Goal: Task Accomplishment & Management: Manage account settings

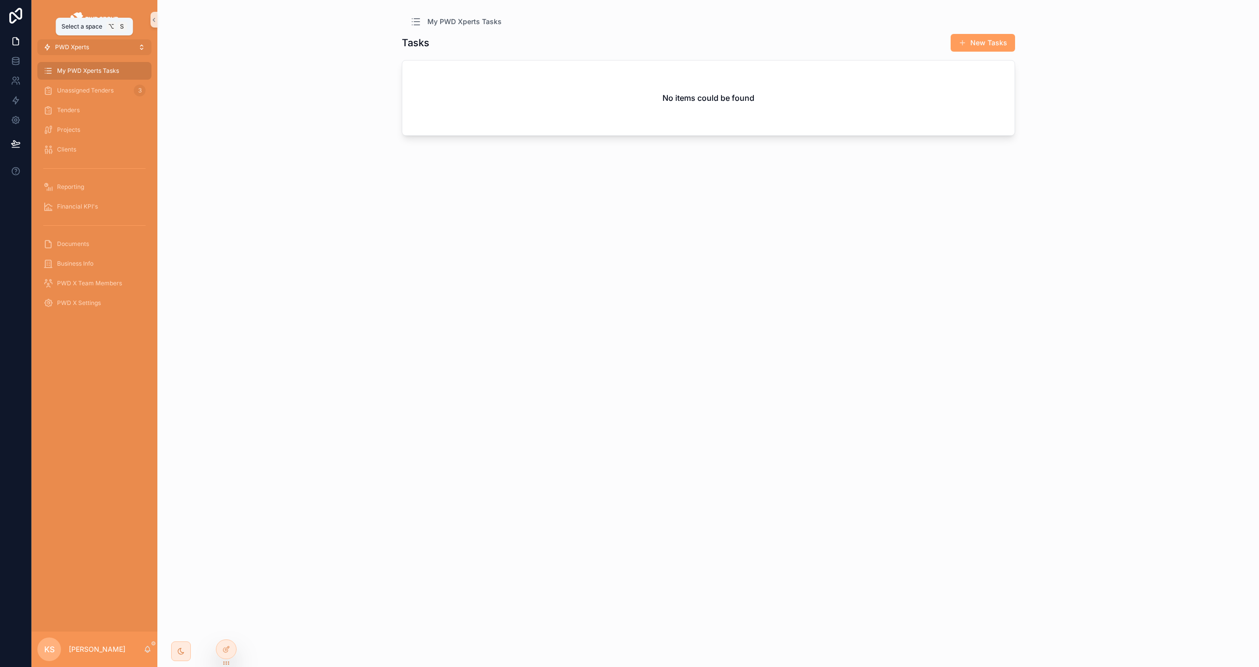
click at [102, 46] on button "PWD Xperts" at bounding box center [94, 47] width 114 height 16
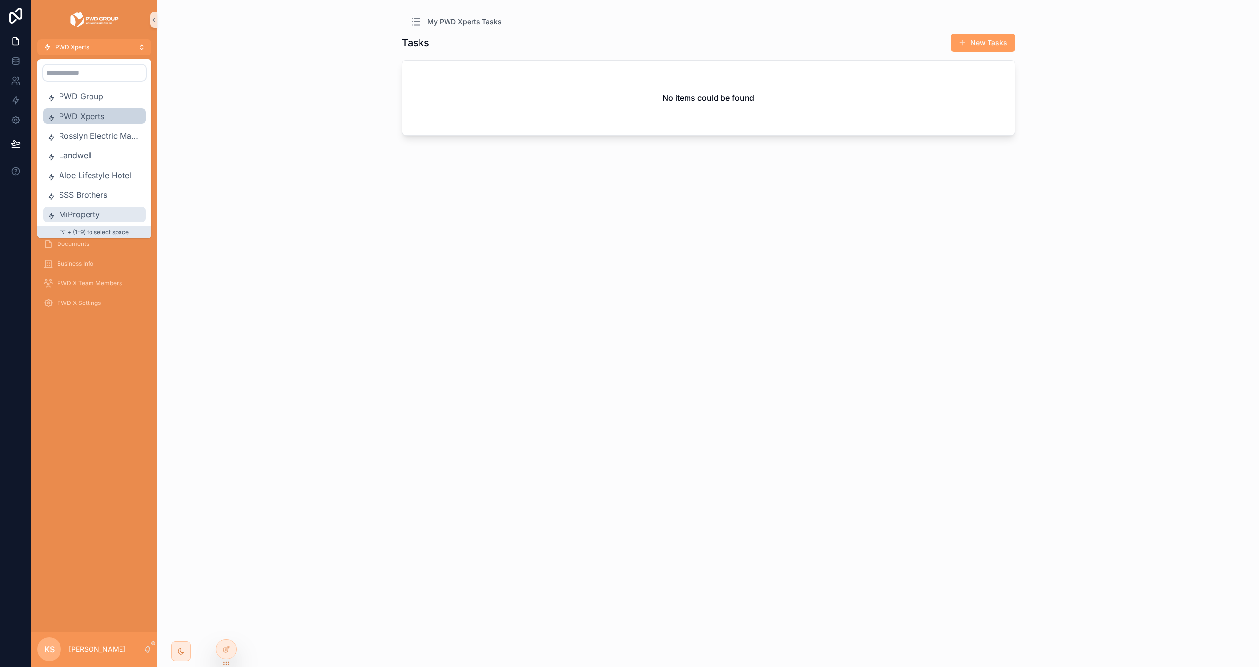
drag, startPoint x: 90, startPoint y: 210, endPoint x: 10, endPoint y: 219, distance: 80.2
click at [90, 210] on span "MiProperty" at bounding box center [100, 215] width 83 height 12
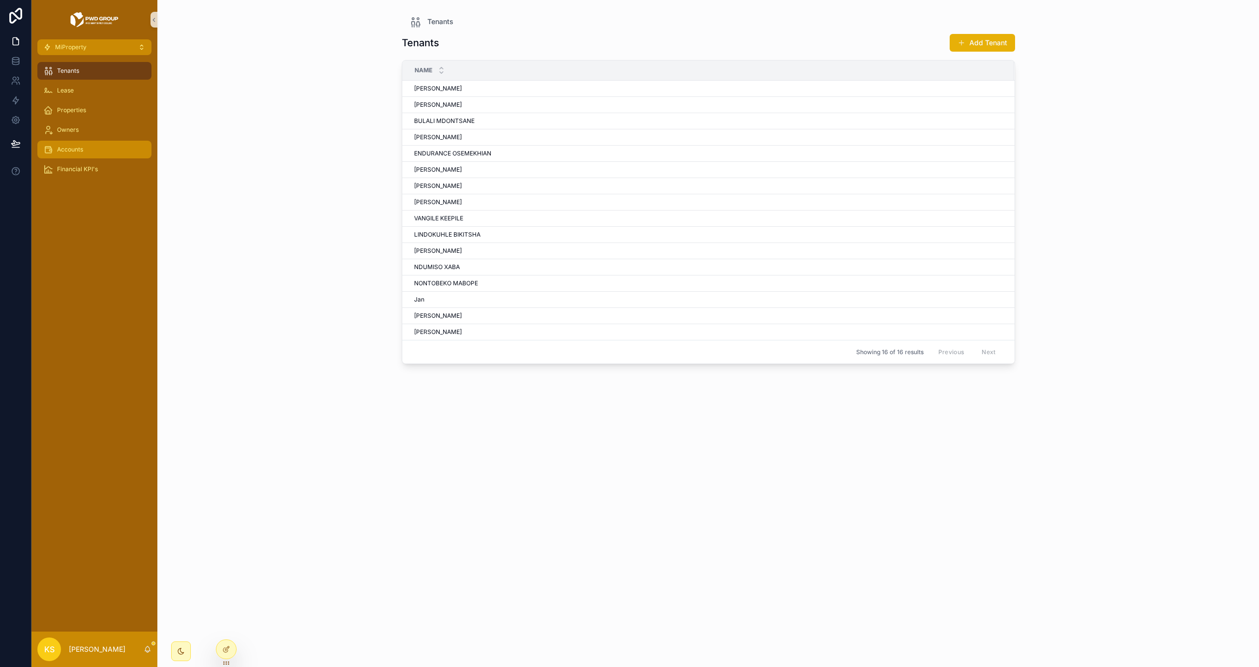
click at [79, 146] on span "Accounts" at bounding box center [70, 150] width 26 height 8
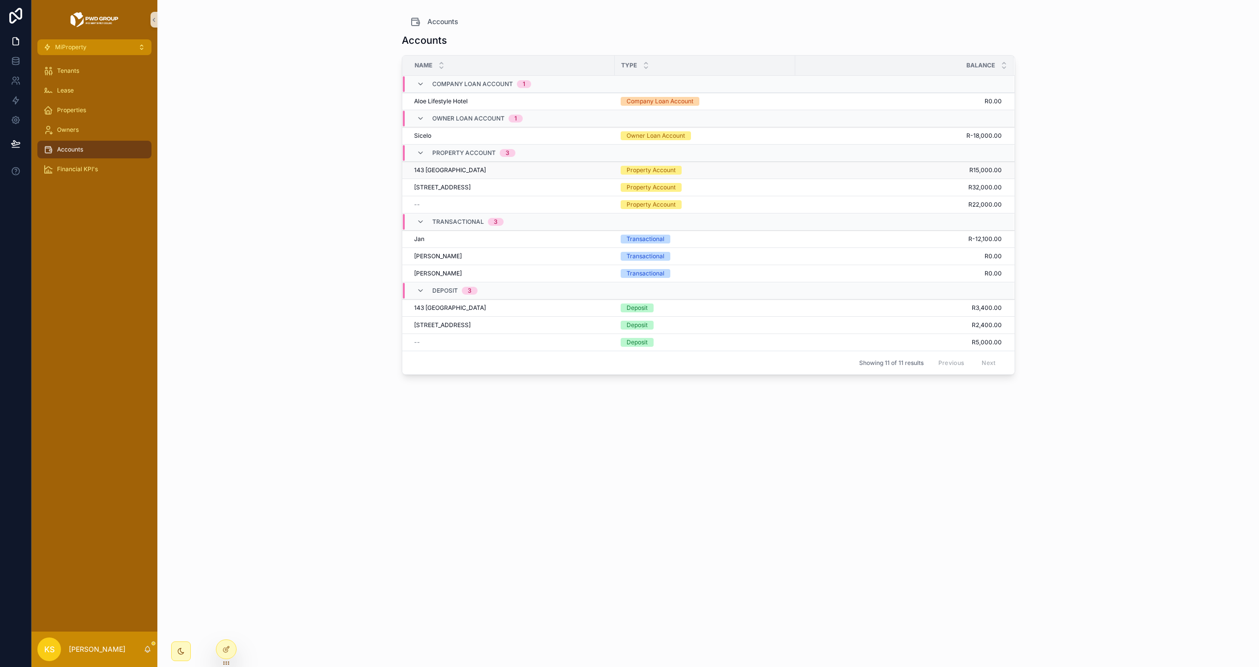
click at [582, 168] on div "143 [GEOGRAPHIC_DATA] [STREET_ADDRESS]" at bounding box center [511, 170] width 195 height 8
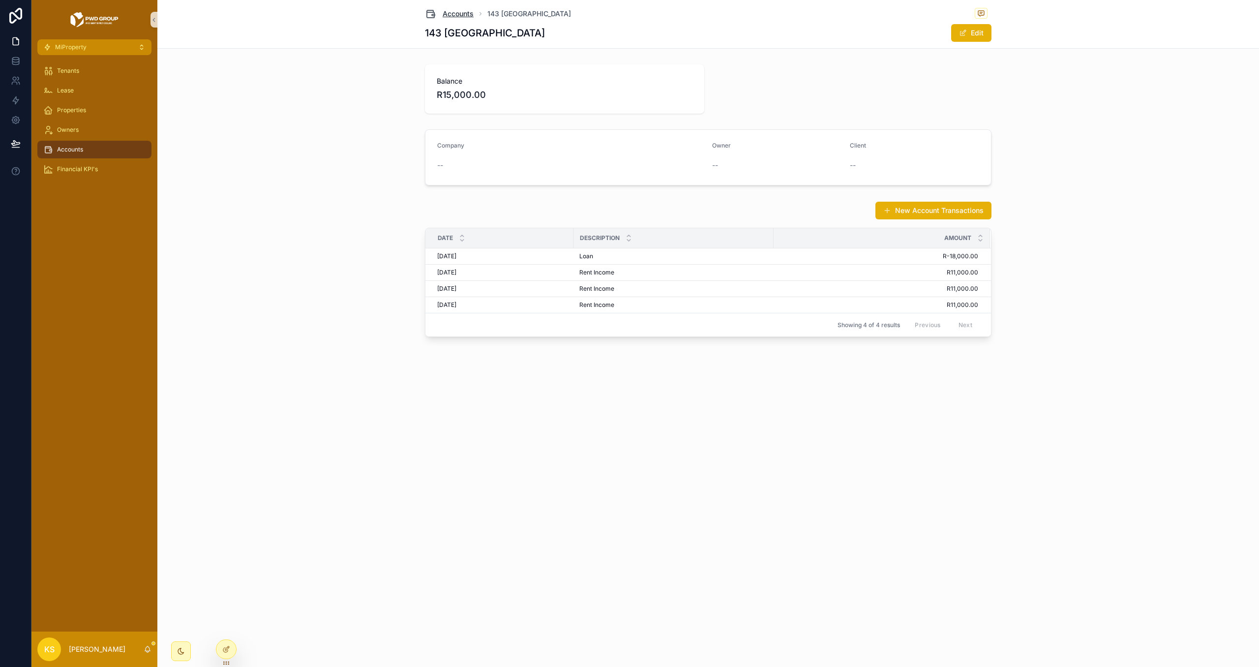
click at [450, 13] on span "Accounts" at bounding box center [458, 14] width 31 height 10
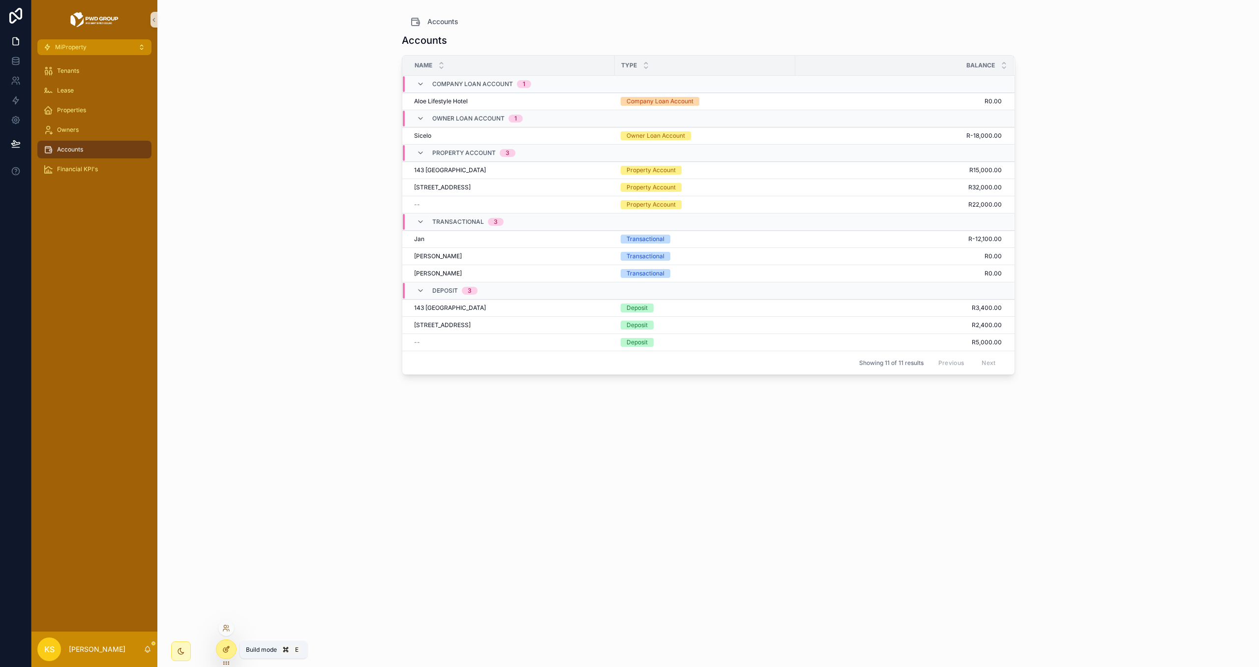
click at [226, 649] on icon at bounding box center [226, 649] width 8 height 8
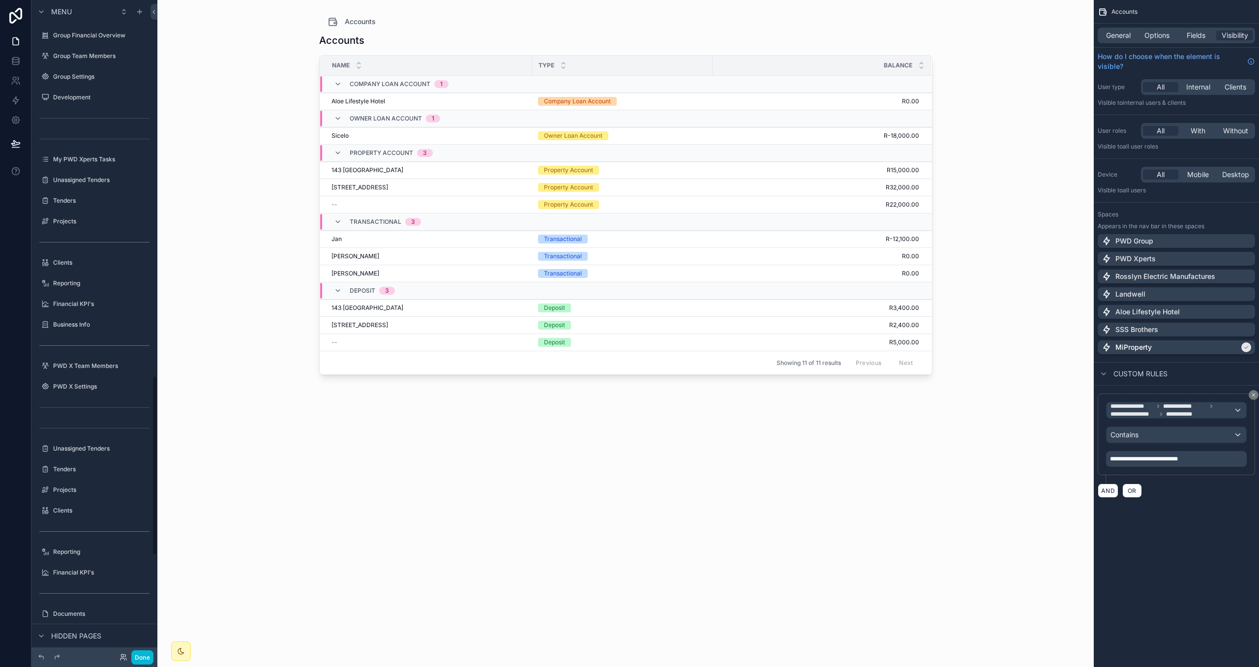
scroll to position [1370, 0]
click at [1151, 34] on span "Options" at bounding box center [1157, 35] width 25 height 10
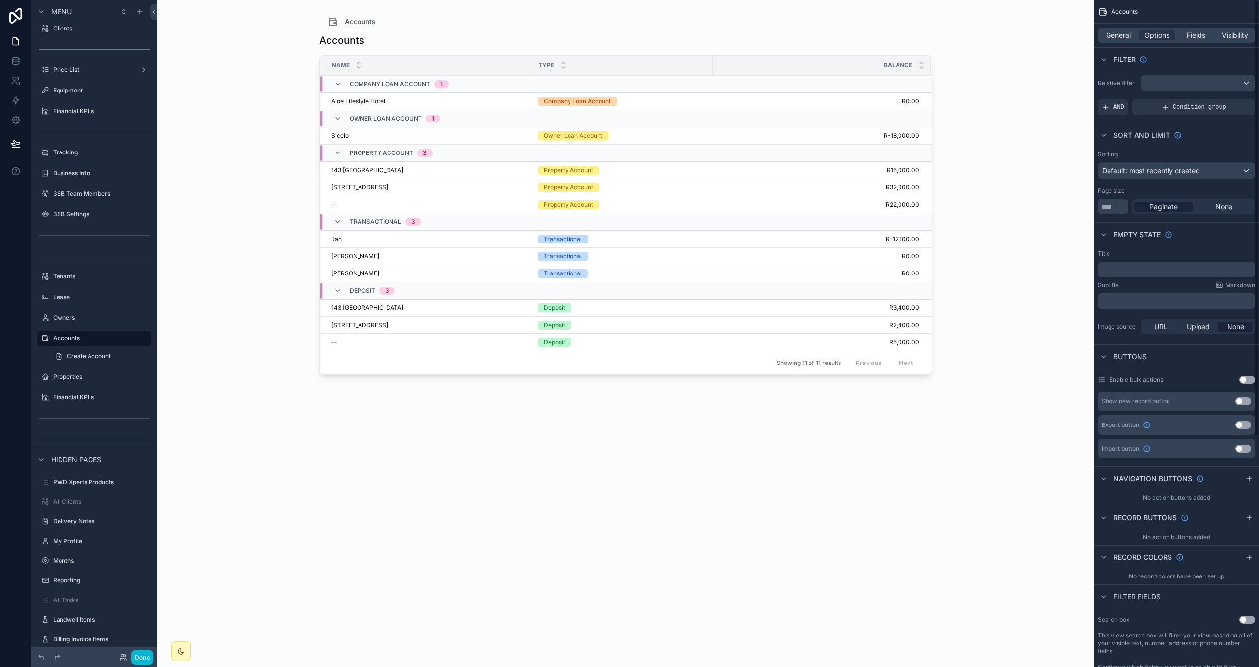
click at [1241, 403] on button "Use setting" at bounding box center [1244, 401] width 16 height 8
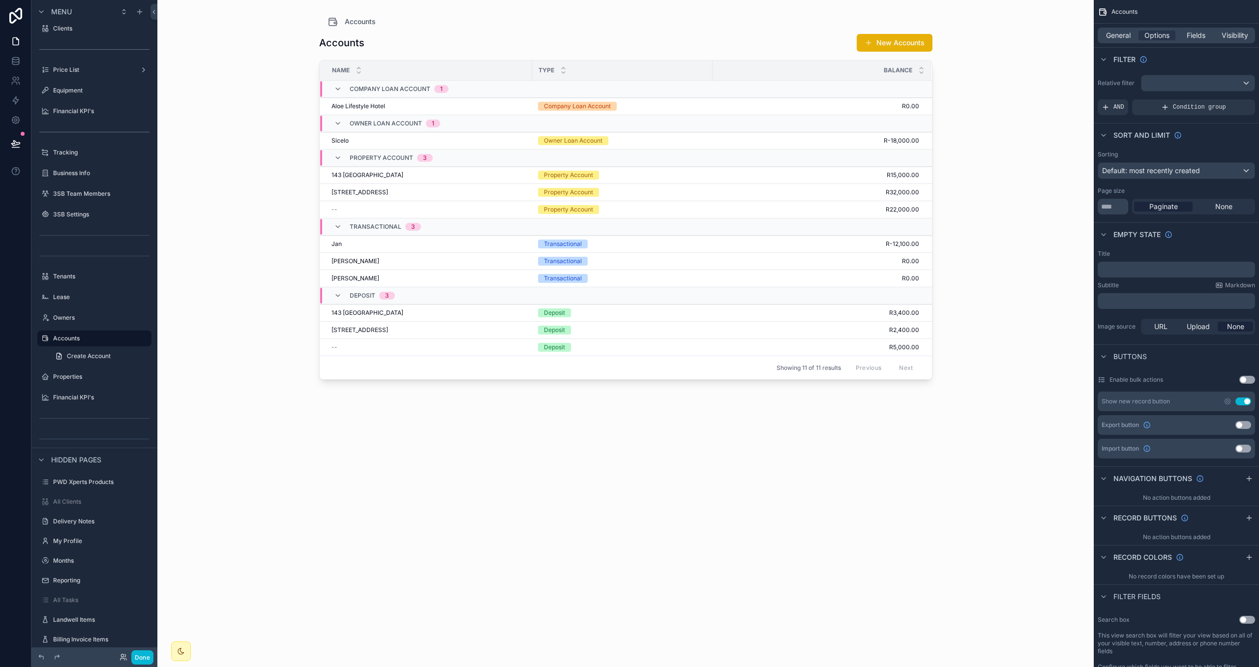
click at [893, 47] on div "scrollable content" at bounding box center [625, 327] width 629 height 655
click at [886, 45] on button "New Accounts" at bounding box center [895, 43] width 76 height 18
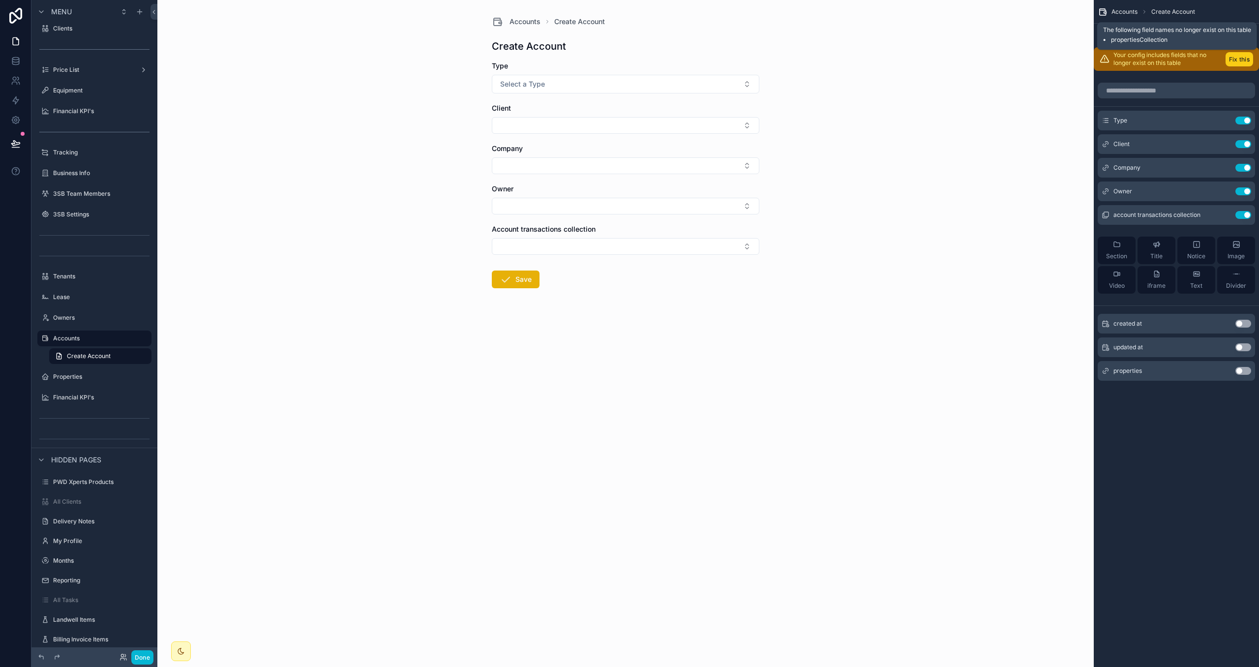
click at [1237, 63] on button "Fix this" at bounding box center [1240, 59] width 28 height 14
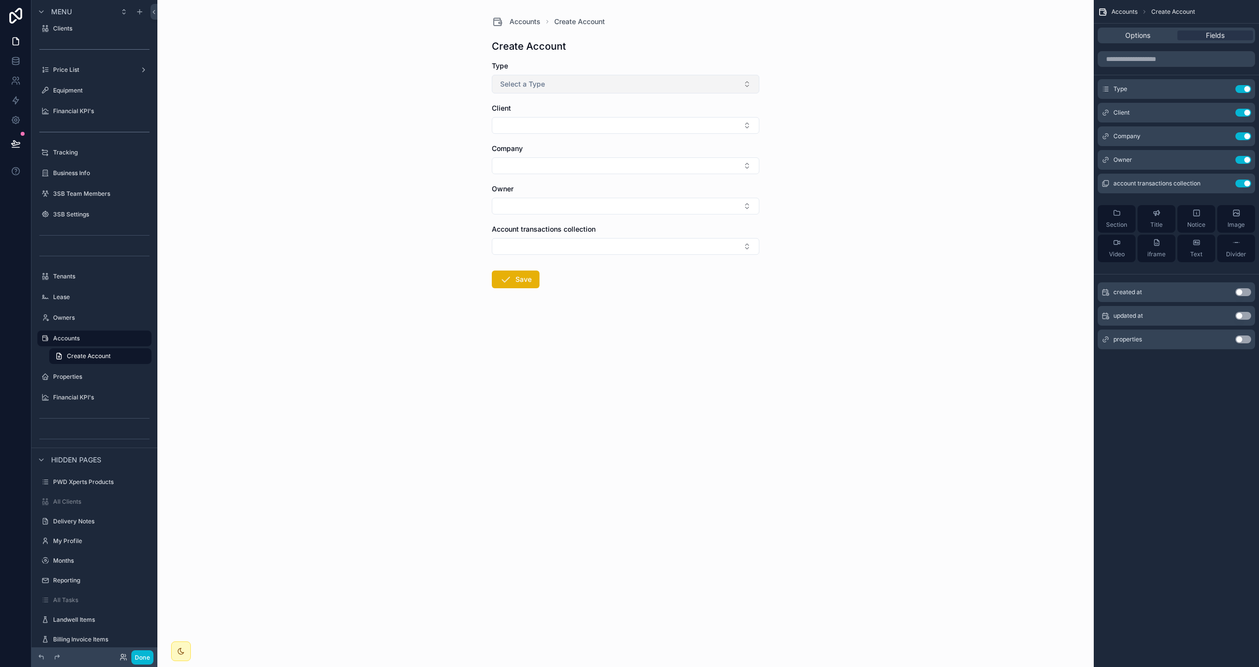
click at [539, 84] on span "Select a Type" at bounding box center [522, 84] width 45 height 10
click at [627, 44] on div "Create Account" at bounding box center [626, 46] width 268 height 14
click at [1245, 182] on button "Use setting" at bounding box center [1244, 184] width 16 height 8
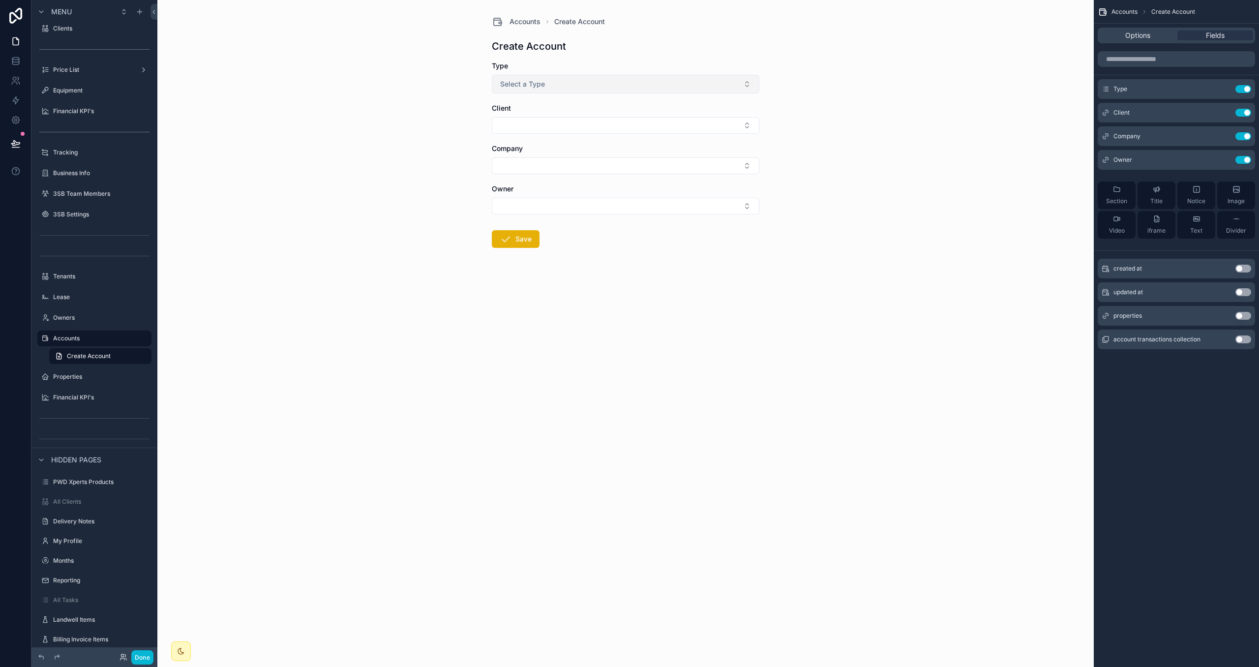
click at [556, 78] on button "Select a Type" at bounding box center [626, 84] width 268 height 19
click at [970, 156] on div "Accounts Create Account Create Account Type Select a Type Client Company Owner …" at bounding box center [625, 333] width 937 height 667
click at [662, 120] on button "Select Button" at bounding box center [626, 125] width 268 height 17
click at [654, 87] on button "Select a Type" at bounding box center [626, 84] width 268 height 19
click at [1241, 319] on button "Use setting" at bounding box center [1244, 316] width 16 height 8
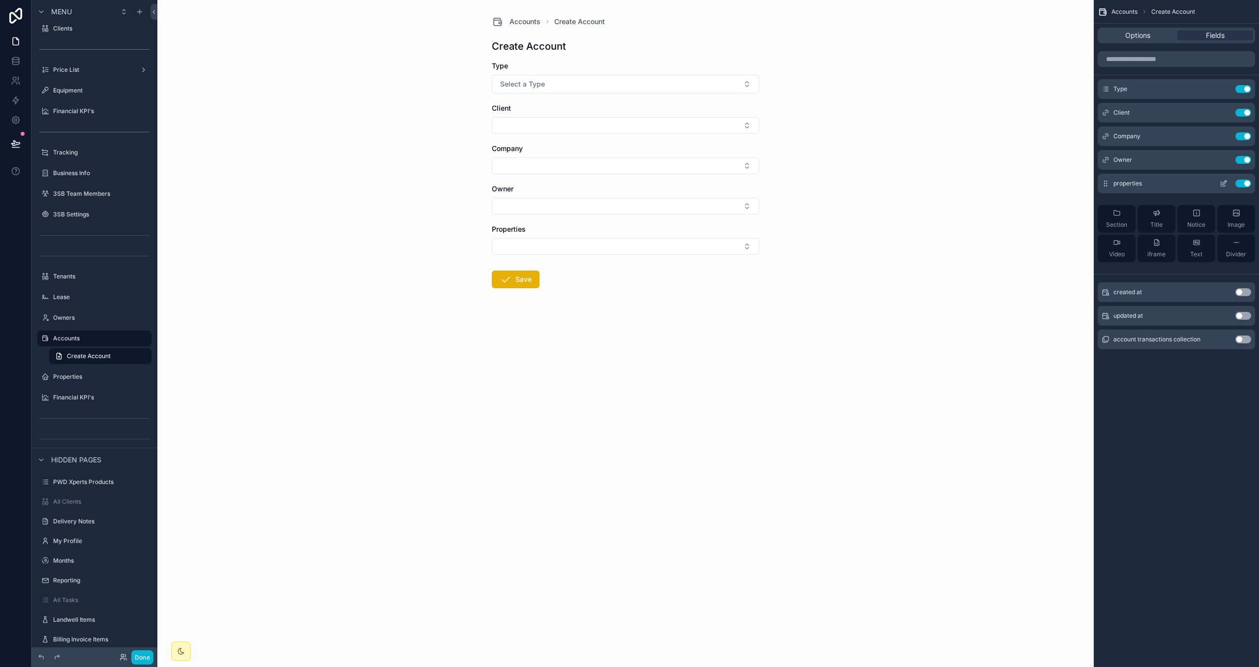
click at [1220, 184] on icon "scrollable content" at bounding box center [1224, 184] width 8 height 8
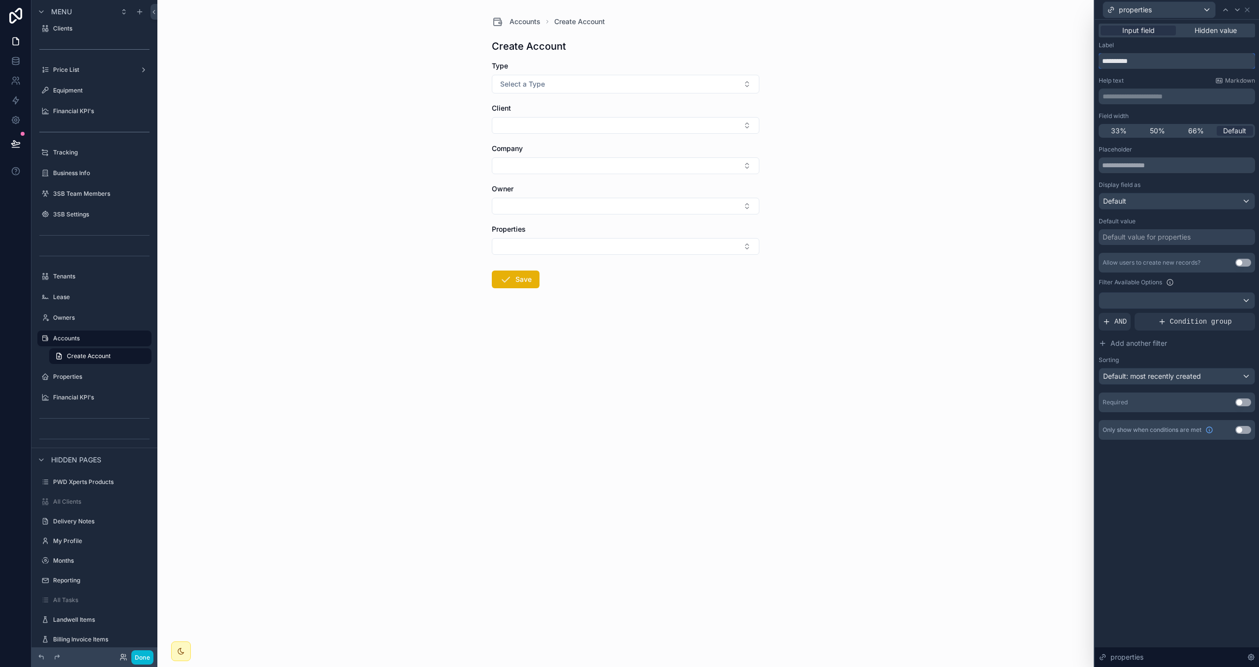
click at [1148, 64] on input "**********" at bounding box center [1177, 61] width 156 height 16
type input "********"
click at [947, 170] on div "Accounts Create Account Create Account Type Select a Type Client Company Owner …" at bounding box center [625, 333] width 937 height 667
click at [1248, 9] on icon at bounding box center [1248, 10] width 8 height 8
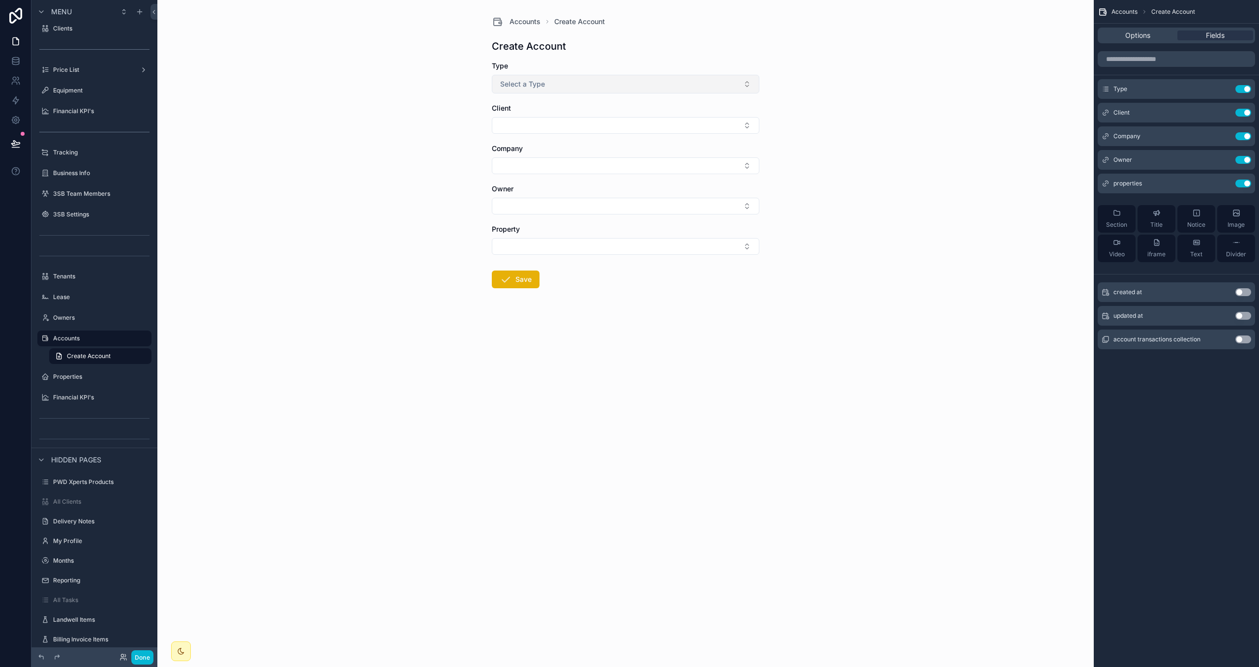
click at [662, 90] on button "Select a Type" at bounding box center [626, 84] width 268 height 19
click at [1223, 113] on icon "scrollable content" at bounding box center [1224, 113] width 8 height 8
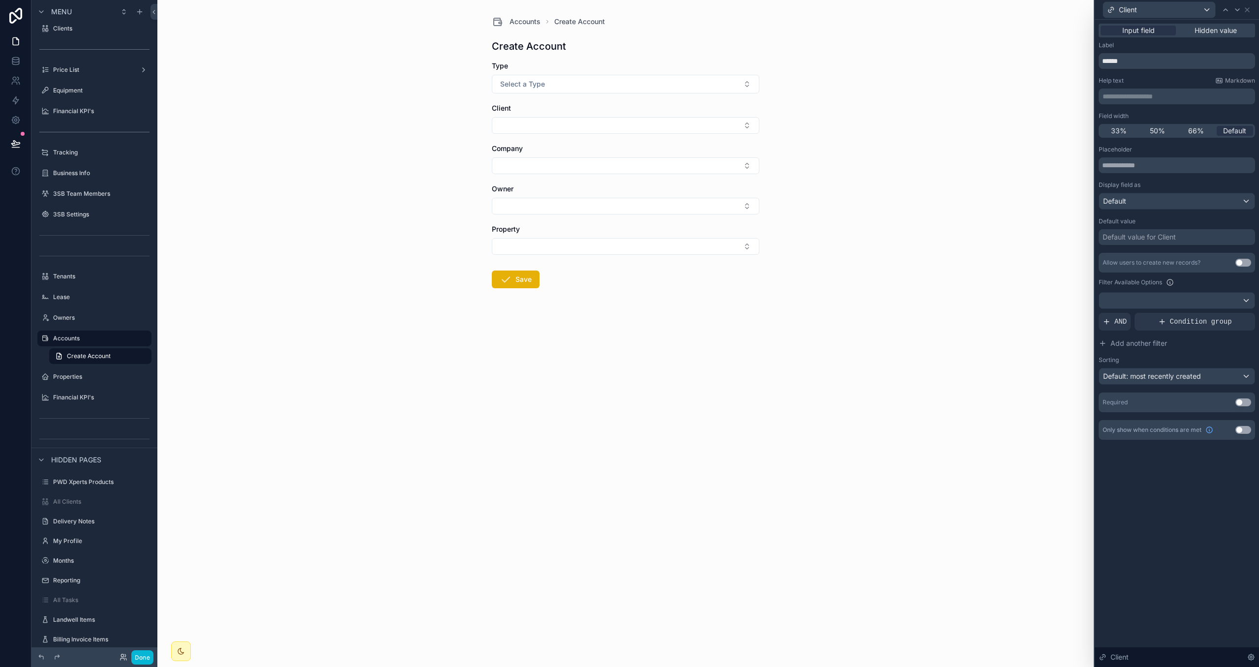
click at [1243, 429] on button "Use setting" at bounding box center [1244, 430] width 16 height 8
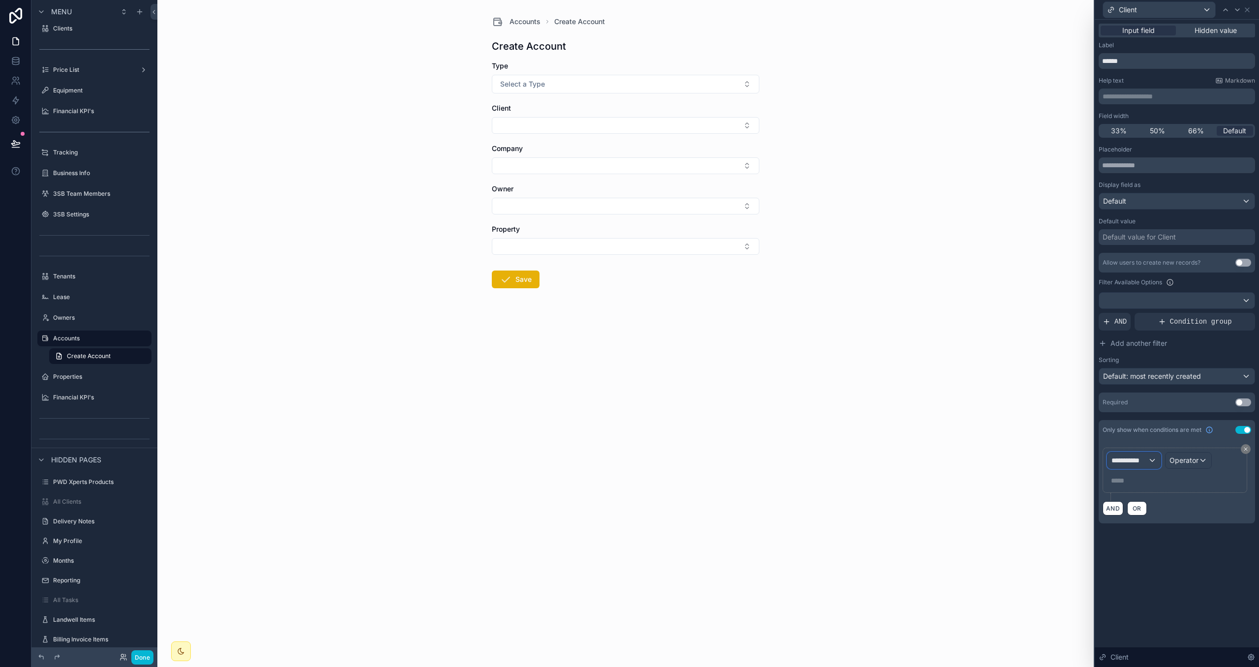
click at [1145, 462] on span "**********" at bounding box center [1130, 460] width 36 height 10
click at [1152, 530] on span "Form Values" at bounding box center [1135, 534] width 39 height 12
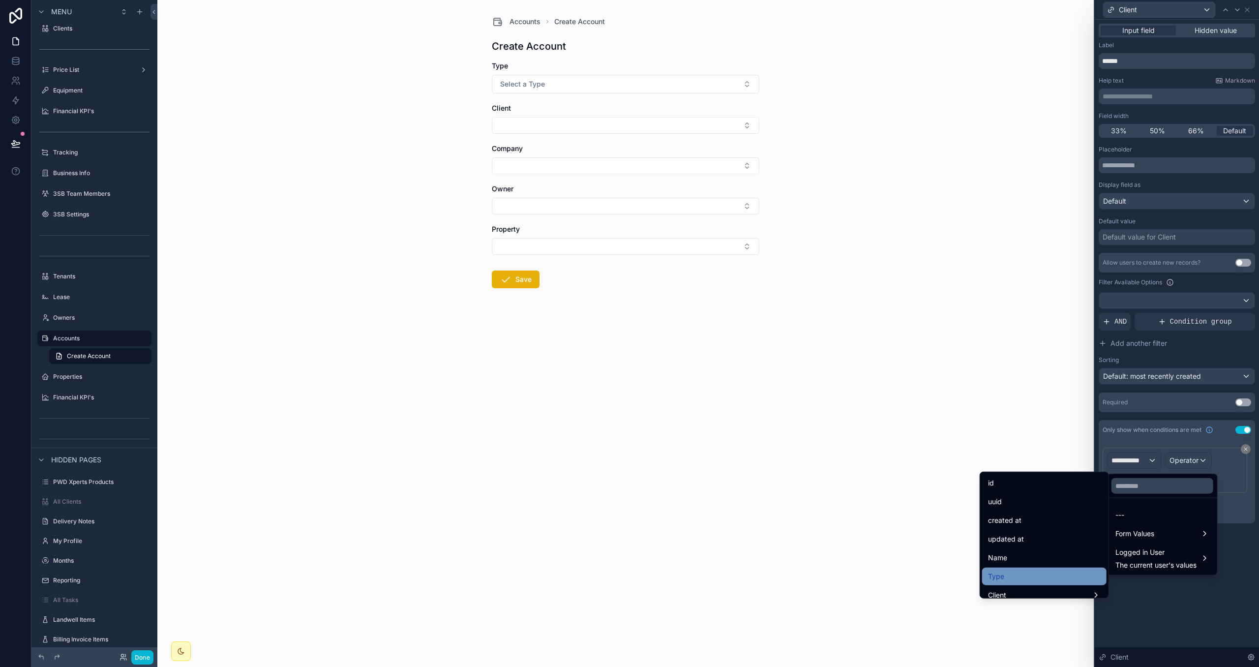
click at [1030, 572] on div "Type" at bounding box center [1044, 577] width 113 height 12
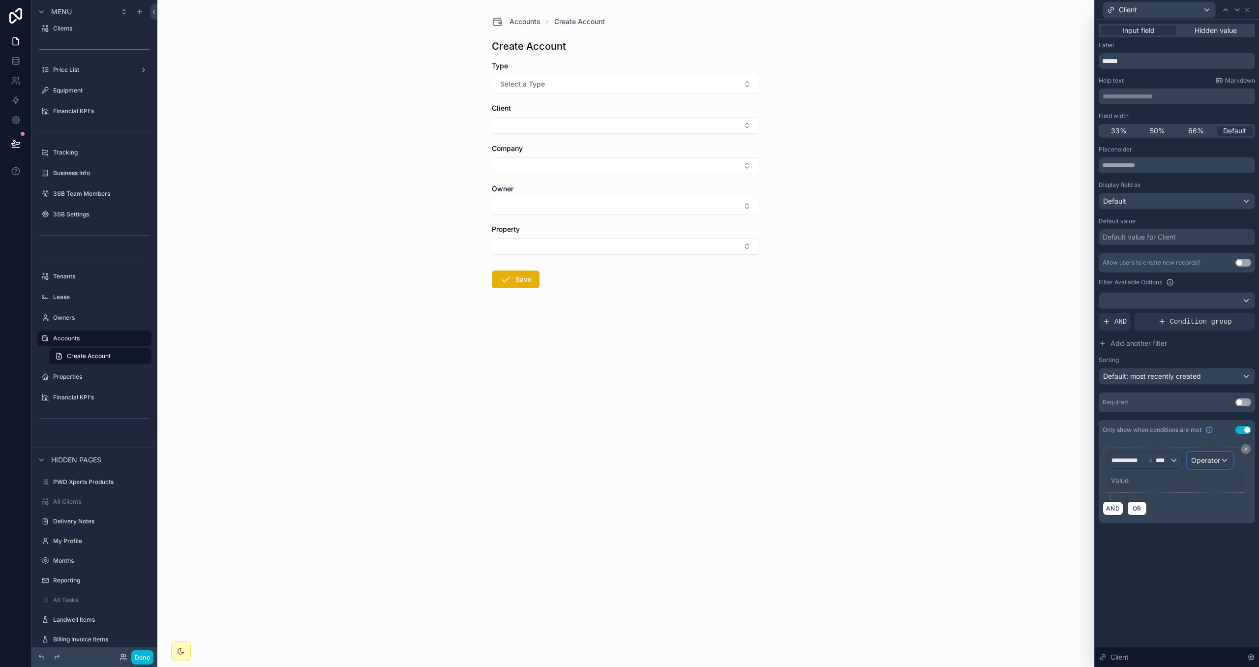
click at [1213, 463] on span "Operator" at bounding box center [1205, 460] width 29 height 8
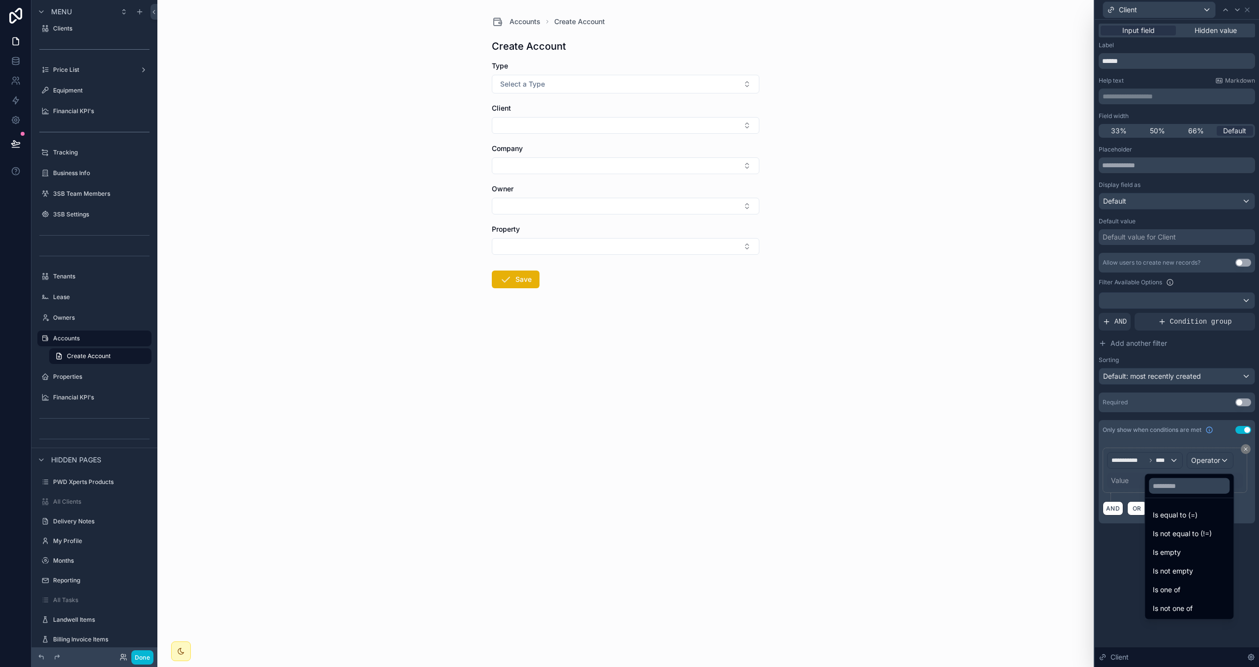
click at [1188, 591] on div "Is one of" at bounding box center [1189, 590] width 73 height 12
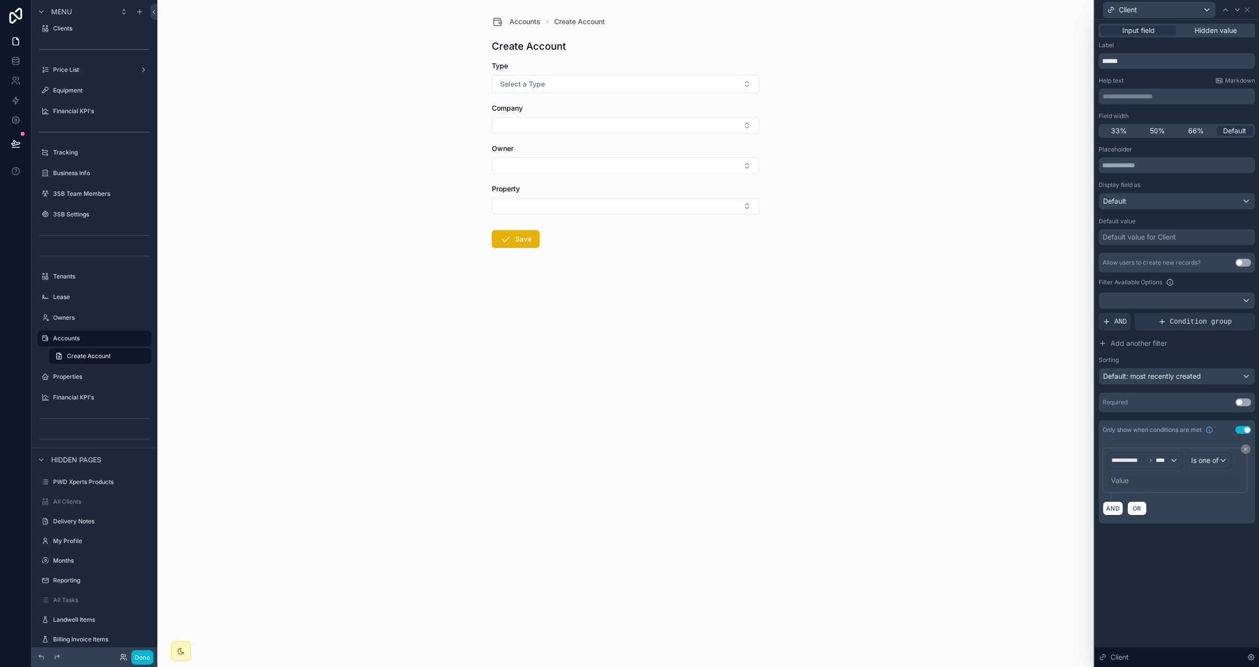
click at [1134, 480] on div "Value" at bounding box center [1175, 481] width 136 height 16
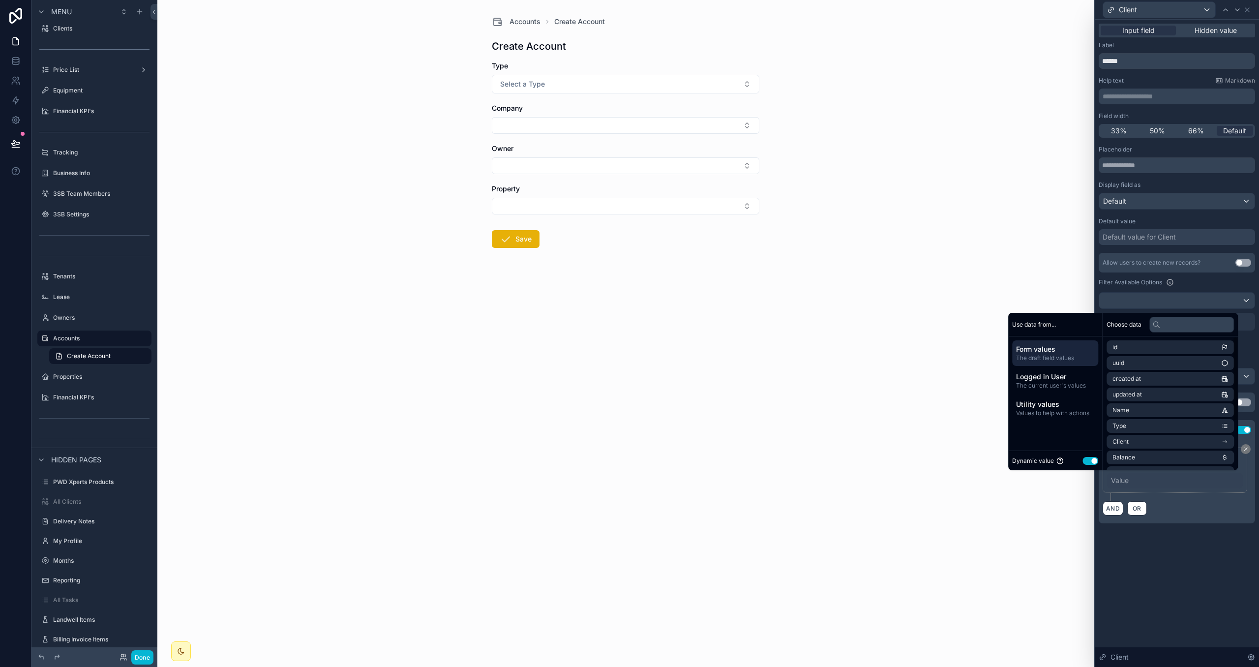
click at [1073, 460] on div "Dynamic value Use setting" at bounding box center [1055, 460] width 86 height 11
click at [1084, 461] on button "Use setting" at bounding box center [1091, 461] width 16 height 8
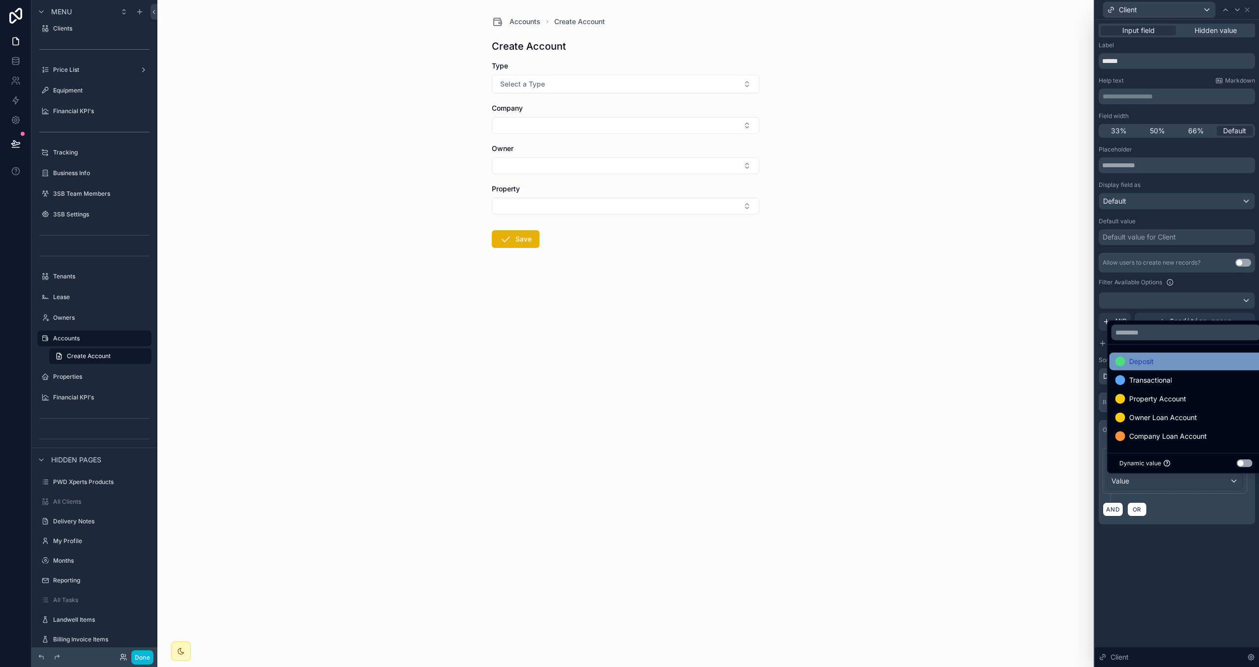
click at [1151, 364] on span "Deposit" at bounding box center [1141, 362] width 25 height 12
drag, startPoint x: 1153, startPoint y: 377, endPoint x: 1153, endPoint y: 388, distance: 10.3
click at [1153, 377] on span "Transactional" at bounding box center [1150, 380] width 43 height 12
click at [1184, 516] on div "AND OR" at bounding box center [1177, 509] width 149 height 15
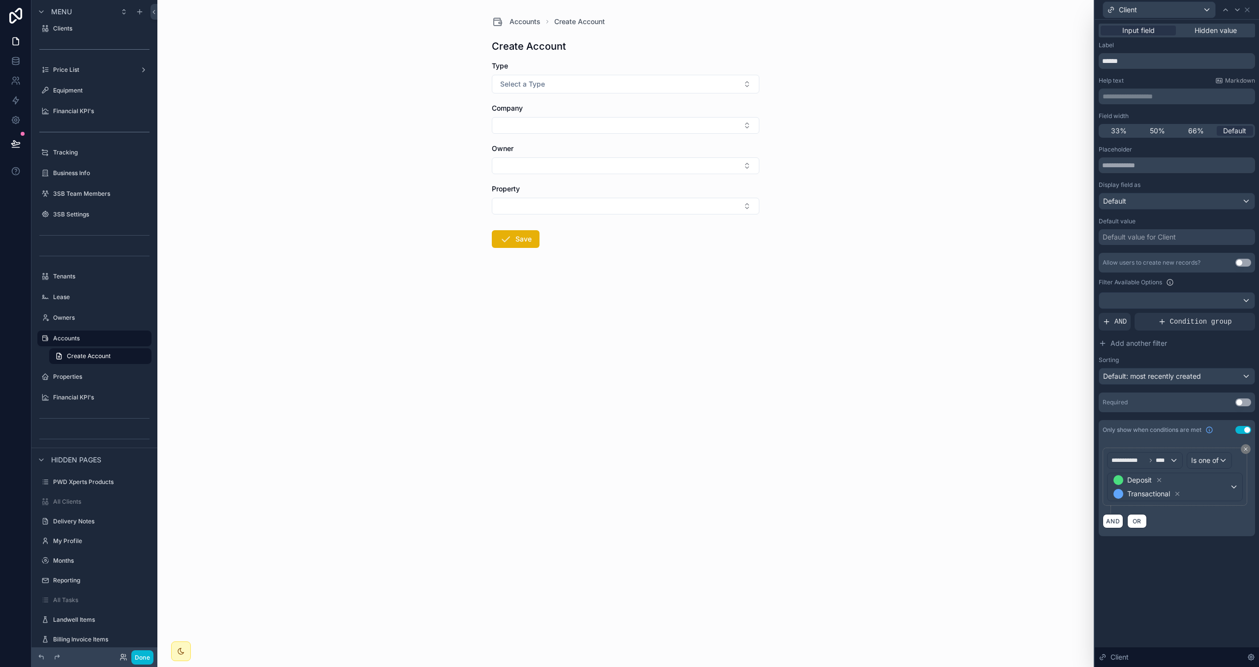
click at [1252, 9] on div "Client" at bounding box center [1177, 9] width 156 height 19
click at [1249, 10] on icon at bounding box center [1248, 10] width 8 height 8
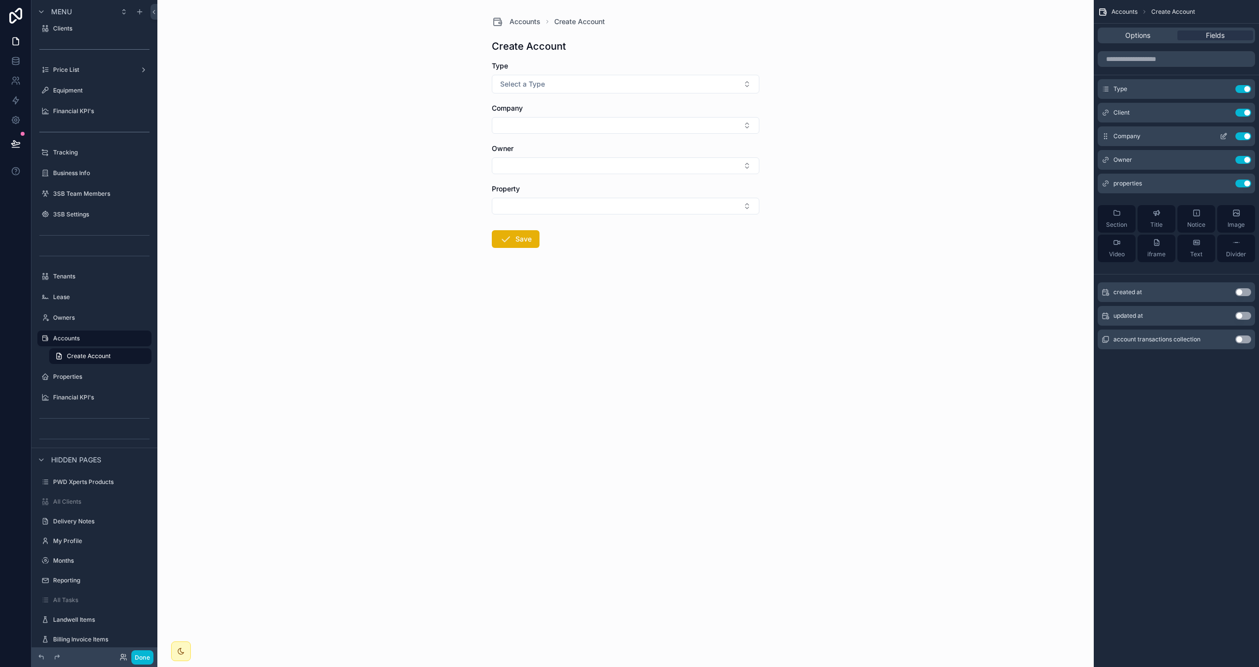
click at [1223, 134] on icon "scrollable content" at bounding box center [1224, 136] width 8 height 8
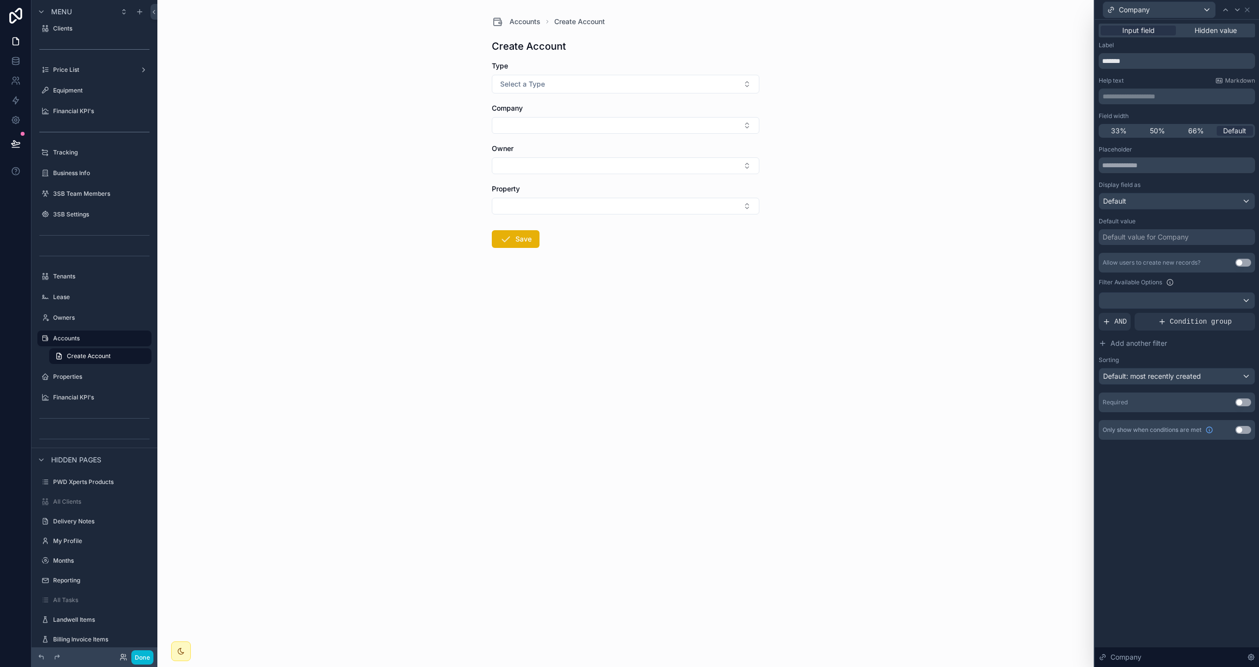
click at [1244, 430] on button "Use setting" at bounding box center [1244, 430] width 16 height 8
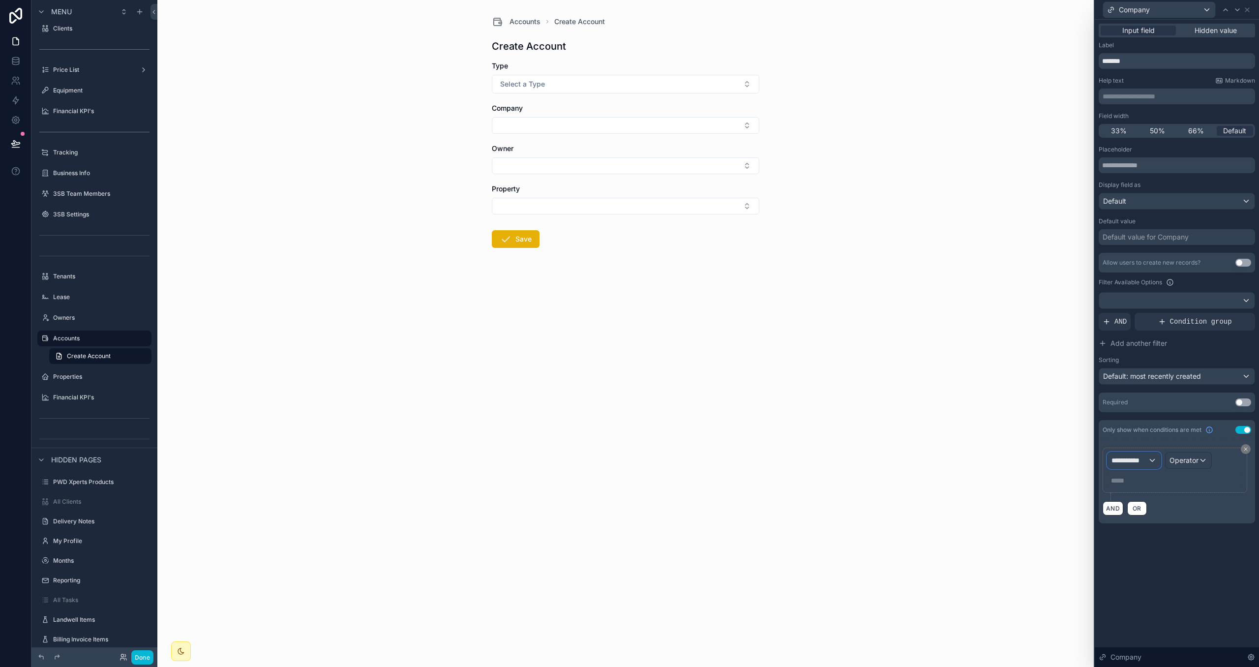
click at [1139, 466] on div "**********" at bounding box center [1134, 461] width 53 height 16
click at [1145, 534] on span "Form Values" at bounding box center [1135, 534] width 39 height 12
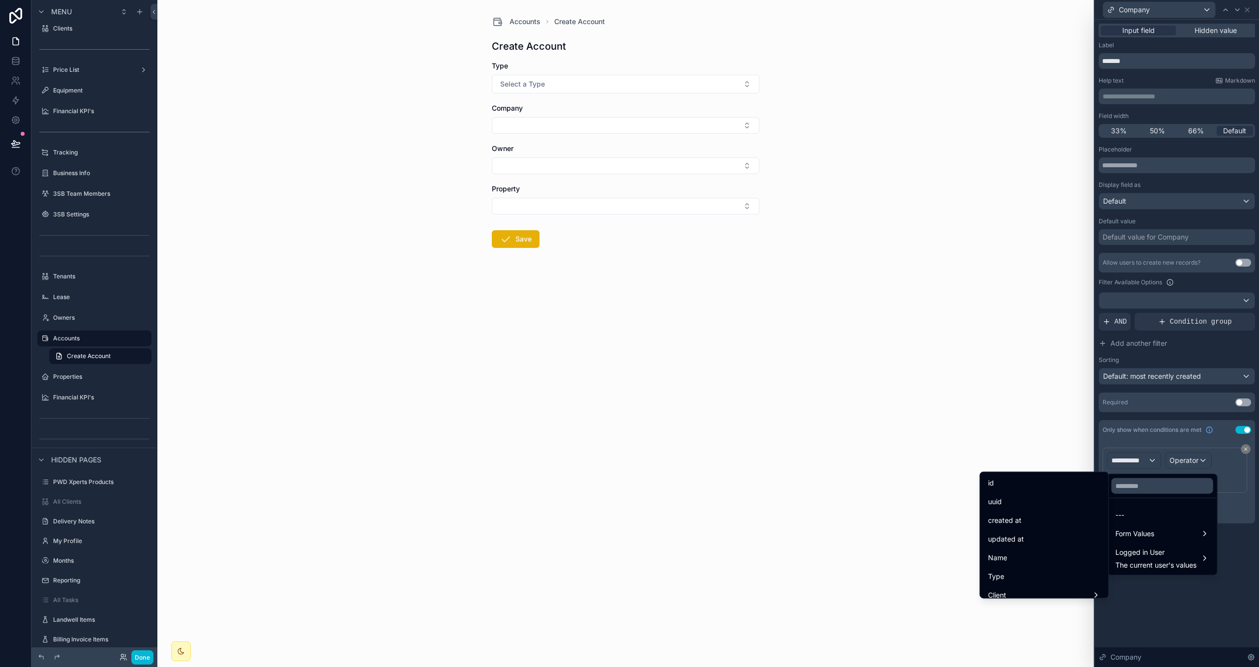
drag, startPoint x: 1030, startPoint y: 570, endPoint x: 1155, endPoint y: 530, distance: 132.2
click at [1030, 571] on div "Type" at bounding box center [1044, 577] width 113 height 12
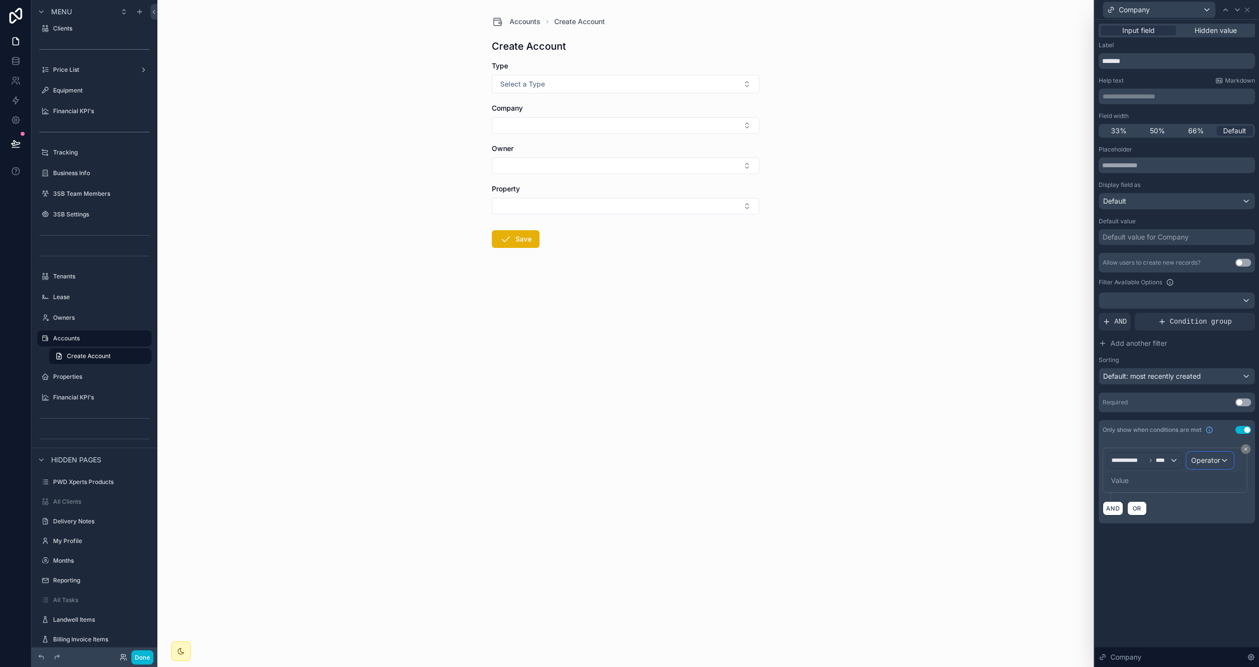
click at [1213, 458] on span "Operator" at bounding box center [1205, 460] width 29 height 8
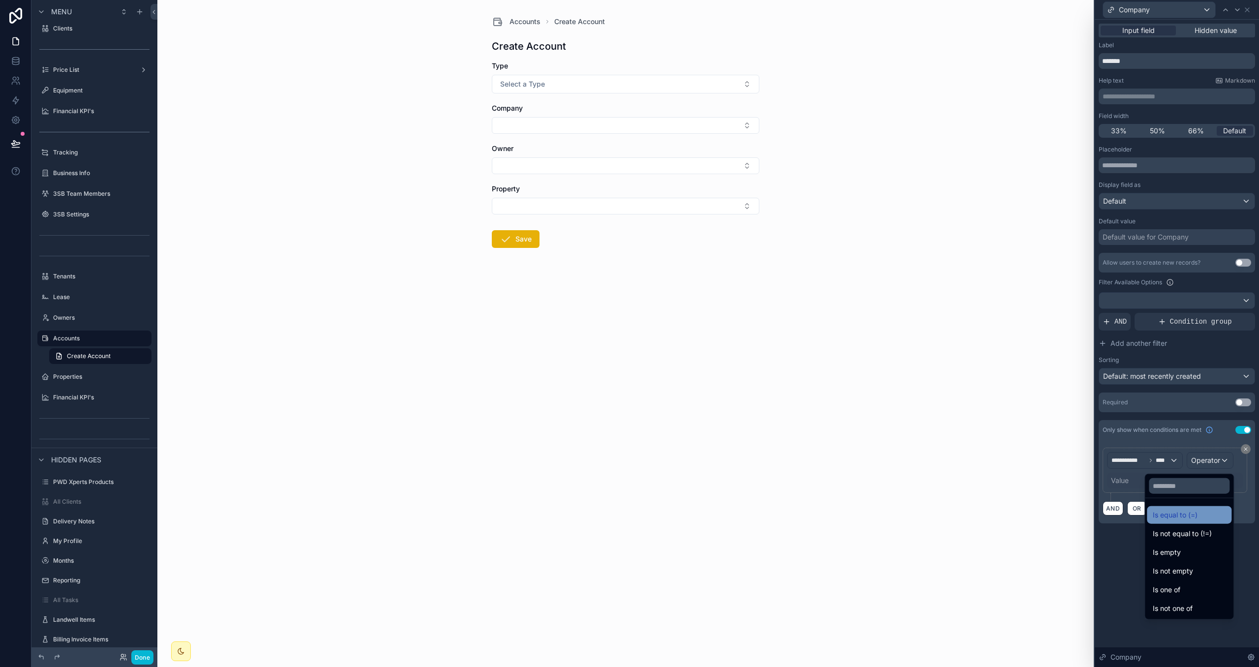
click at [1184, 519] on div "Is equal to (=)" at bounding box center [1189, 515] width 85 height 18
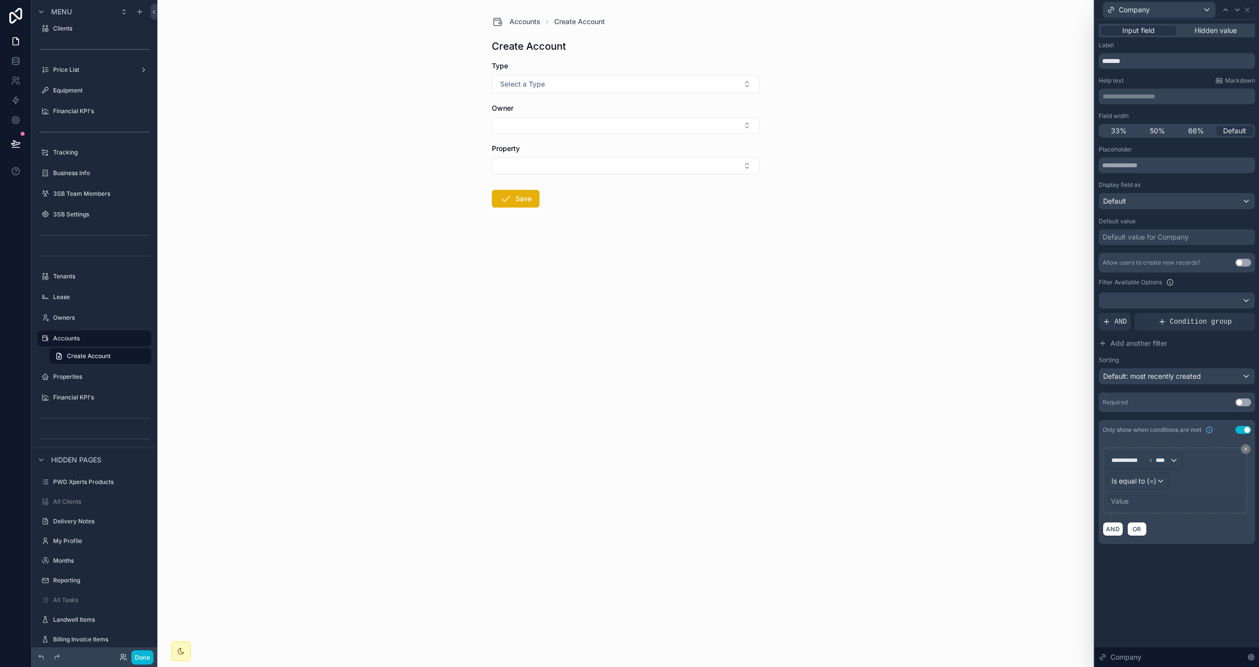
click at [1127, 504] on div "Value" at bounding box center [1120, 501] width 18 height 10
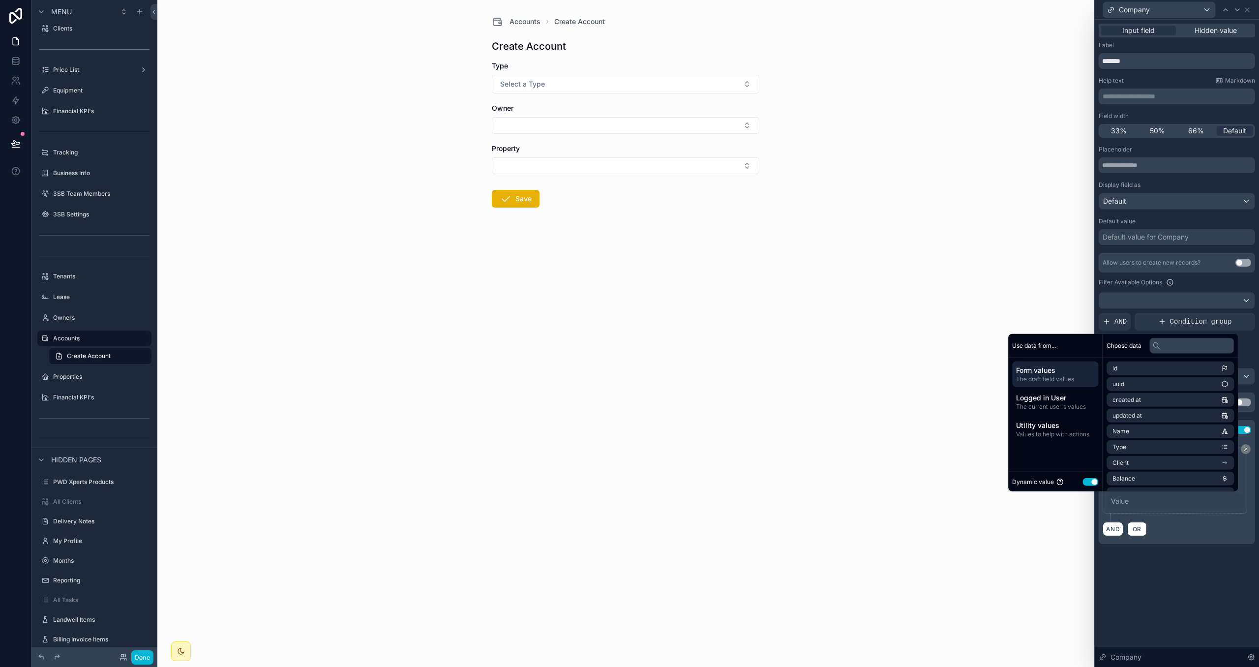
click at [1085, 481] on button "Use setting" at bounding box center [1091, 482] width 16 height 8
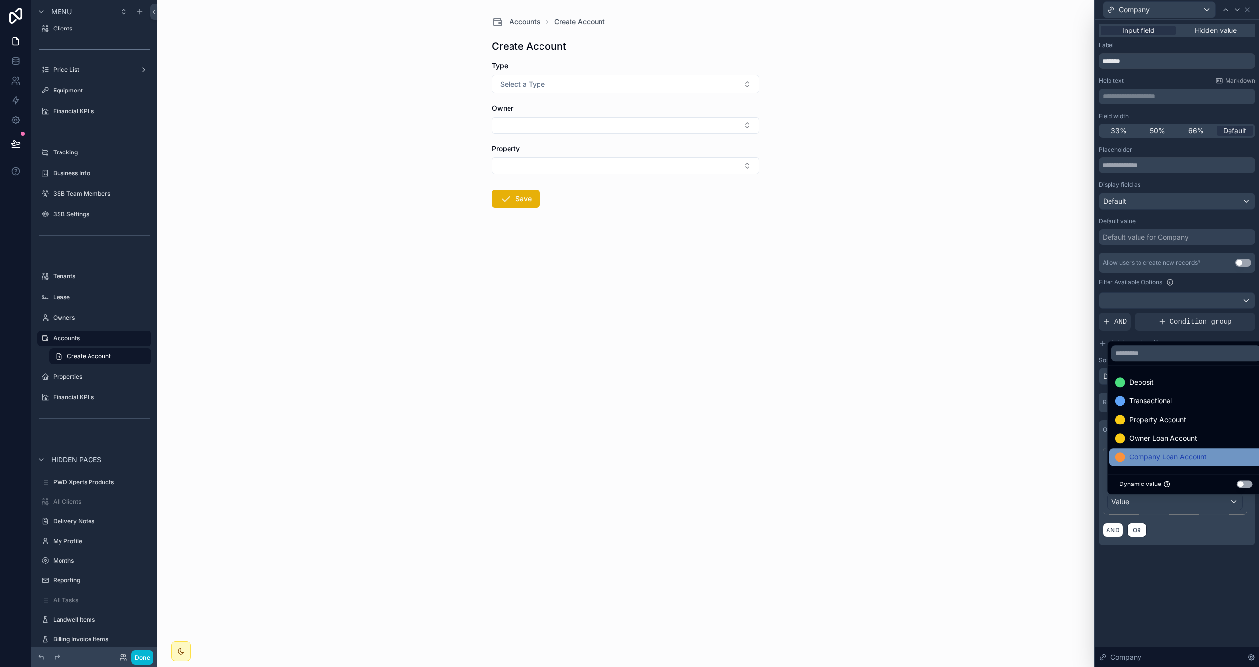
click at [1158, 454] on span "Company Loan Account" at bounding box center [1168, 457] width 78 height 12
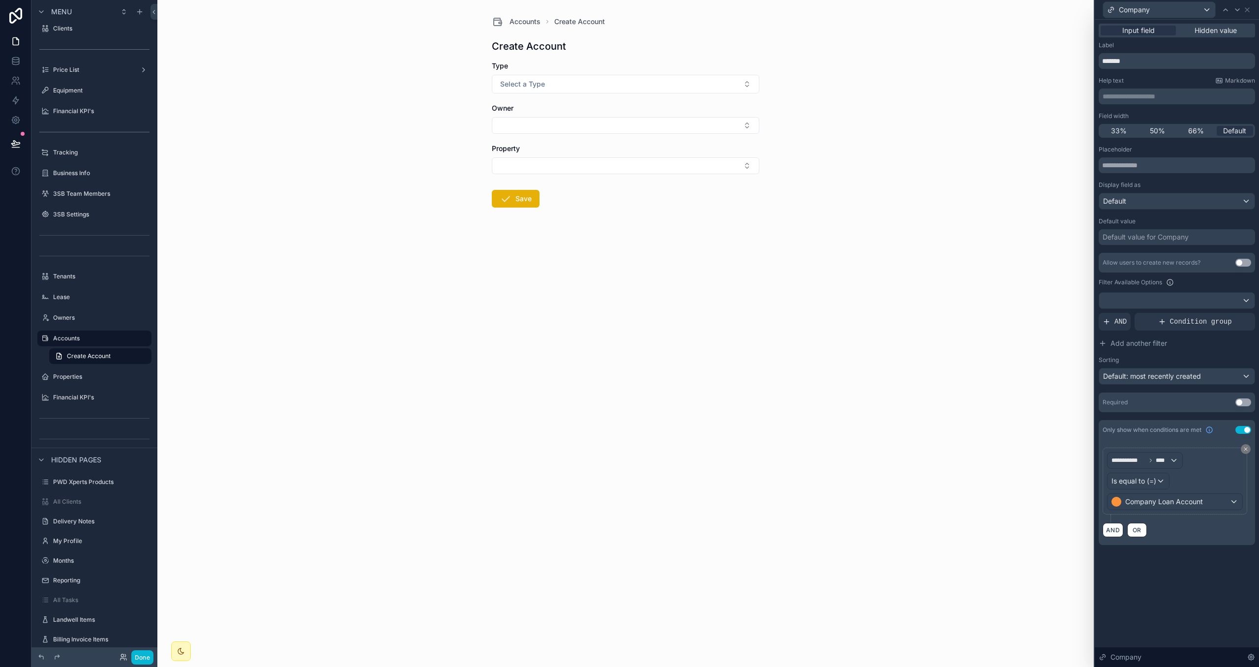
click at [1176, 542] on div "**********" at bounding box center [1177, 492] width 156 height 105
drag, startPoint x: 1247, startPoint y: 449, endPoint x: 1244, endPoint y: 434, distance: 14.5
click at [1247, 449] on icon at bounding box center [1245, 449] width 3 height 3
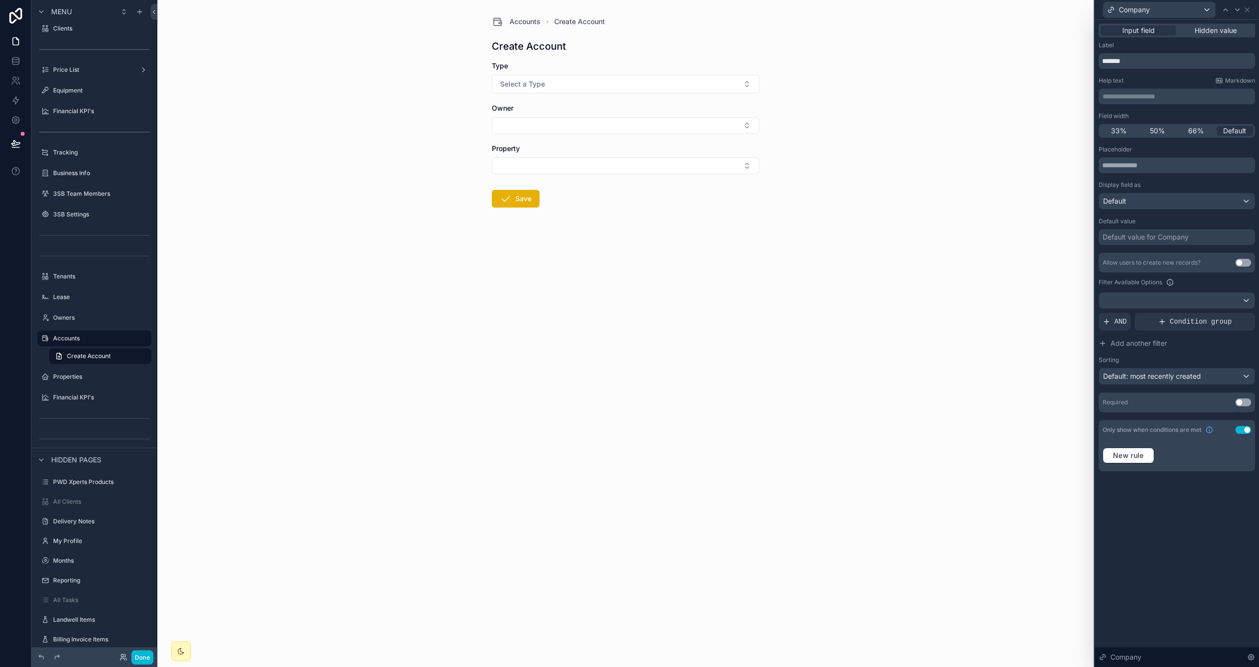
click at [1245, 430] on button "Use setting" at bounding box center [1244, 430] width 16 height 8
click at [147, 658] on button "Done" at bounding box center [142, 657] width 22 height 14
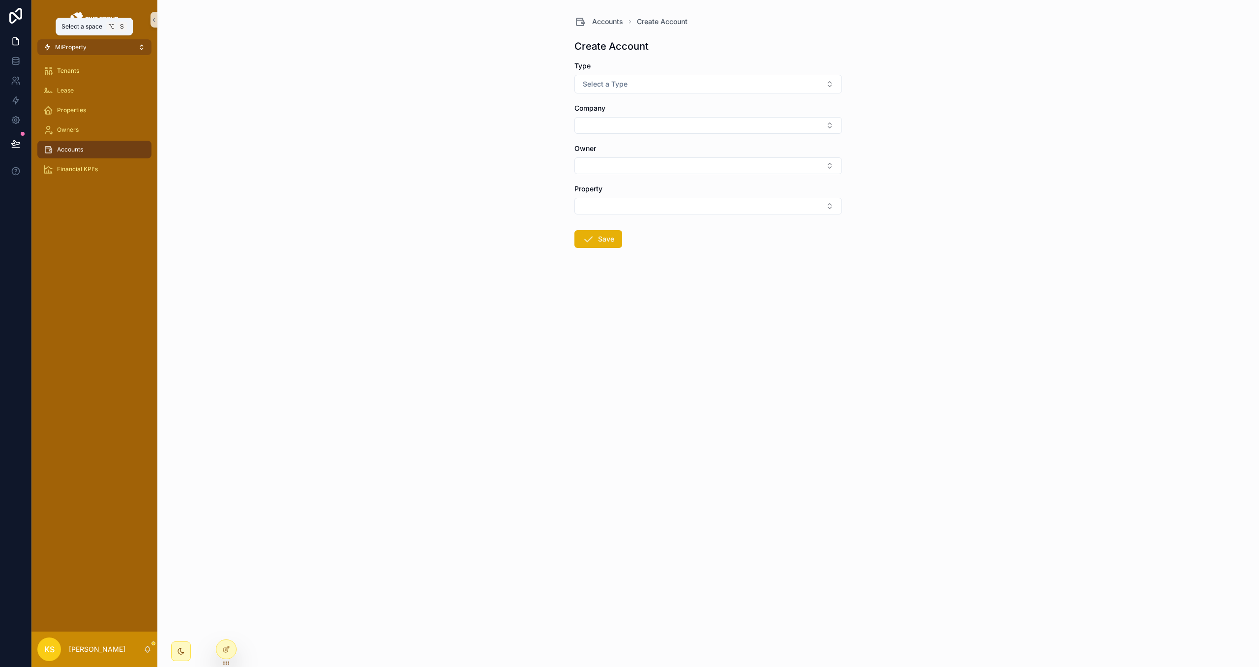
click at [131, 50] on button "MiProperty" at bounding box center [94, 47] width 114 height 16
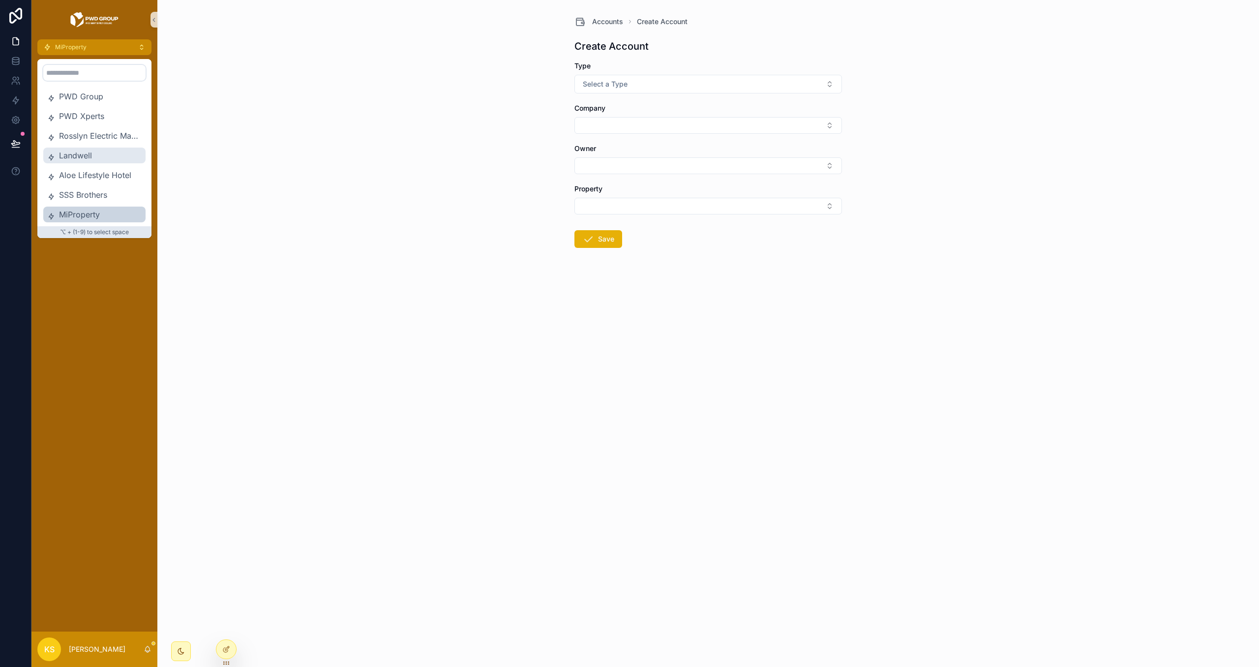
click at [110, 150] on span "Landwell" at bounding box center [100, 156] width 83 height 12
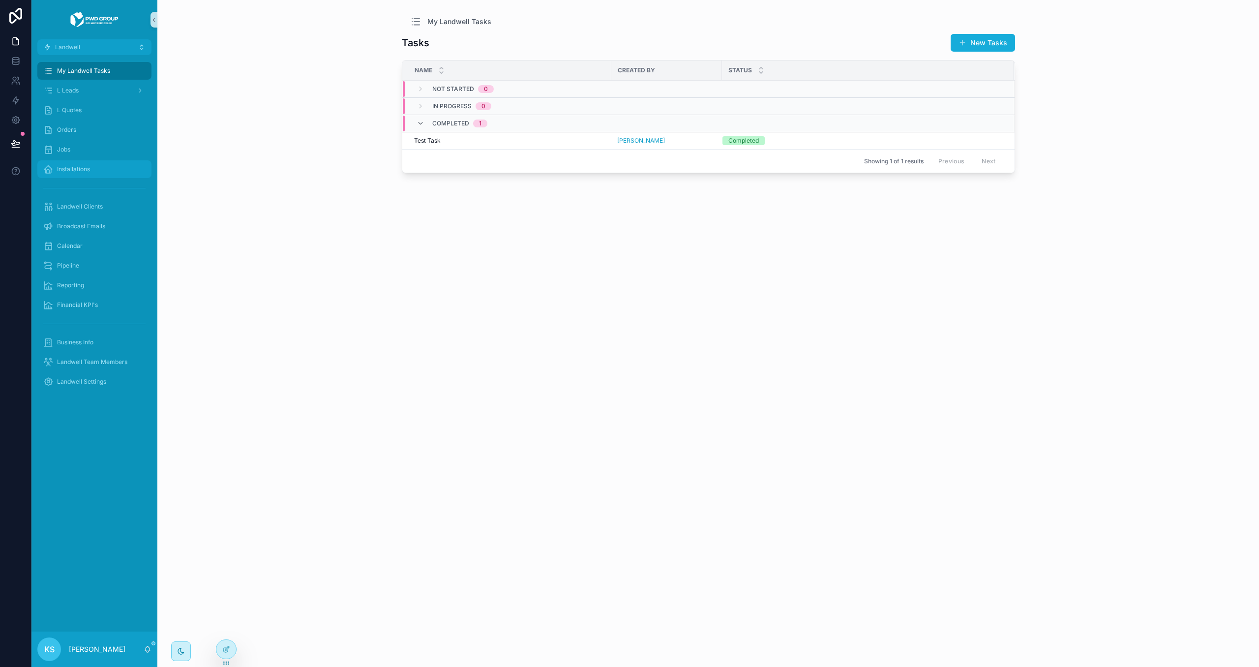
click at [99, 167] on div "Installations" at bounding box center [94, 169] width 102 height 16
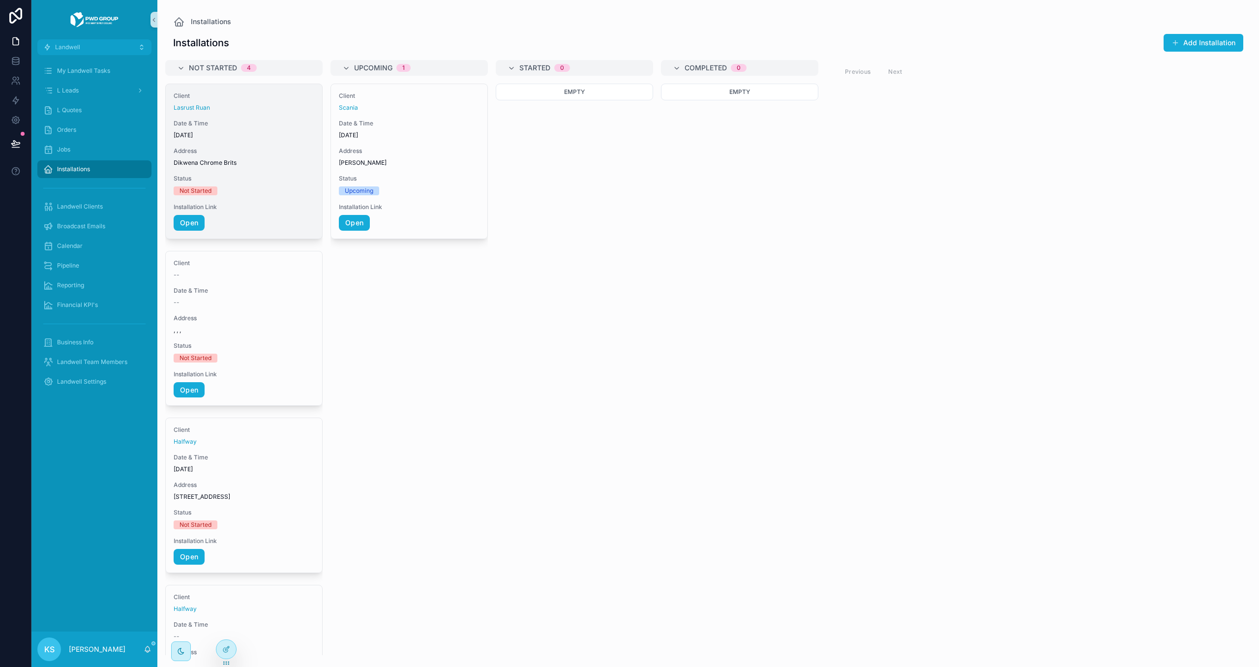
click at [266, 115] on div "Client Lasrust Ruan Date & Time [DATE] Address Dikwena Chrome Brits Status Not …" at bounding box center [244, 161] width 156 height 154
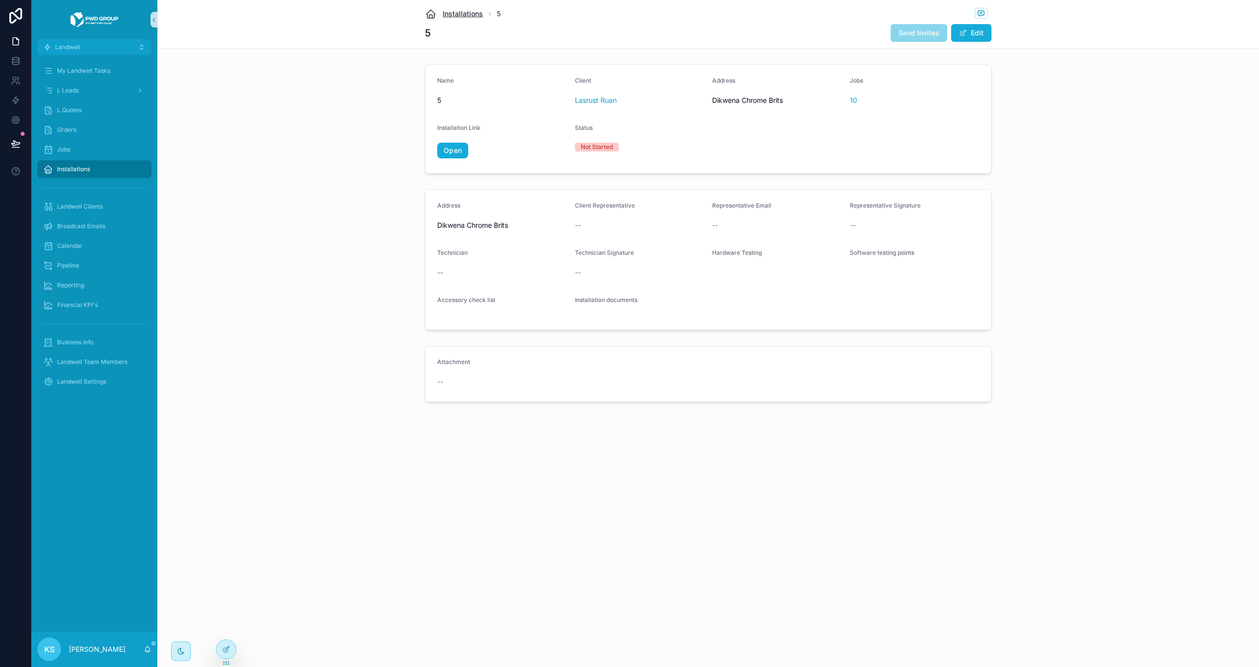
click at [448, 18] on span "Installations" at bounding box center [463, 14] width 40 height 10
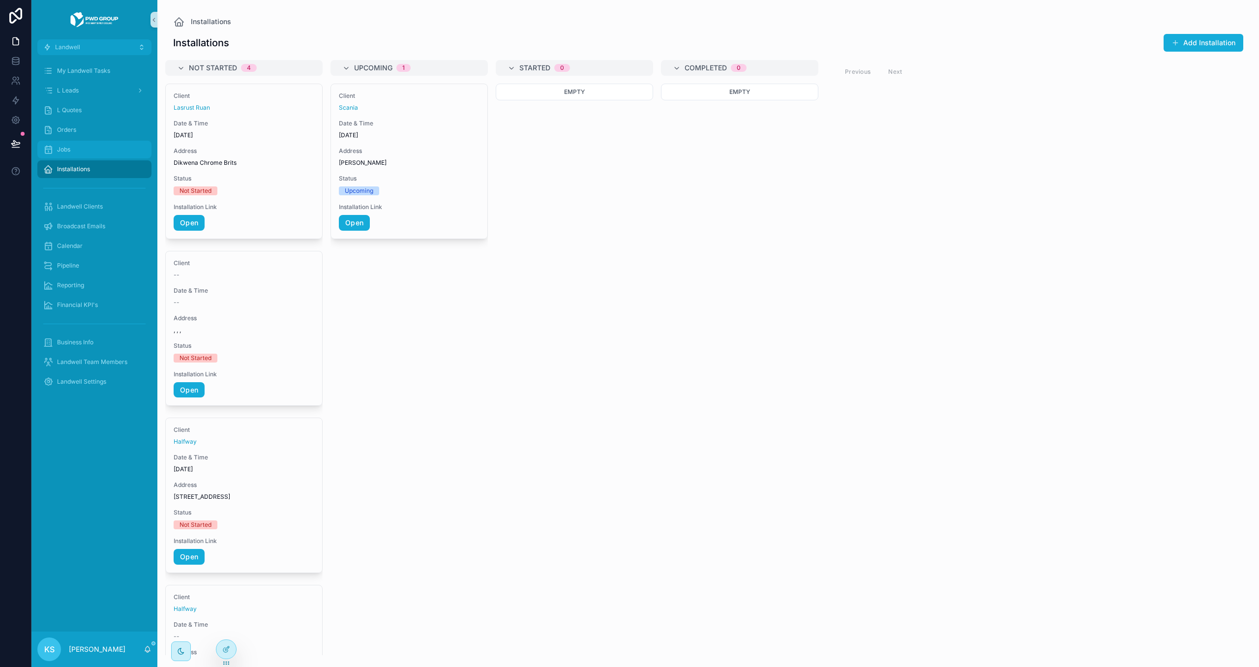
click at [85, 142] on div "Jobs" at bounding box center [94, 150] width 102 height 16
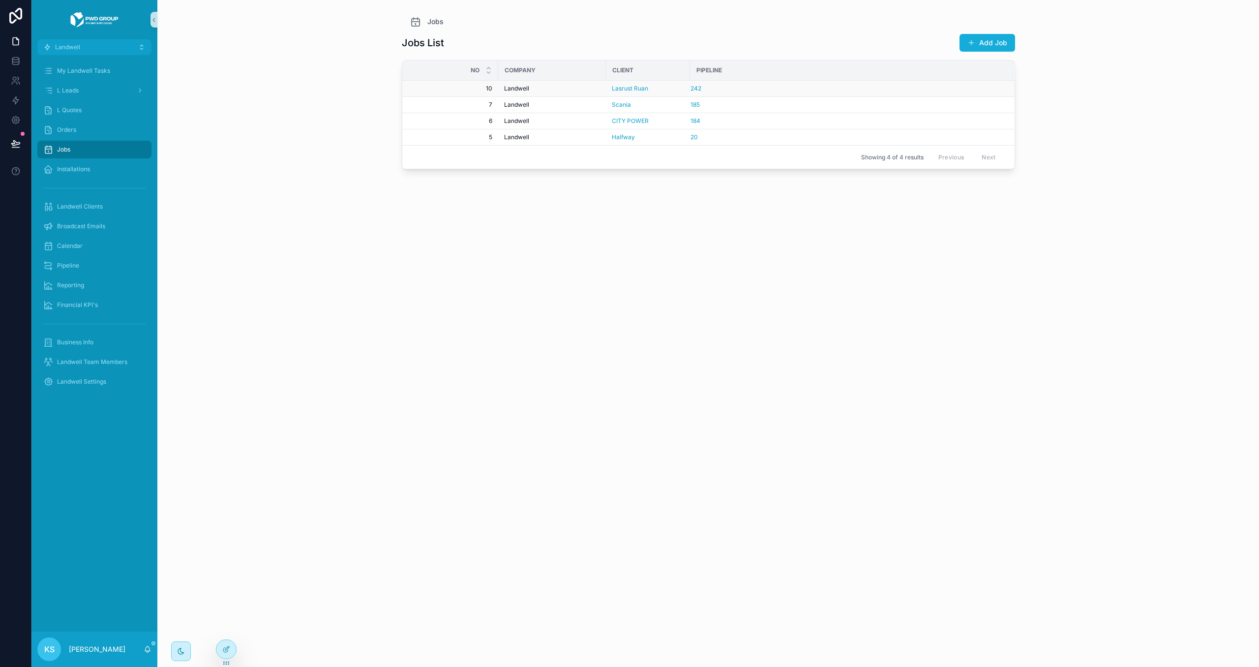
click at [598, 89] on div "Landwell" at bounding box center [552, 89] width 96 height 8
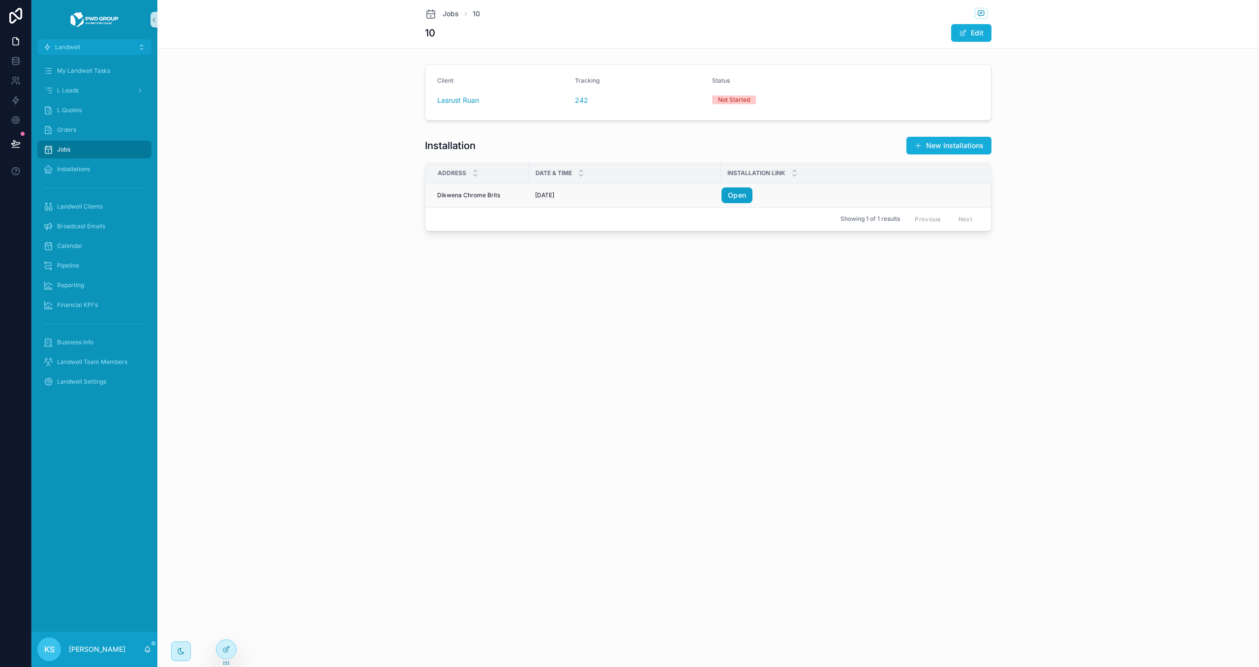
click at [737, 196] on link "Open" at bounding box center [737, 195] width 31 height 16
click at [668, 204] on td "[DATE] [DATE]" at bounding box center [625, 195] width 192 height 24
click at [663, 196] on div "[DATE] [DATE]" at bounding box center [625, 195] width 180 height 8
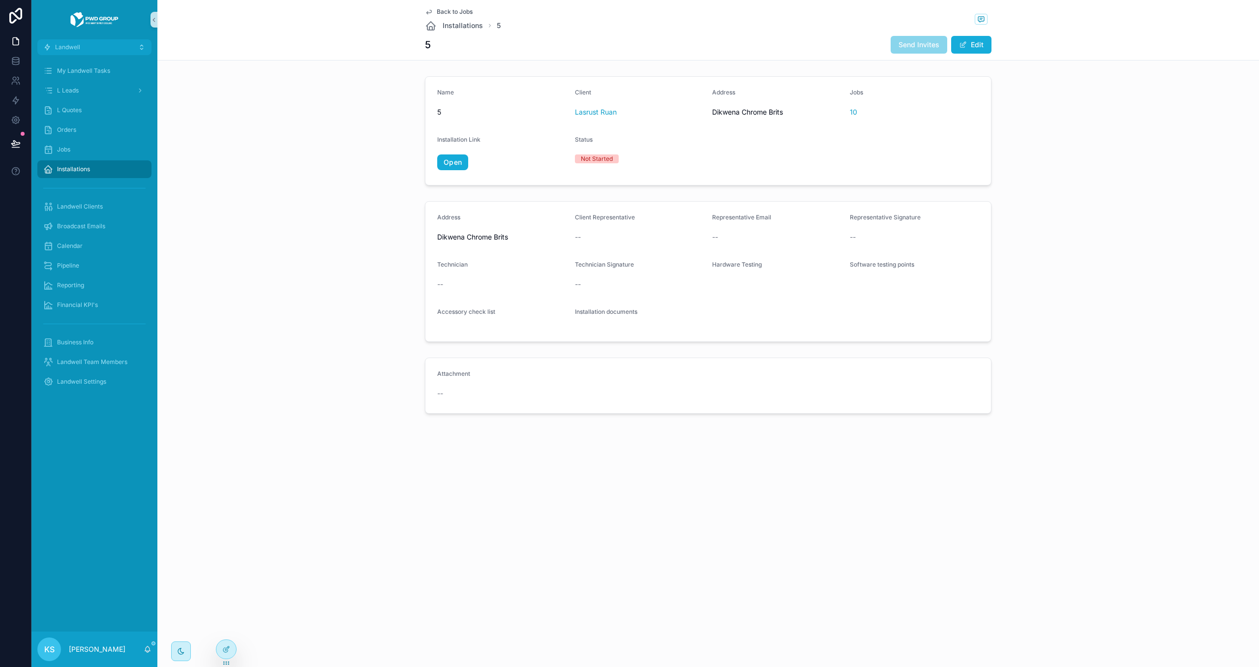
click at [453, 12] on span "Back to Jobs" at bounding box center [455, 12] width 36 height 8
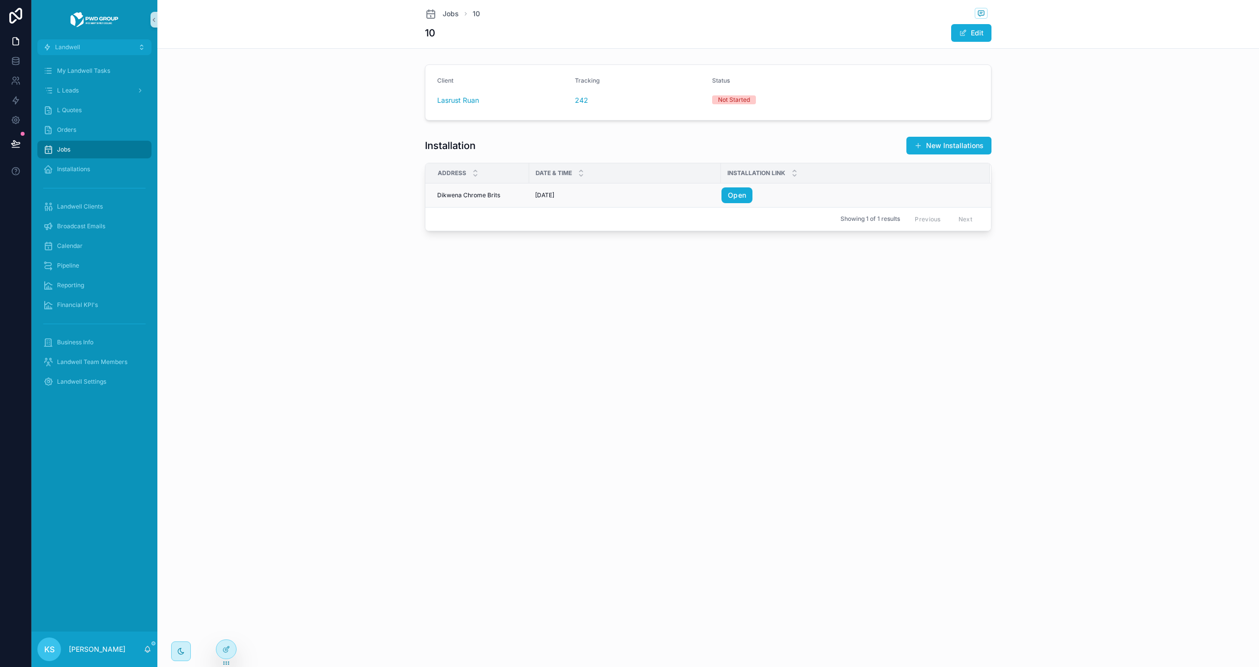
click at [453, 192] on span "Dikwena Chrome Brits" at bounding box center [468, 195] width 63 height 8
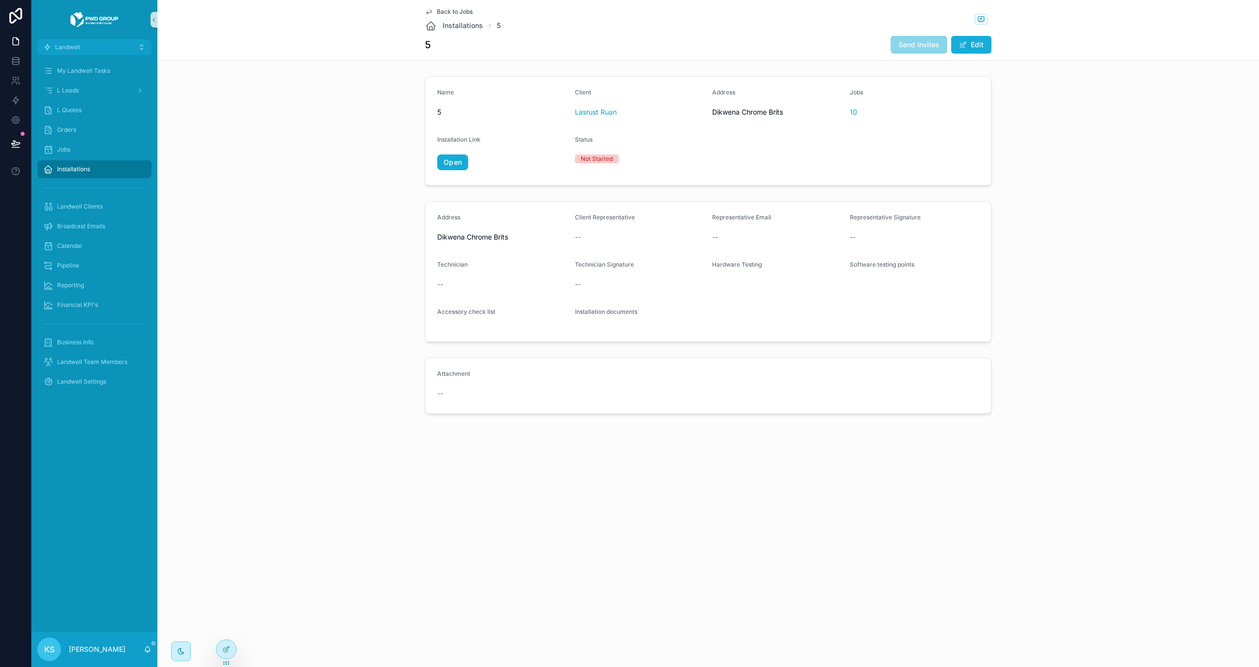
click at [454, 11] on span "Back to Jobs" at bounding box center [455, 12] width 36 height 8
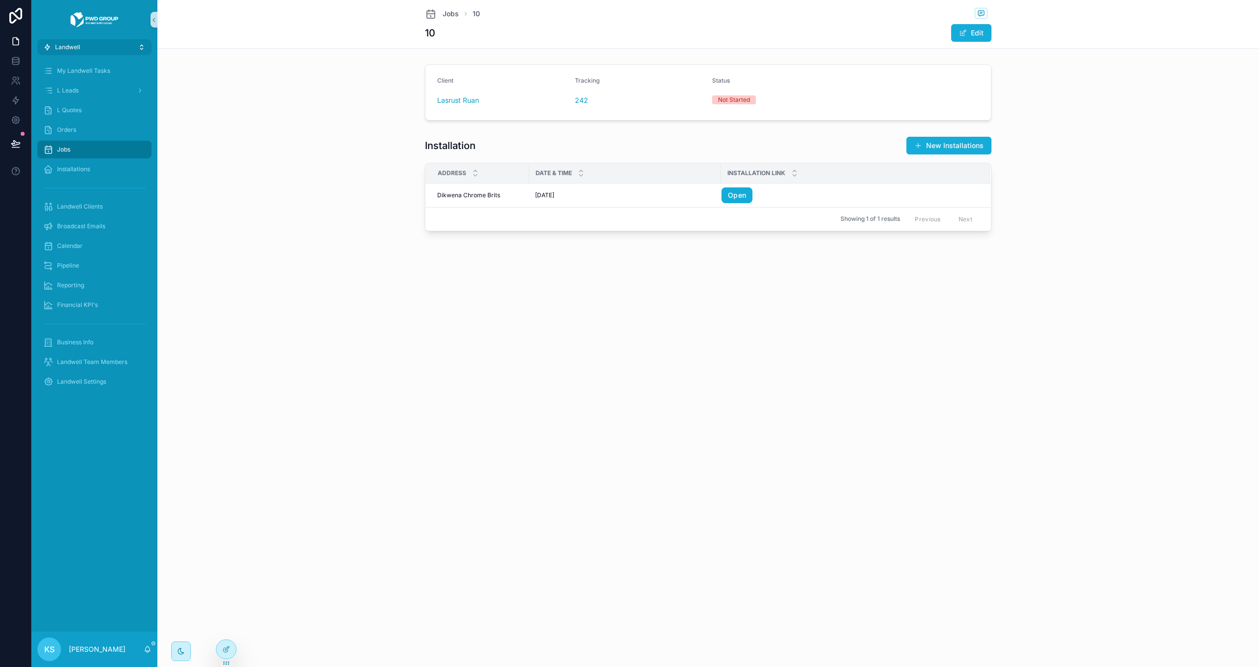
click at [115, 48] on button "Landwell" at bounding box center [94, 47] width 114 height 16
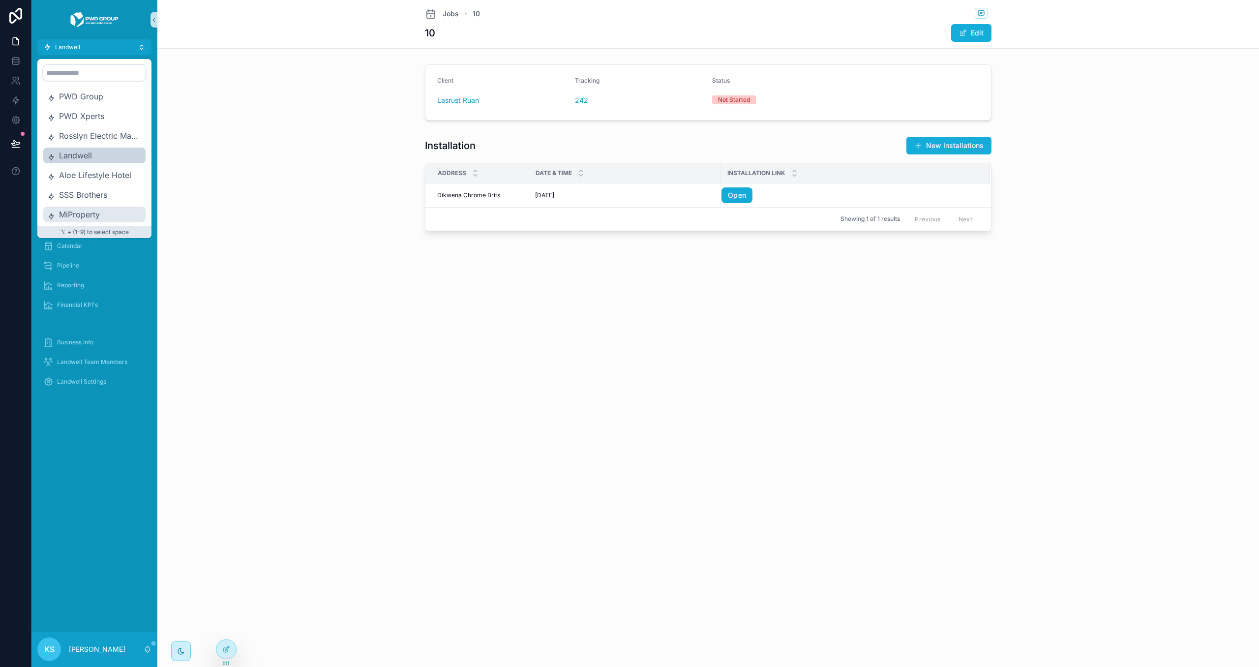
click at [87, 217] on span "MiProperty" at bounding box center [100, 215] width 83 height 12
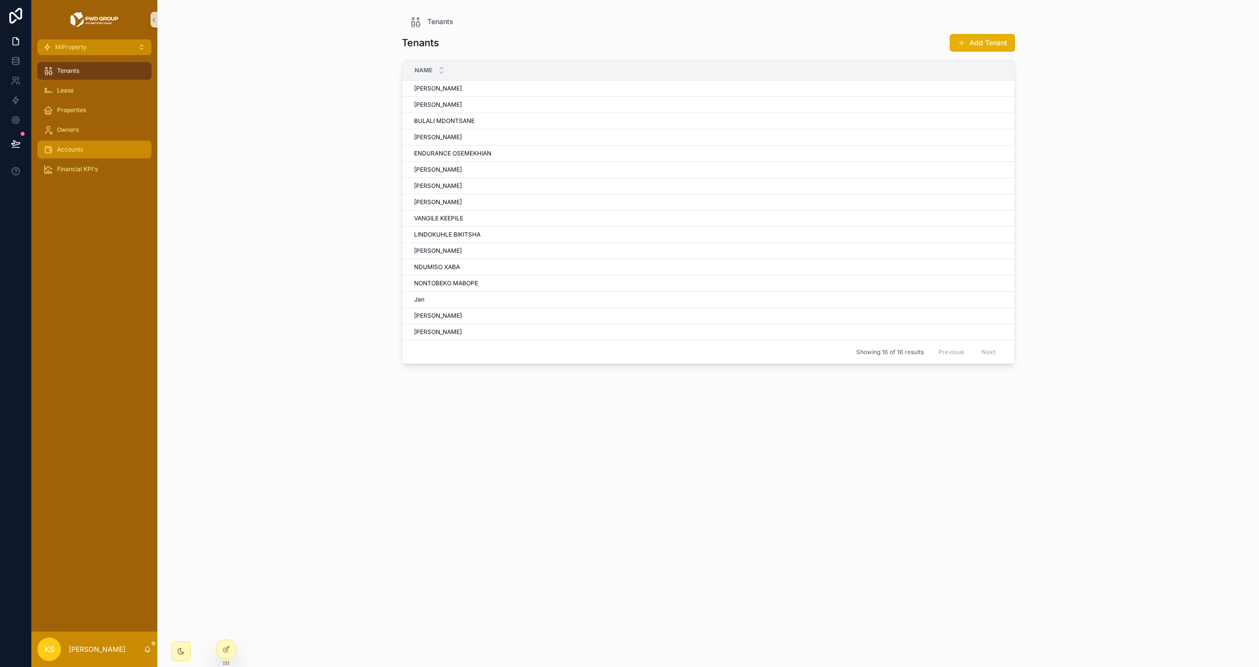
click at [92, 154] on div "Accounts" at bounding box center [94, 150] width 102 height 16
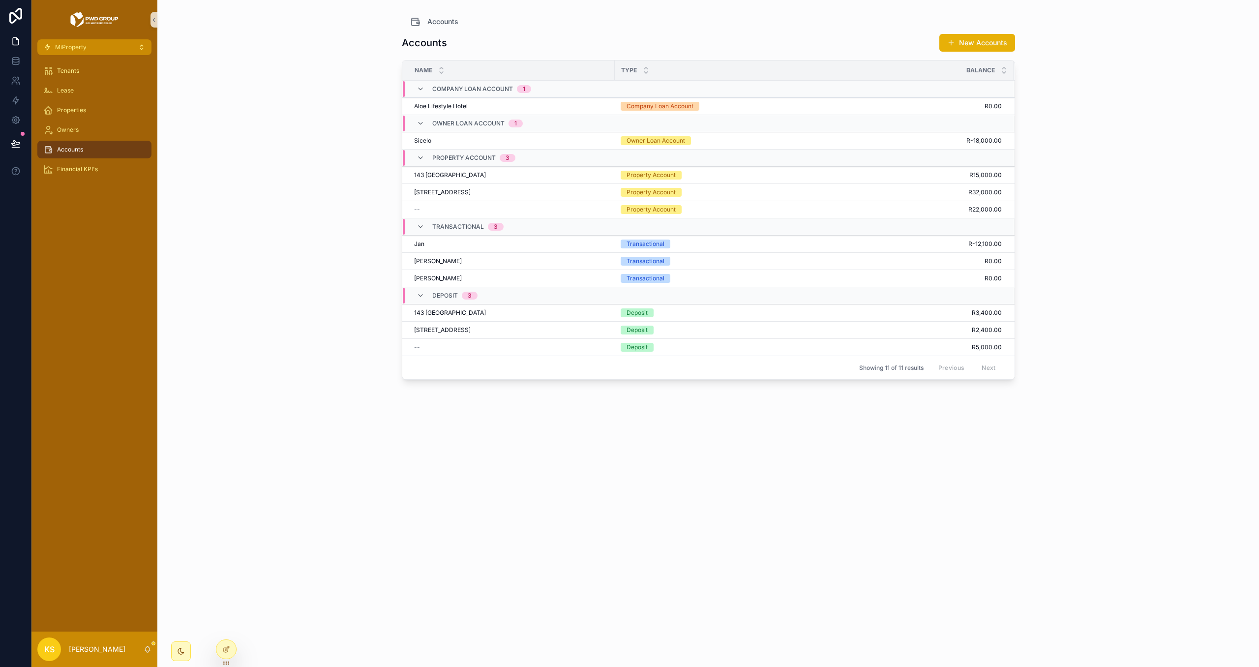
click at [964, 46] on button "New Accounts" at bounding box center [978, 43] width 76 height 18
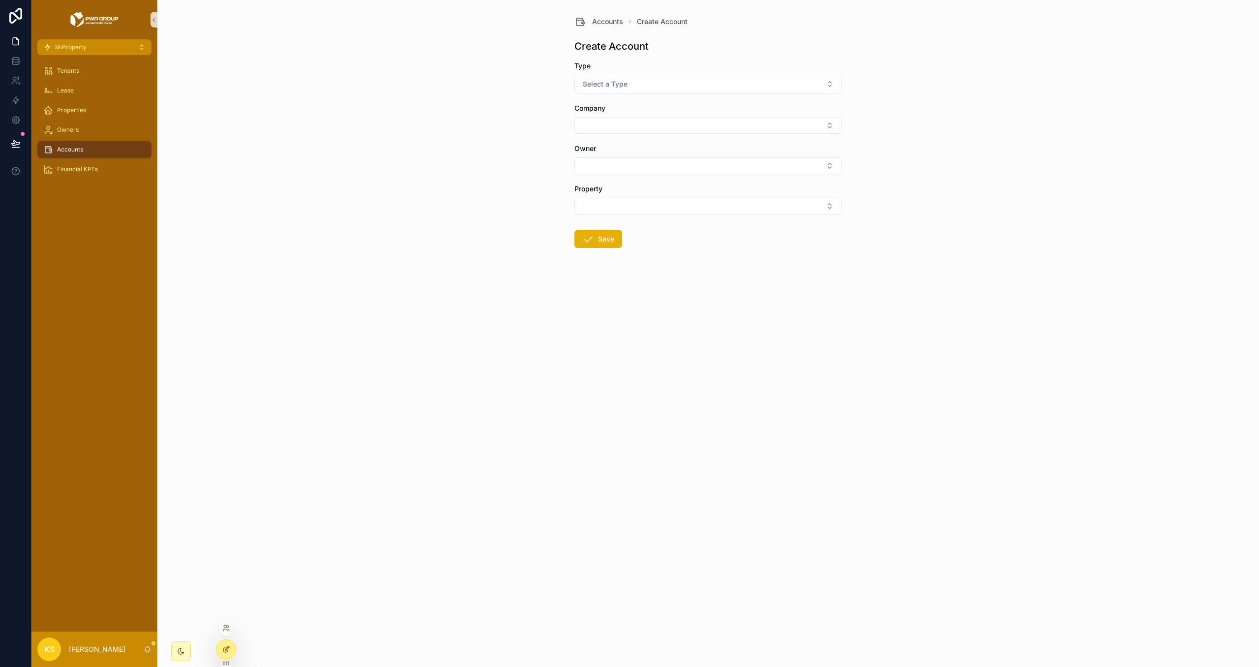
click at [225, 651] on icon at bounding box center [226, 649] width 8 height 8
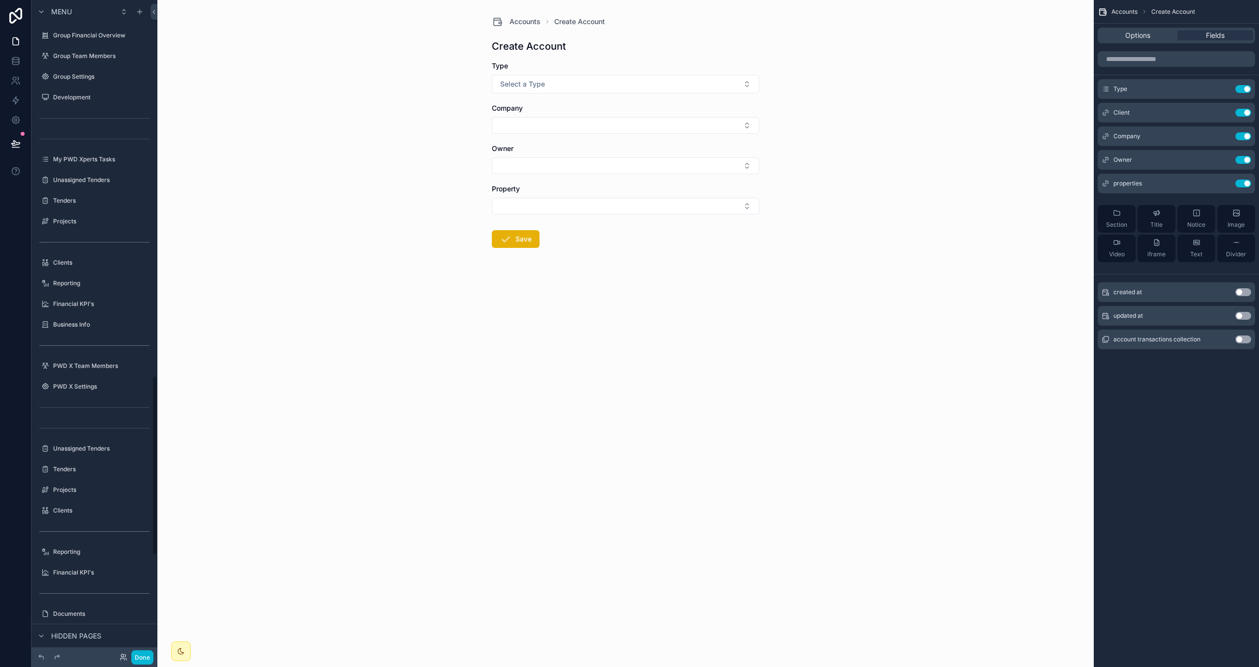
scroll to position [1370, 0]
click at [1227, 137] on icon "scrollable content" at bounding box center [1224, 136] width 8 height 8
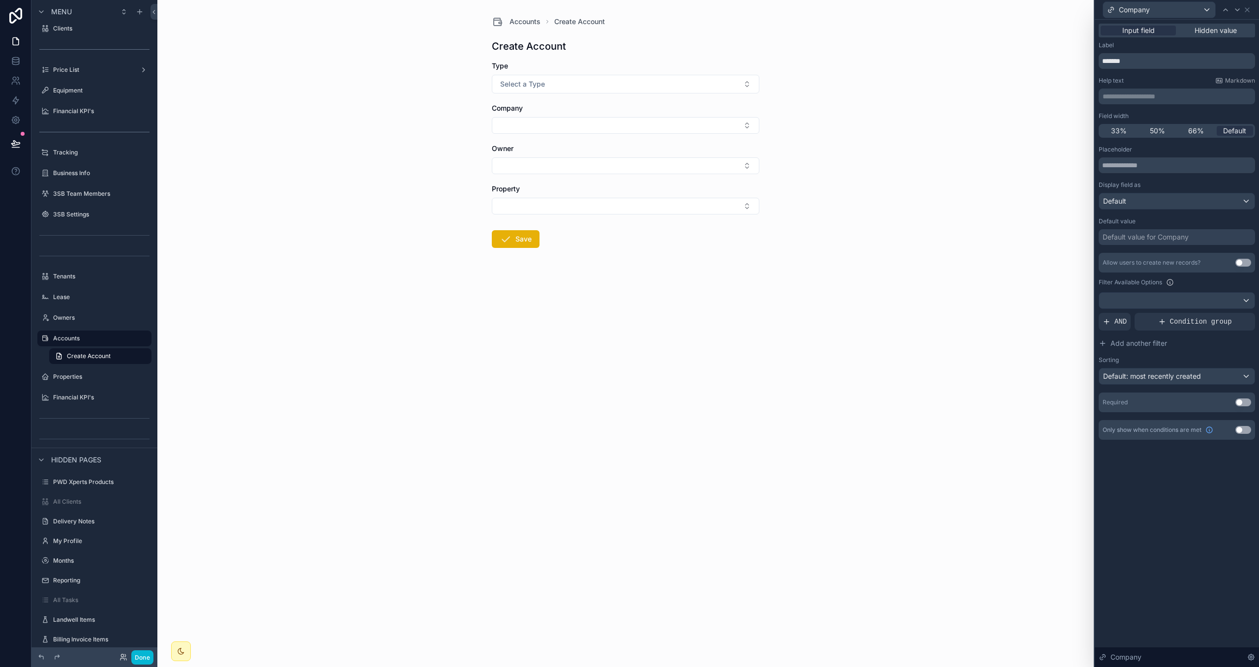
click at [1245, 432] on button "Use setting" at bounding box center [1244, 430] width 16 height 8
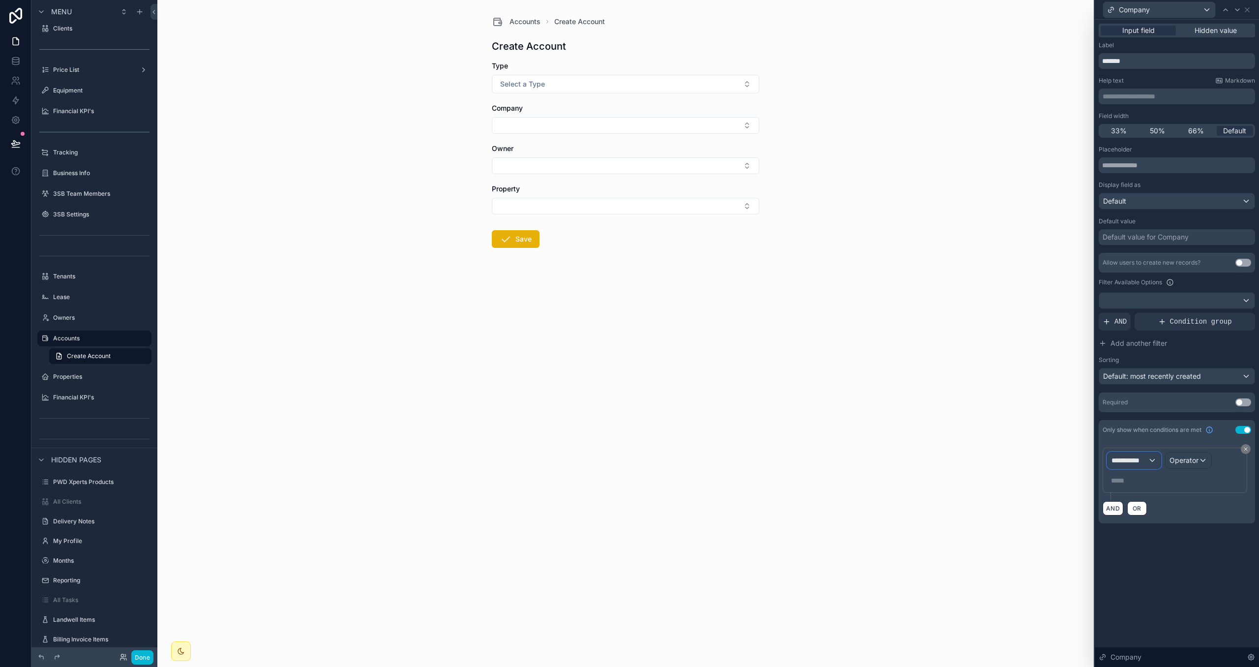
click at [1153, 463] on div "**********" at bounding box center [1134, 461] width 53 height 16
drag, startPoint x: 1142, startPoint y: 531, endPoint x: 1133, endPoint y: 531, distance: 8.9
click at [1138, 530] on span "Form Values" at bounding box center [1135, 534] width 39 height 12
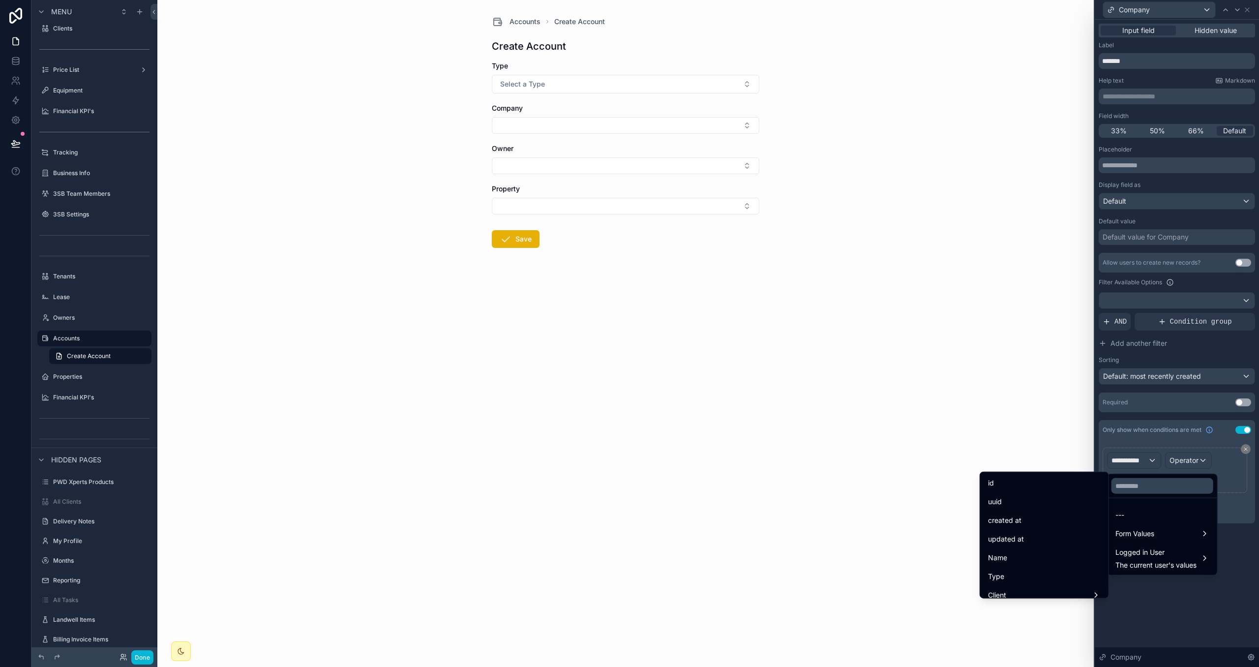
drag, startPoint x: 1035, startPoint y: 572, endPoint x: 1252, endPoint y: 423, distance: 262.8
click at [1037, 571] on div "Type" at bounding box center [1044, 577] width 113 height 12
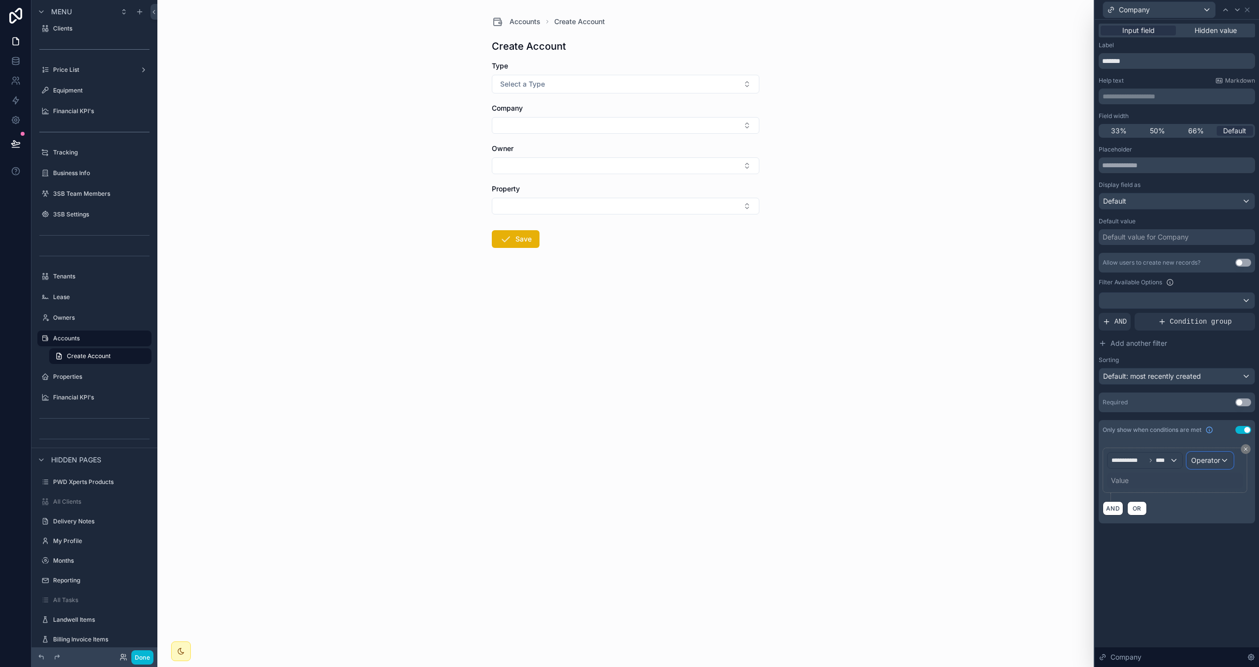
click at [1203, 460] on span "Operator" at bounding box center [1205, 460] width 29 height 8
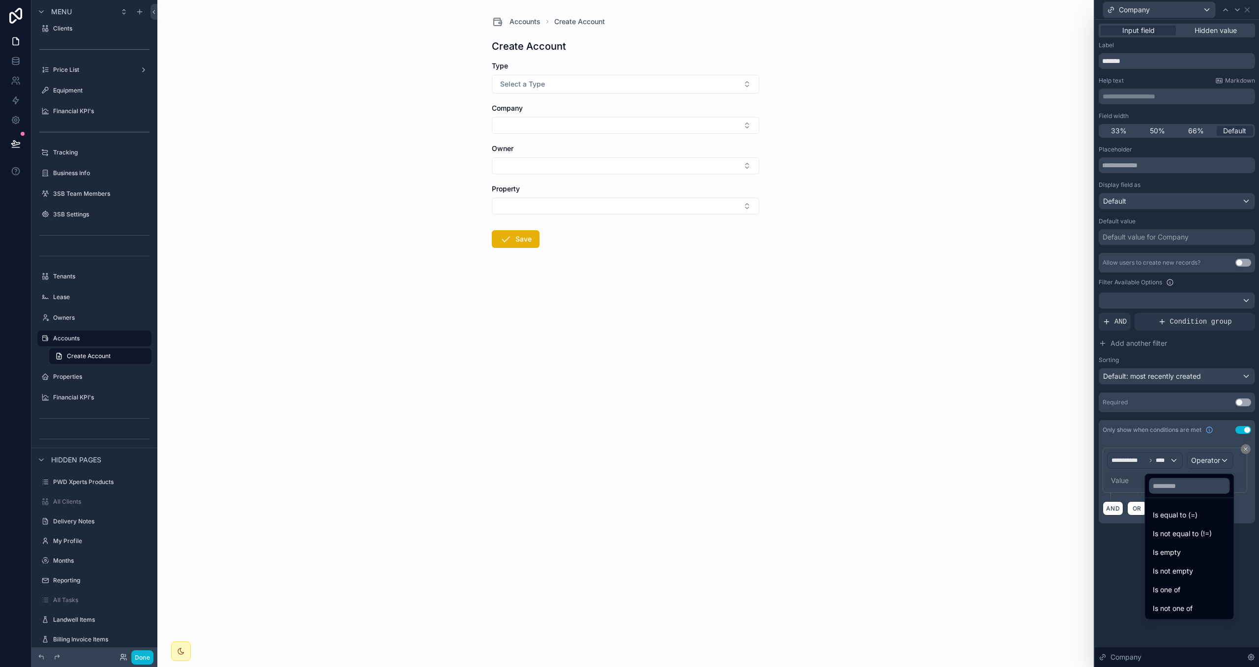
drag, startPoint x: 1187, startPoint y: 588, endPoint x: 1159, endPoint y: 551, distance: 46.7
click at [1187, 588] on div "Is one of" at bounding box center [1189, 590] width 73 height 12
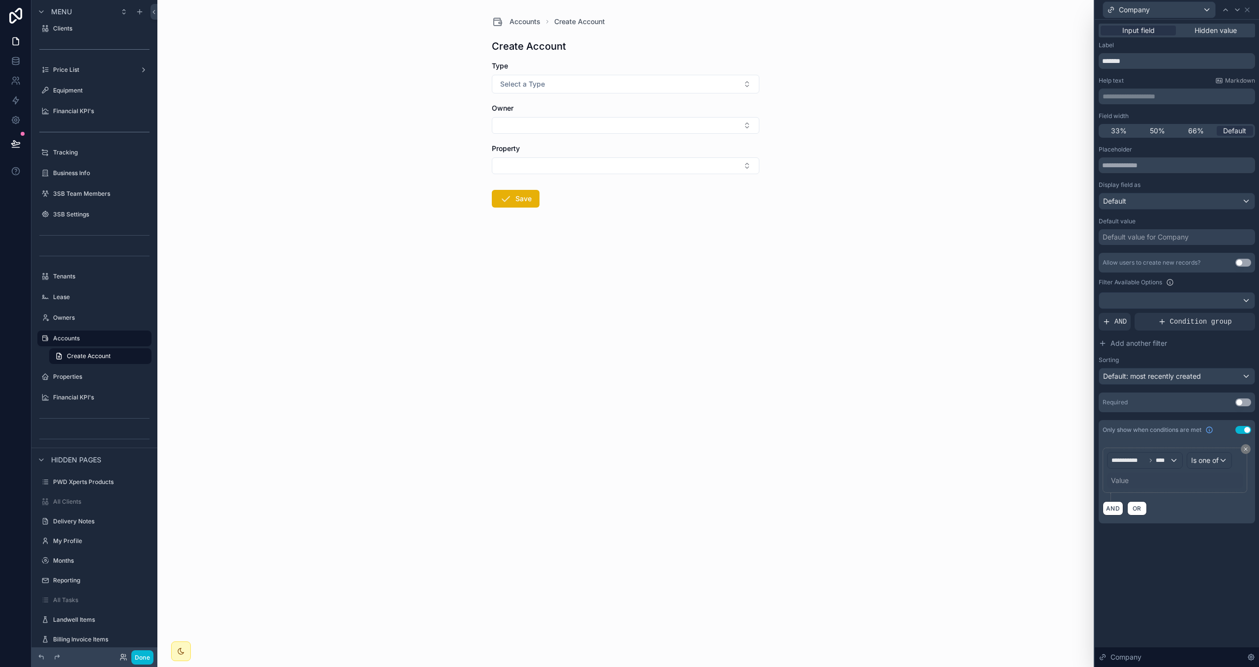
click at [1131, 482] on div "Value" at bounding box center [1175, 481] width 136 height 16
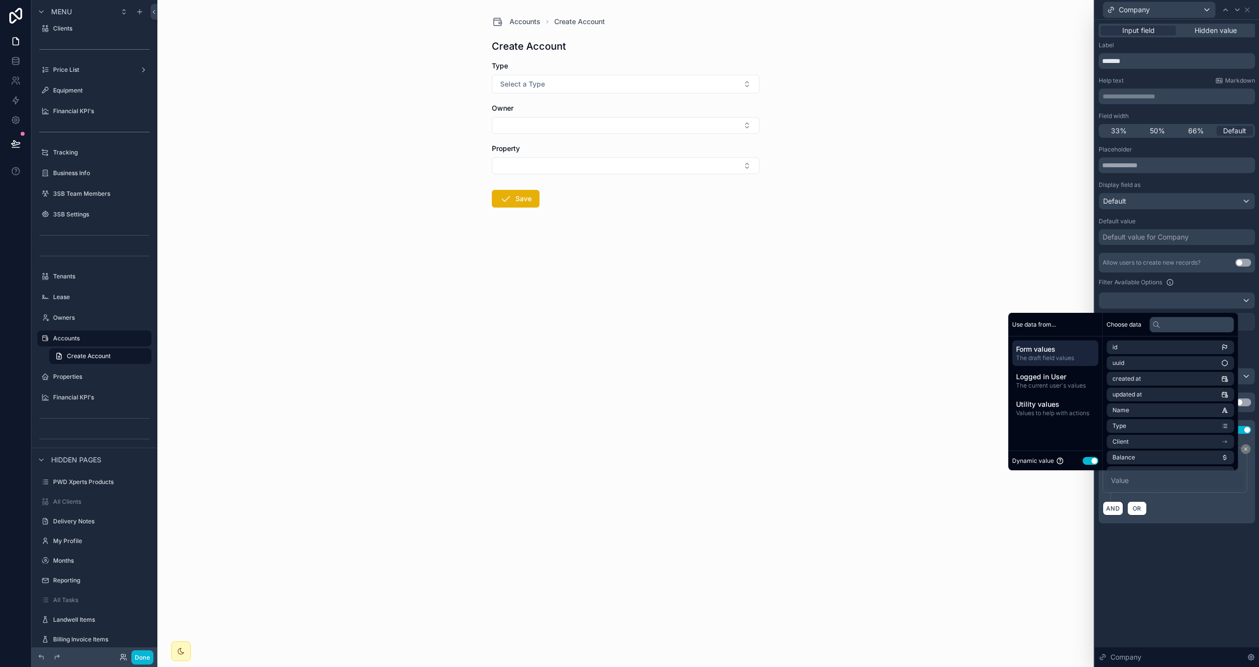
click at [1091, 464] on div "Dynamic value Use setting" at bounding box center [1055, 460] width 86 height 11
click at [1088, 460] on button "Use setting" at bounding box center [1091, 461] width 16 height 8
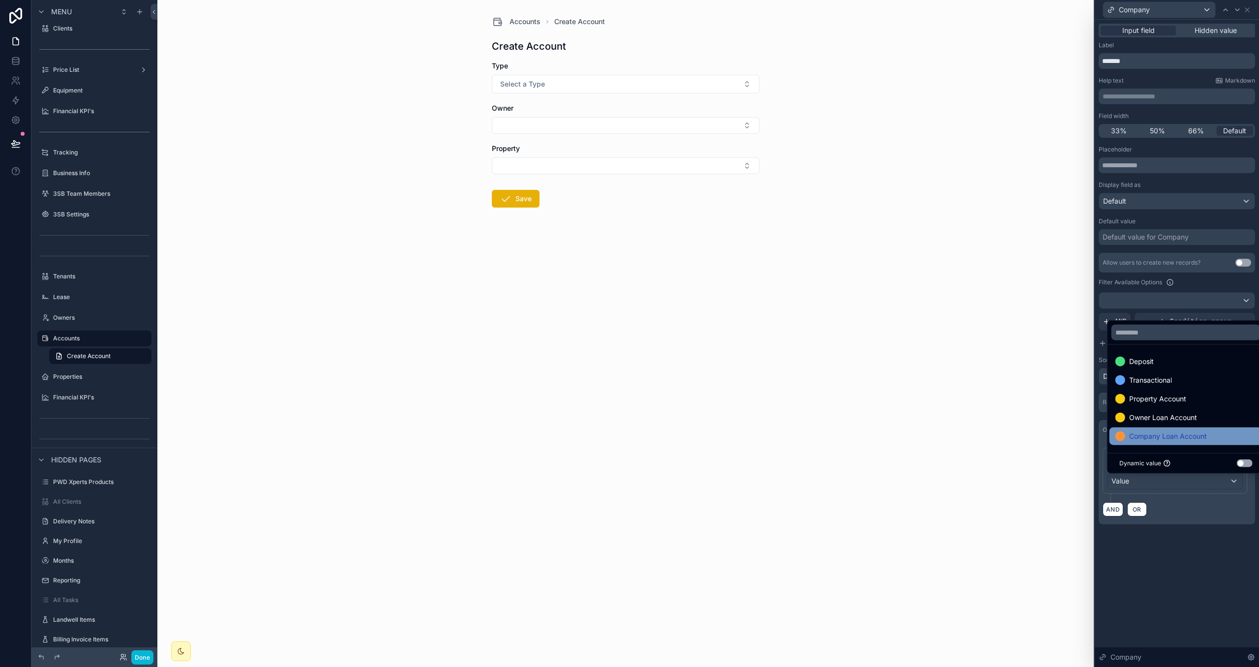
click at [1172, 431] on span "Company Loan Account" at bounding box center [1168, 436] width 78 height 12
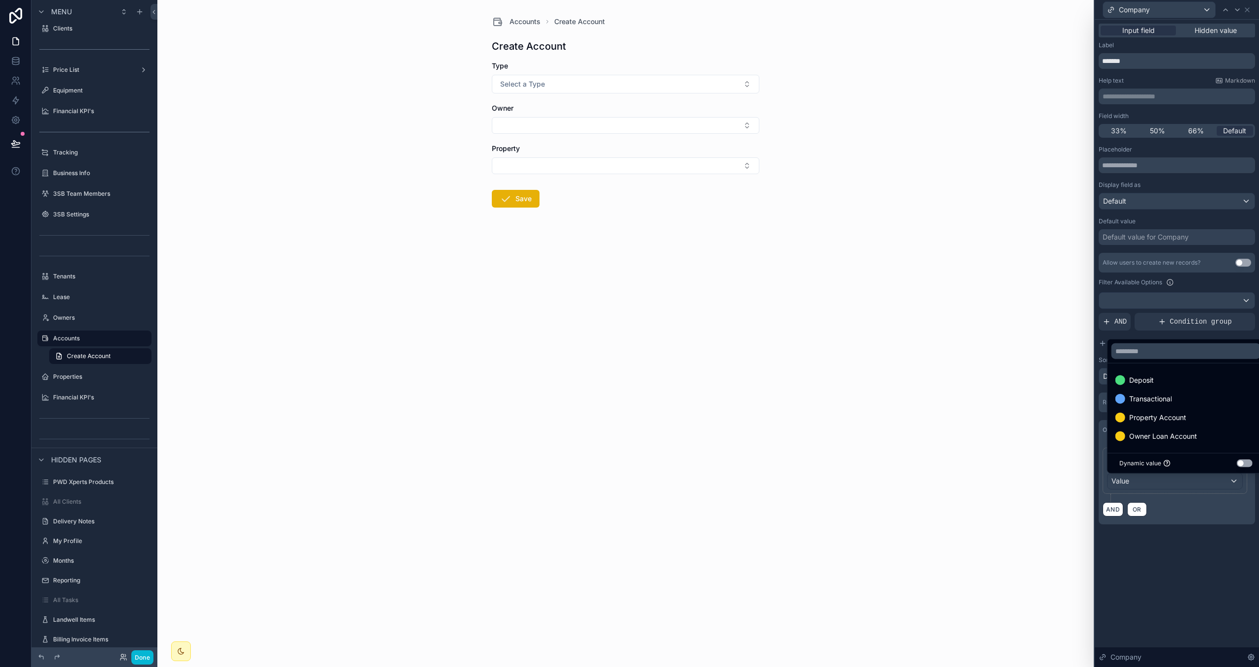
click at [1179, 548] on div "**********" at bounding box center [1177, 284] width 164 height 528
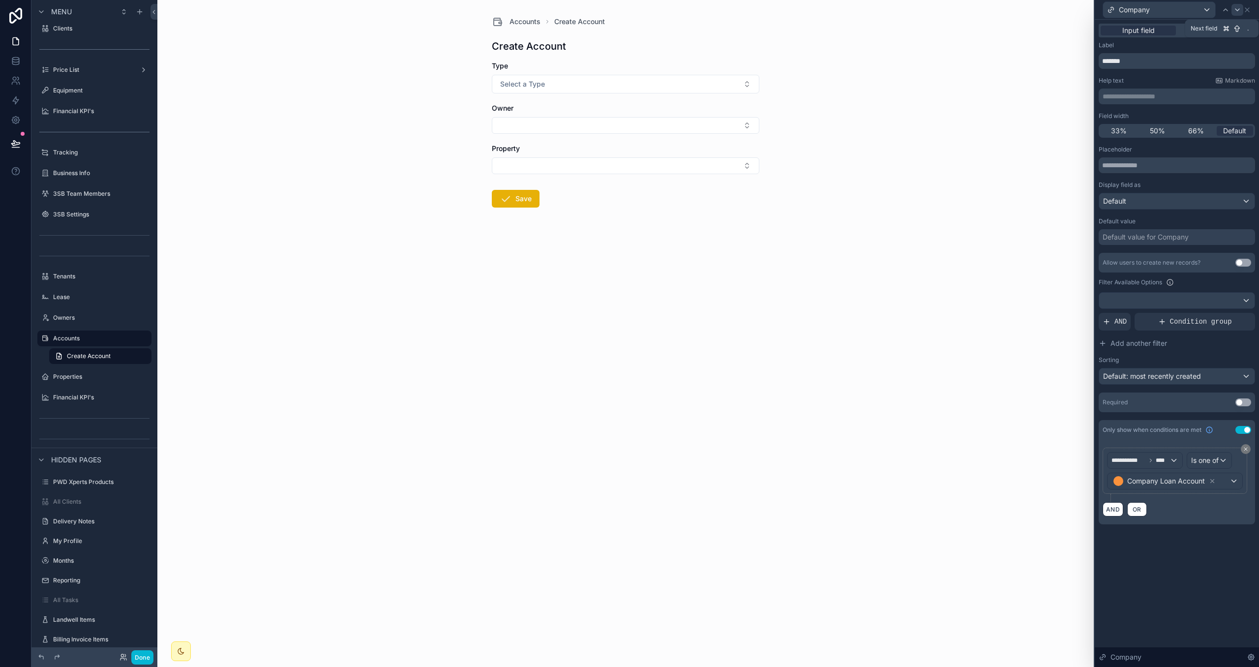
click at [1239, 7] on icon at bounding box center [1238, 10] width 8 height 8
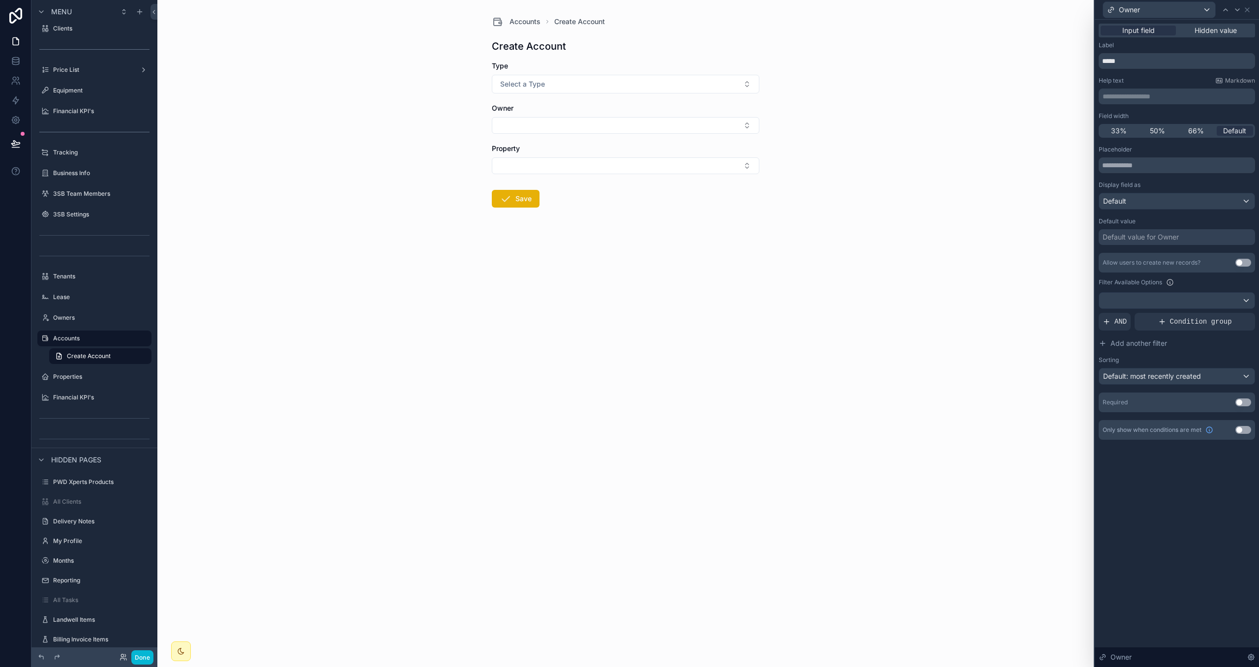
click at [1244, 428] on button "Use setting" at bounding box center [1244, 430] width 16 height 8
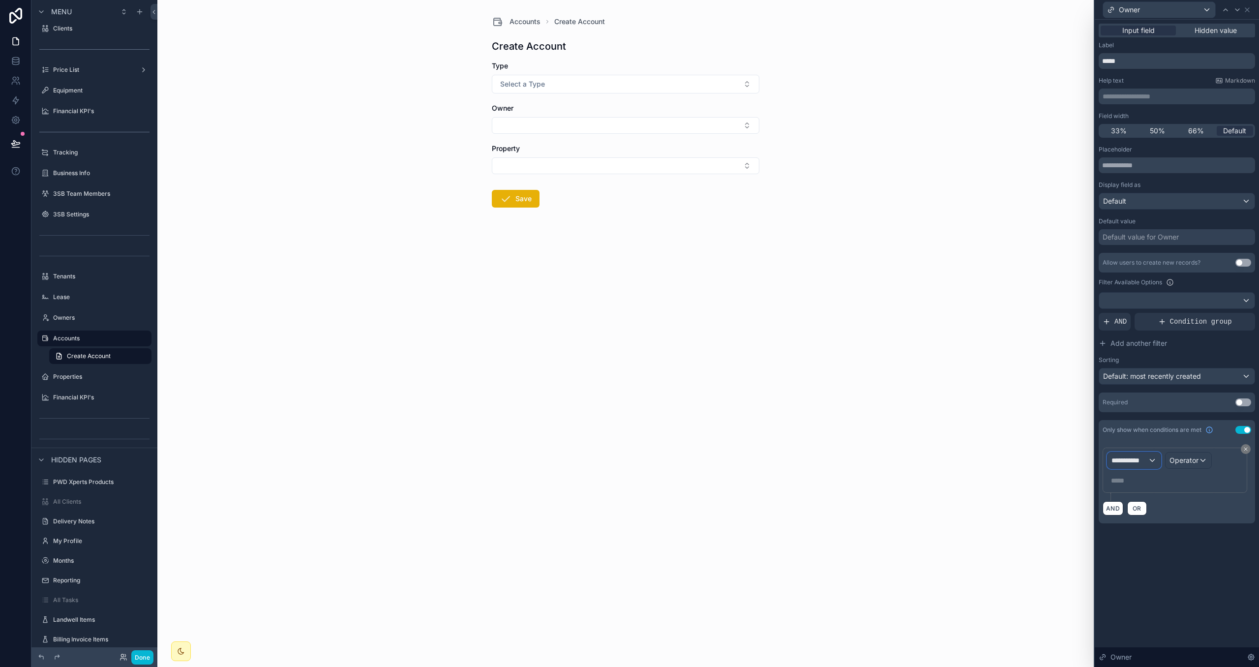
click at [1144, 462] on span "**********" at bounding box center [1130, 460] width 36 height 10
drag, startPoint x: 1160, startPoint y: 536, endPoint x: 1130, endPoint y: 537, distance: 30.5
click at [1160, 536] on div "Form Values" at bounding box center [1163, 534] width 94 height 12
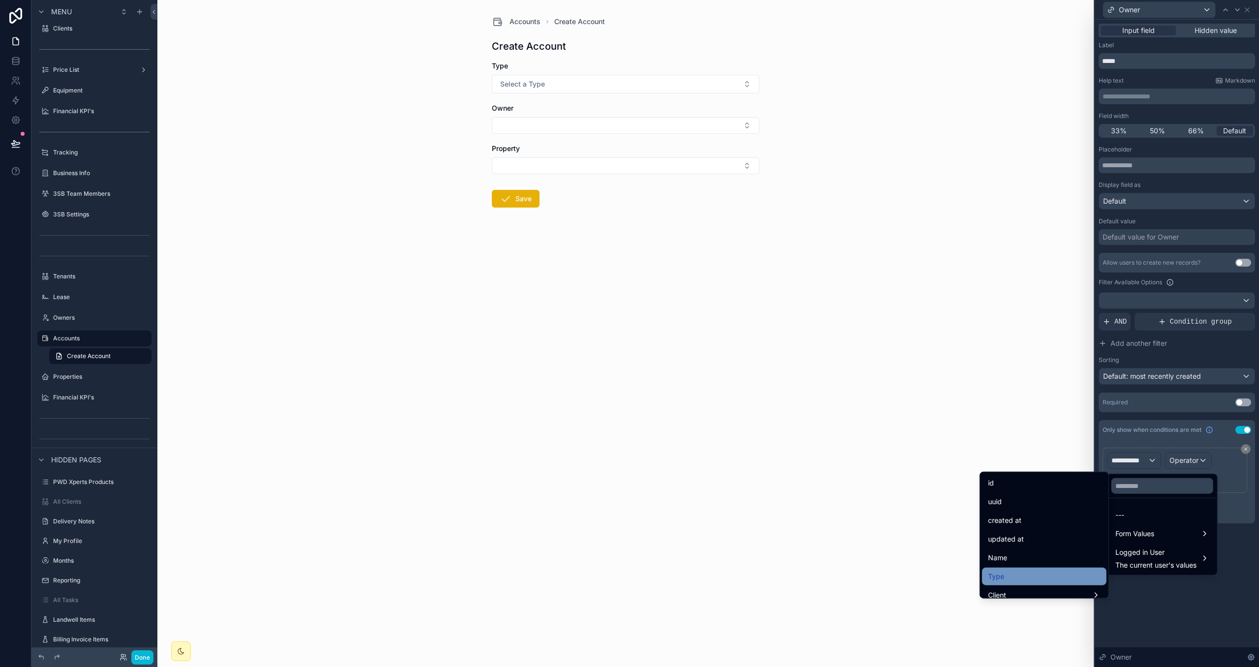
click at [1039, 573] on div "Type" at bounding box center [1044, 577] width 113 height 12
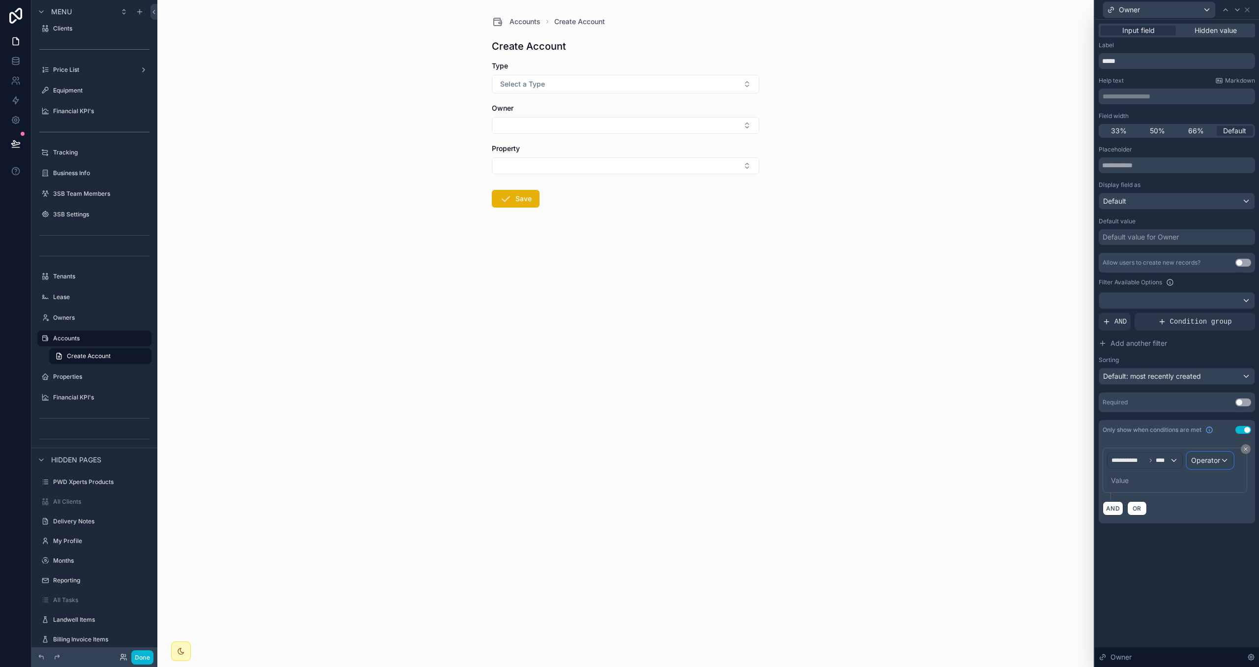
click at [1202, 464] on span "Operator" at bounding box center [1205, 460] width 29 height 8
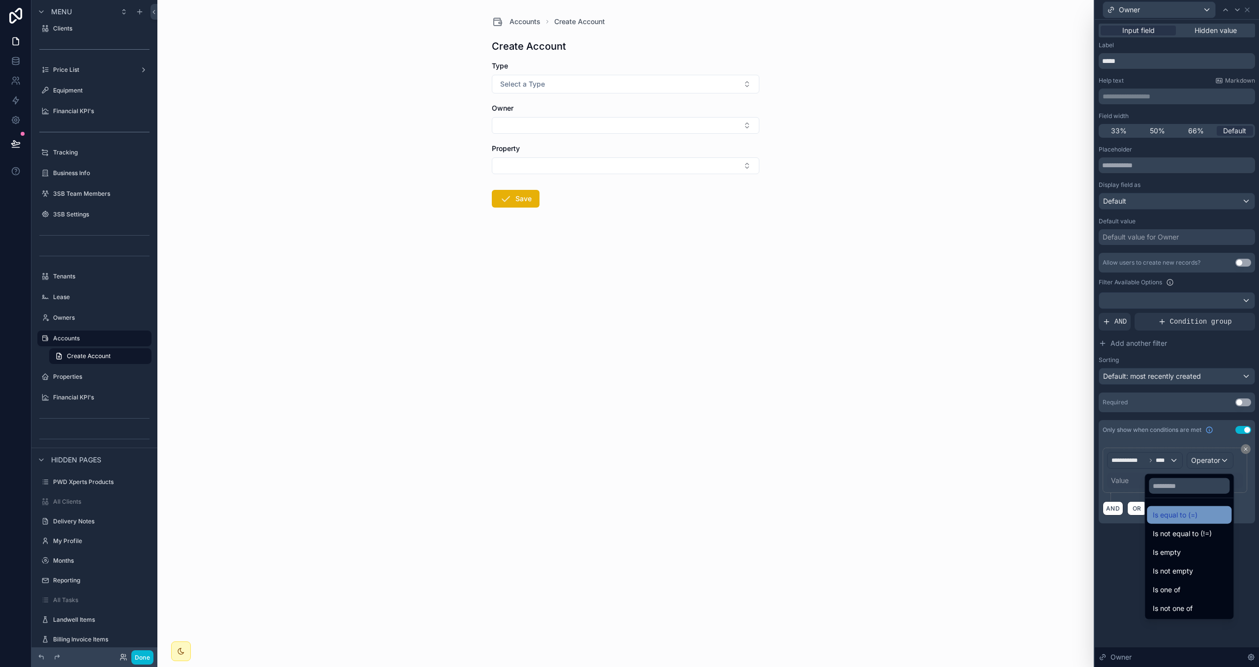
click at [1185, 512] on div "Is equal to (=)" at bounding box center [1189, 515] width 73 height 12
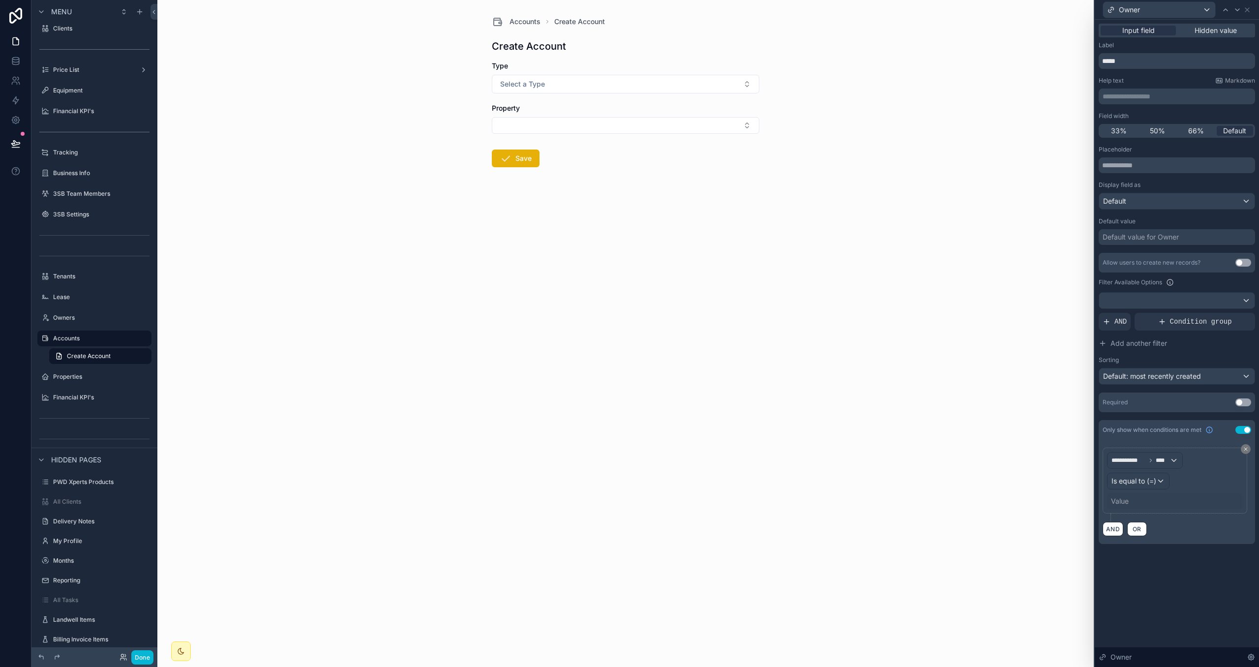
click at [1124, 506] on div "Value" at bounding box center [1120, 501] width 18 height 10
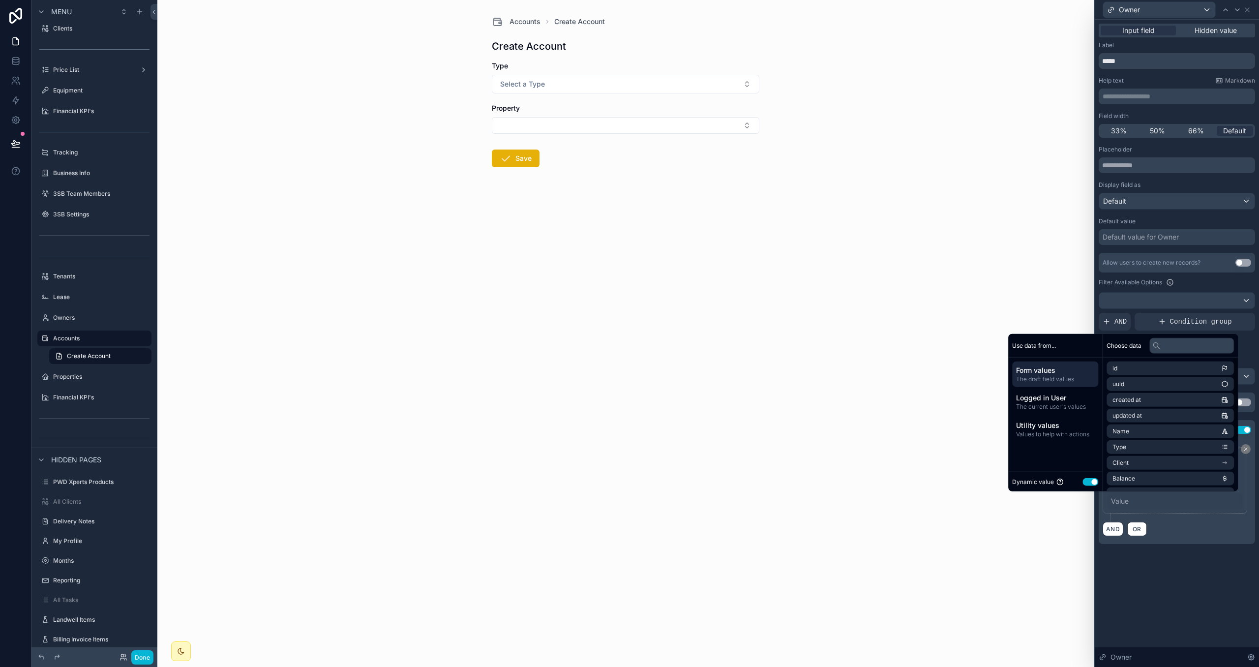
click at [1086, 478] on button "Use setting" at bounding box center [1091, 482] width 16 height 8
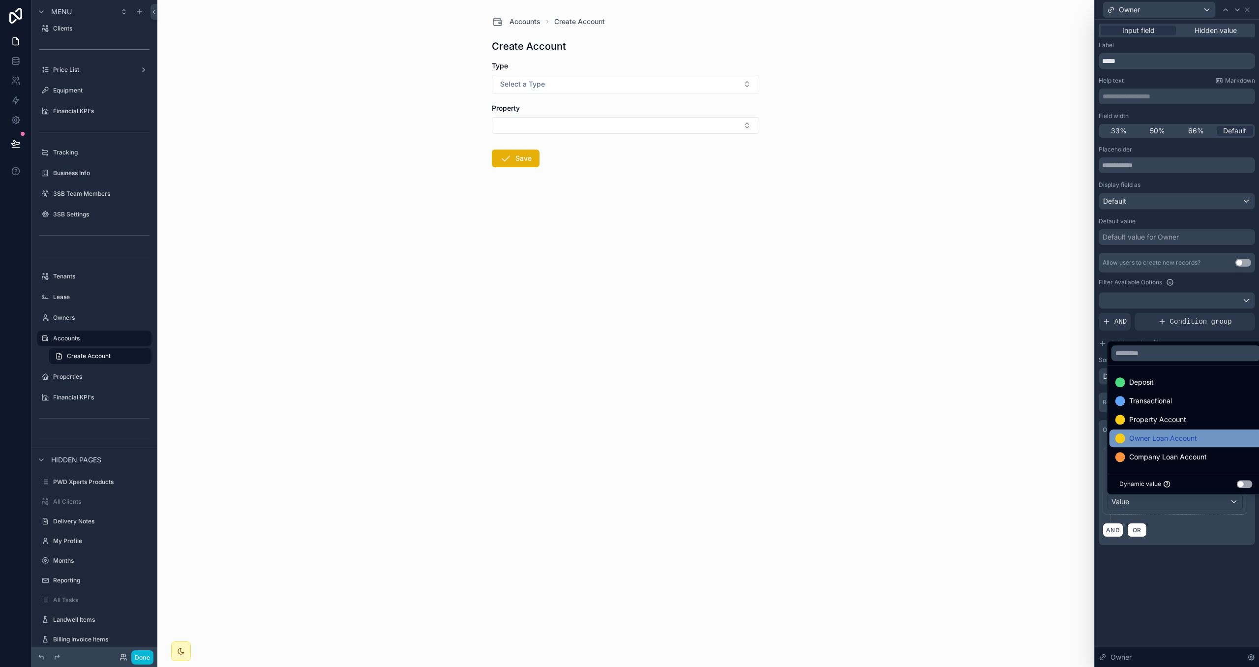
click at [1124, 438] on div at bounding box center [1121, 438] width 10 height 10
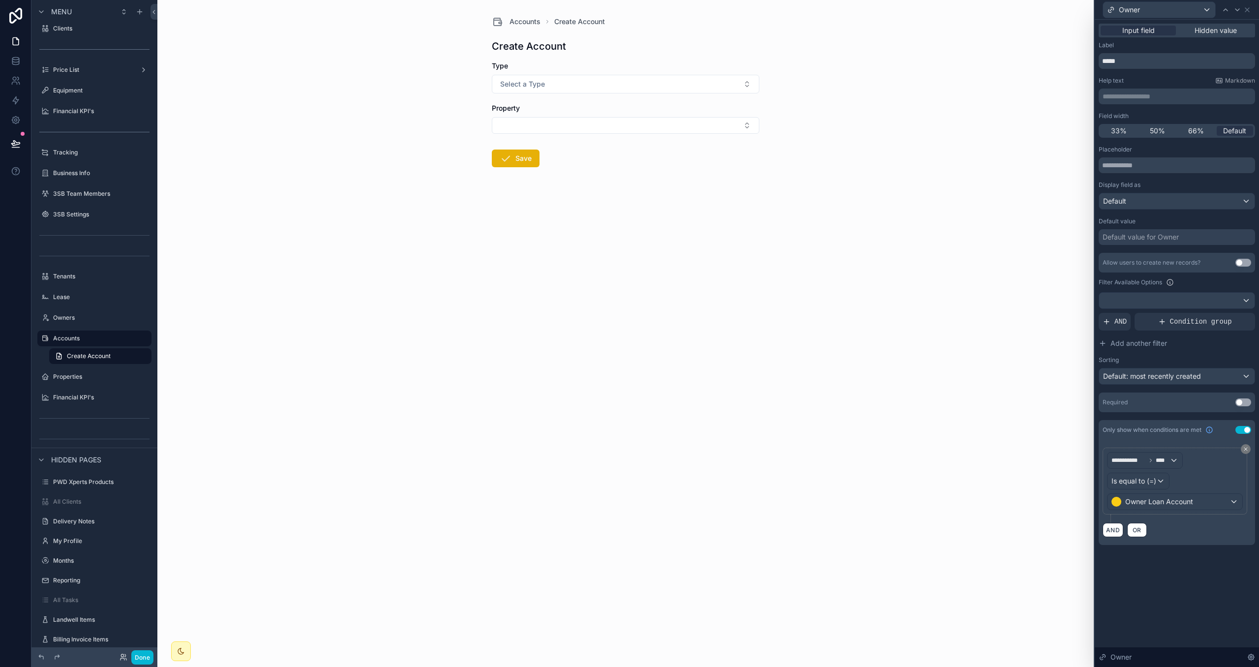
drag, startPoint x: 1174, startPoint y: 568, endPoint x: 1177, endPoint y: 267, distance: 301.6
click at [1174, 569] on div "**********" at bounding box center [1177, 294] width 164 height 549
click at [1246, 8] on icon at bounding box center [1247, 10] width 4 height 4
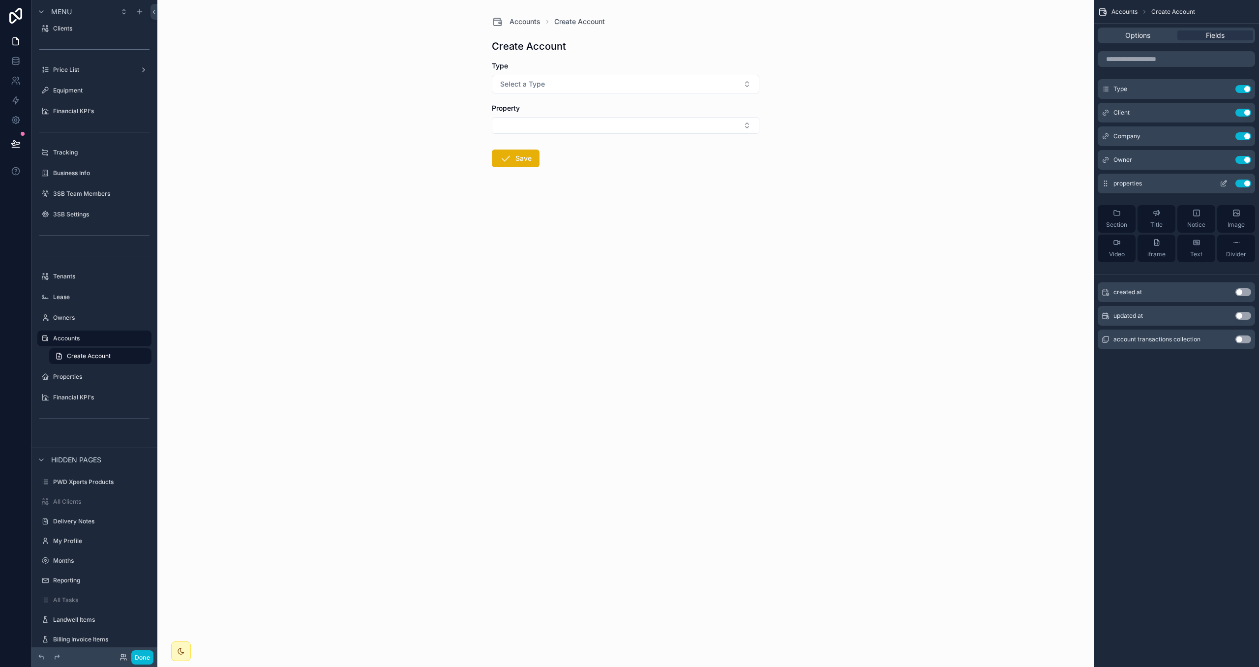
click at [1223, 182] on icon "scrollable content" at bounding box center [1224, 184] width 8 height 8
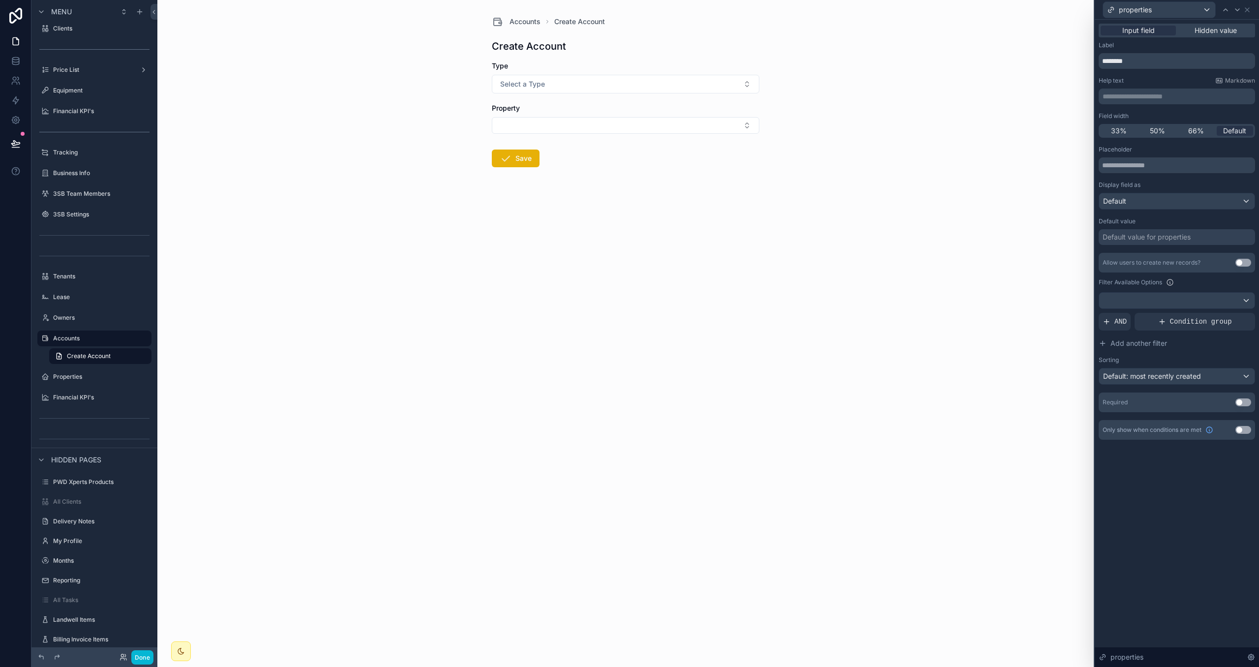
click at [1244, 434] on button "Use setting" at bounding box center [1244, 430] width 16 height 8
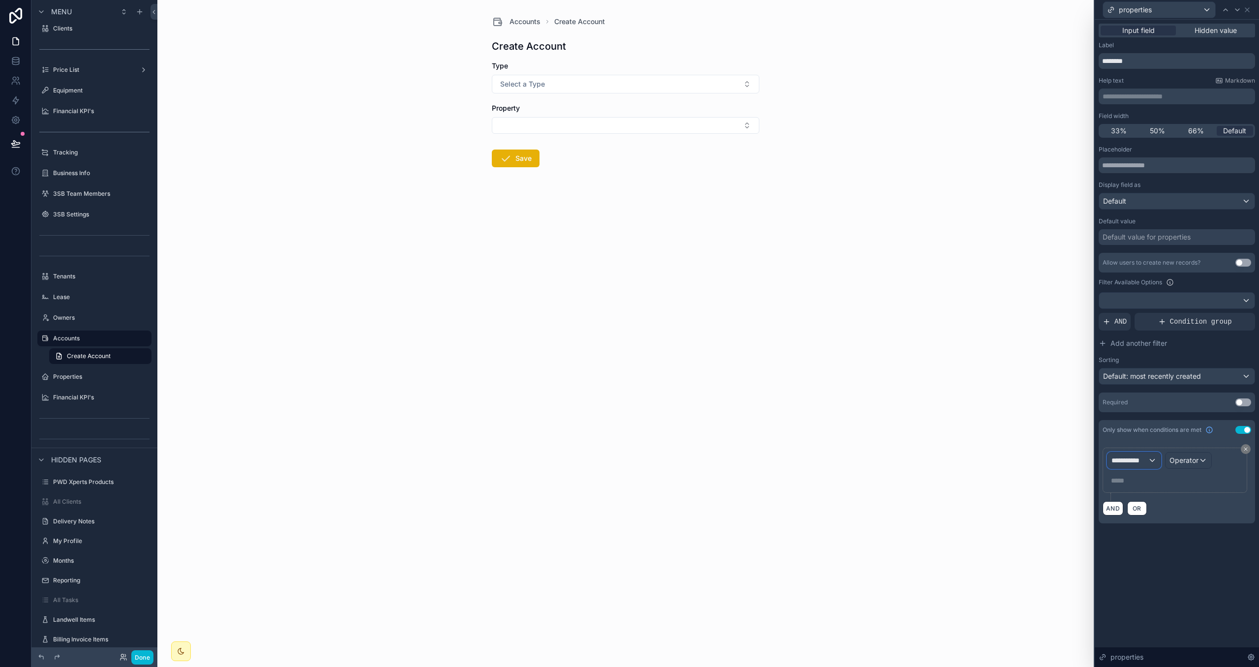
click at [1127, 461] on span "**********" at bounding box center [1130, 460] width 36 height 10
click at [1165, 536] on div "Form Values" at bounding box center [1163, 534] width 94 height 12
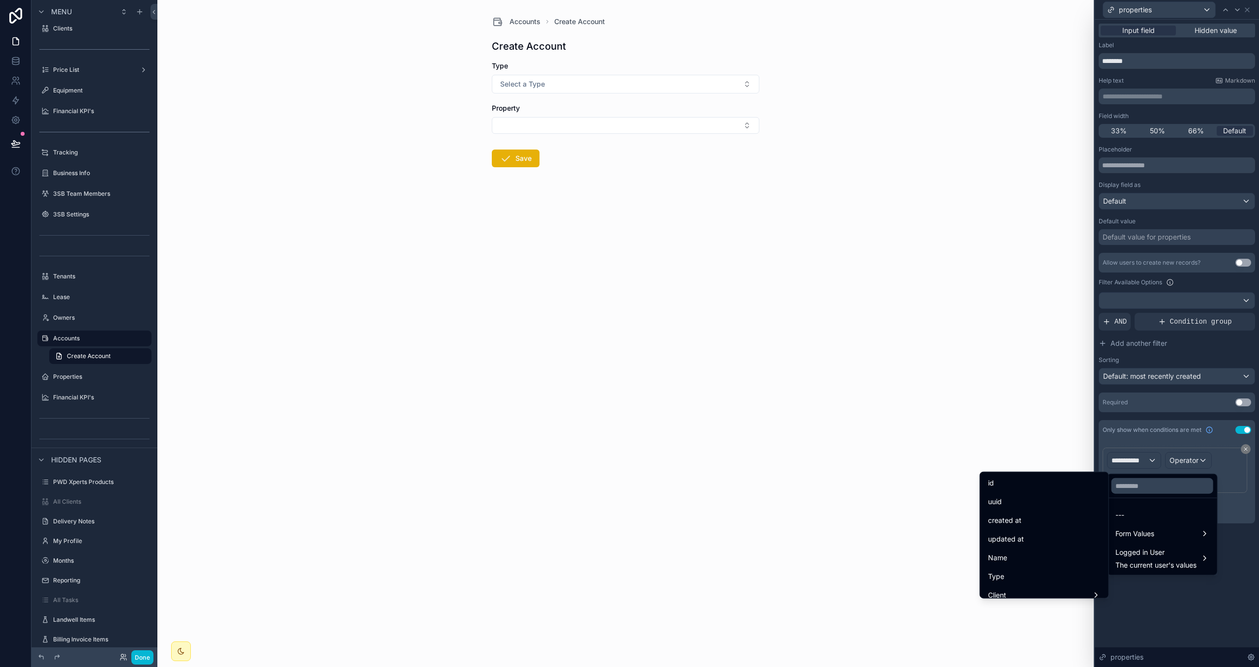
drag, startPoint x: 1047, startPoint y: 572, endPoint x: 1024, endPoint y: 541, distance: 39.1
click at [1047, 572] on div "Type" at bounding box center [1044, 577] width 113 height 12
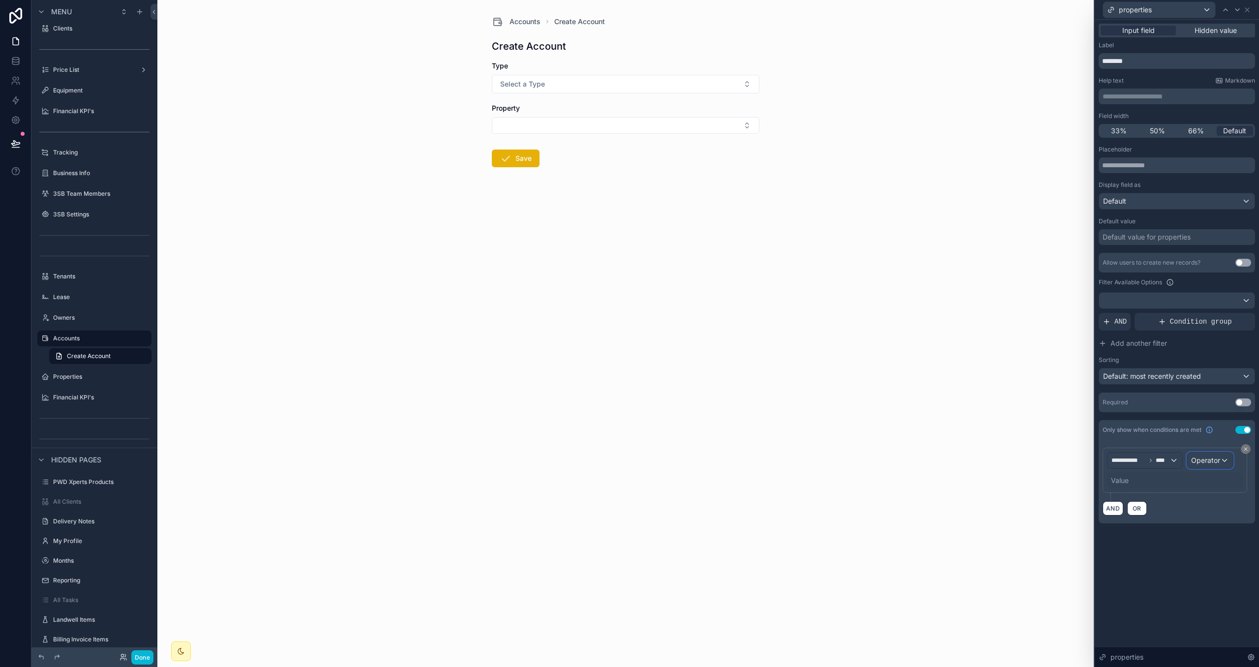
click at [1222, 461] on div "Operator" at bounding box center [1210, 461] width 46 height 16
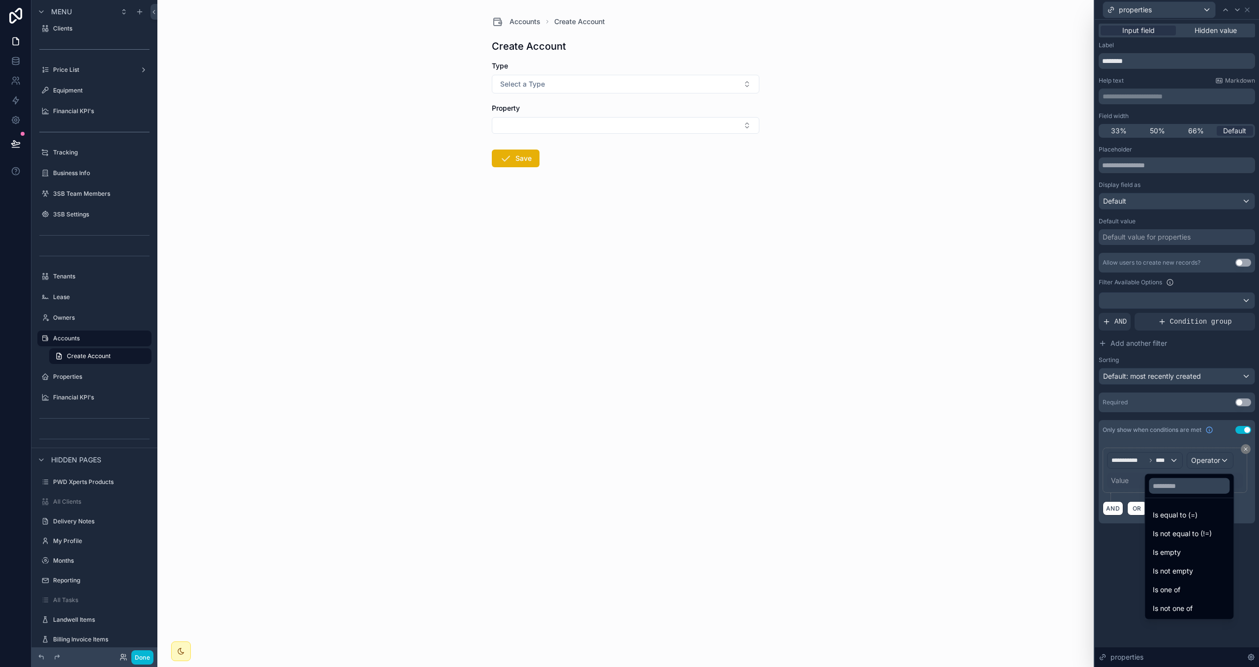
drag, startPoint x: 1211, startPoint y: 515, endPoint x: 1138, endPoint y: 487, distance: 77.8
click at [1210, 514] on div "Is equal to (=)" at bounding box center [1189, 515] width 73 height 12
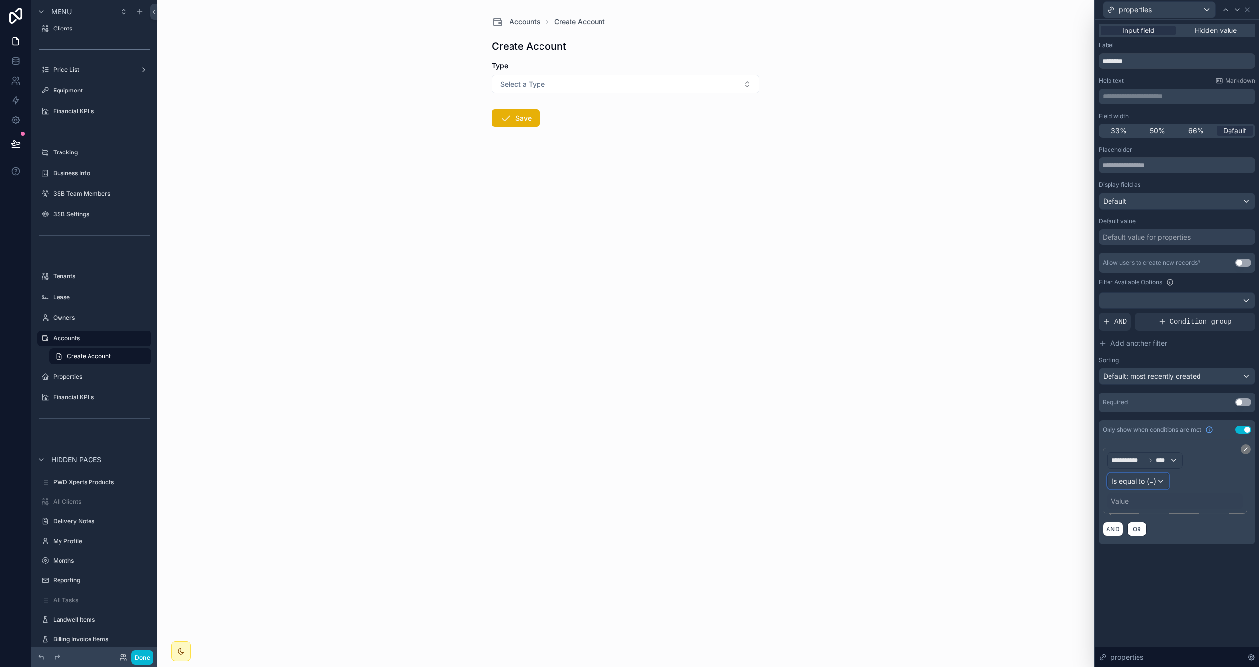
click at [1128, 486] on span "Is equal to (=)" at bounding box center [1134, 481] width 45 height 10
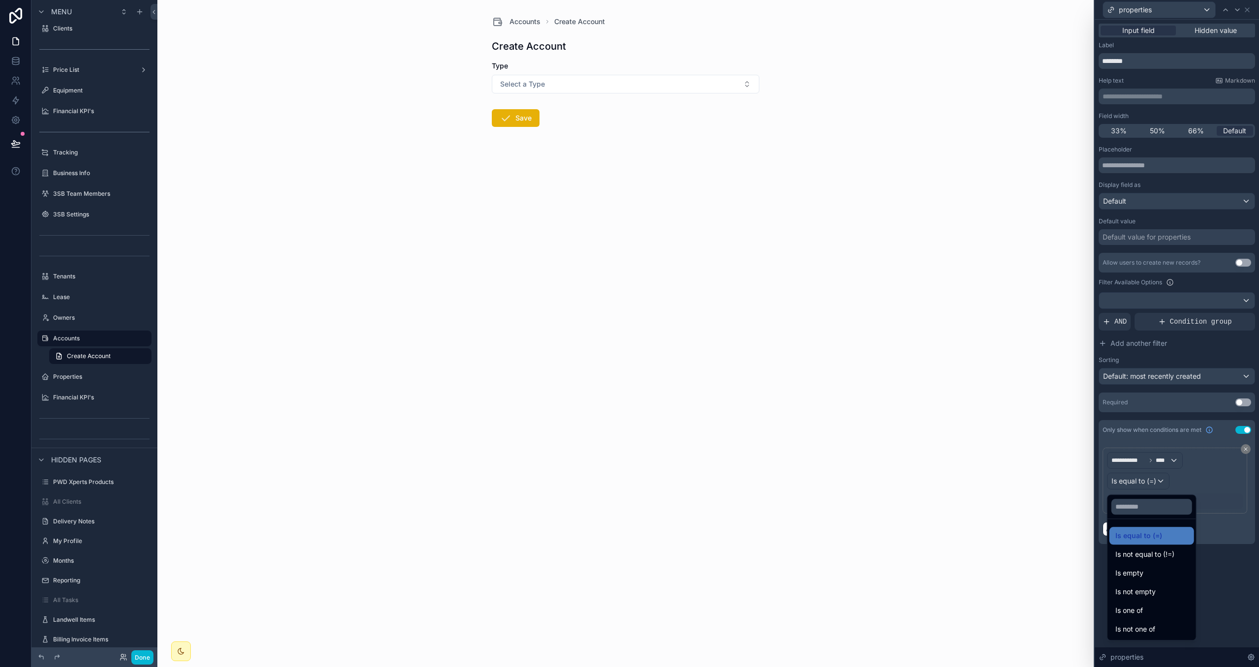
drag, startPoint x: 1234, startPoint y: 491, endPoint x: 1140, endPoint y: 504, distance: 94.8
click at [1233, 491] on div at bounding box center [1177, 333] width 164 height 667
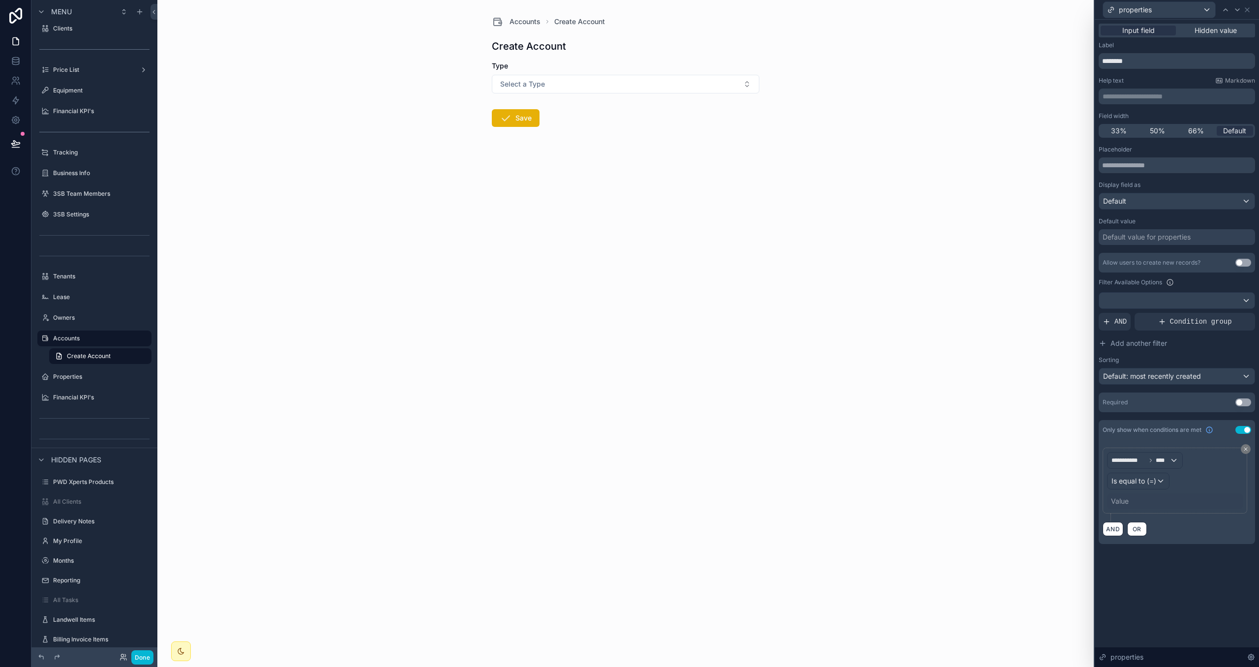
click at [1118, 505] on div "Value" at bounding box center [1120, 501] width 18 height 10
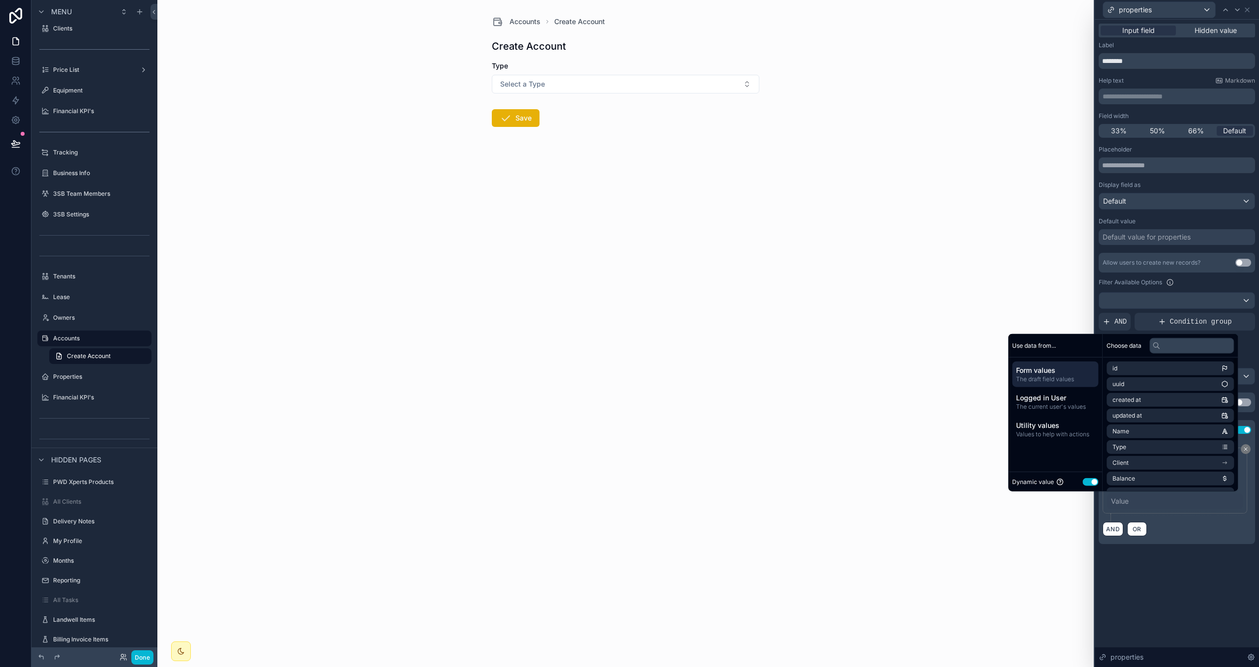
click at [1086, 478] on button "Use setting" at bounding box center [1091, 482] width 16 height 8
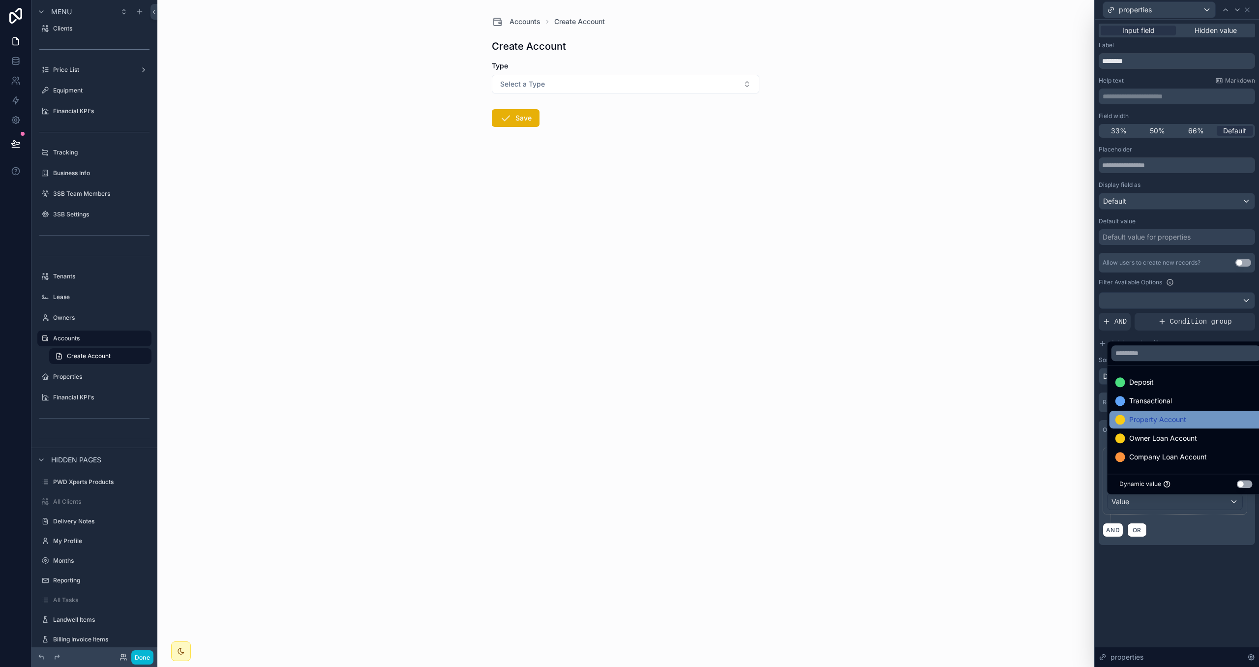
click at [1138, 417] on span "Property Account" at bounding box center [1157, 420] width 57 height 12
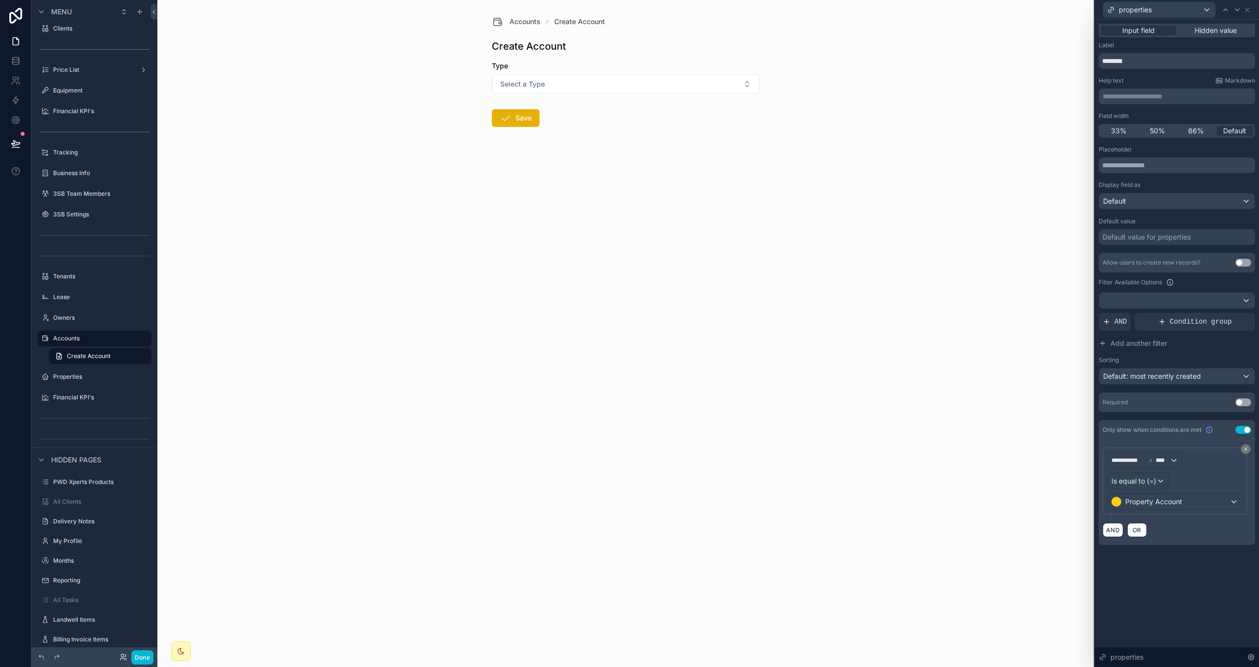
click at [1192, 552] on div "**********" at bounding box center [1177, 294] width 164 height 549
click at [142, 652] on button "Done" at bounding box center [142, 657] width 22 height 14
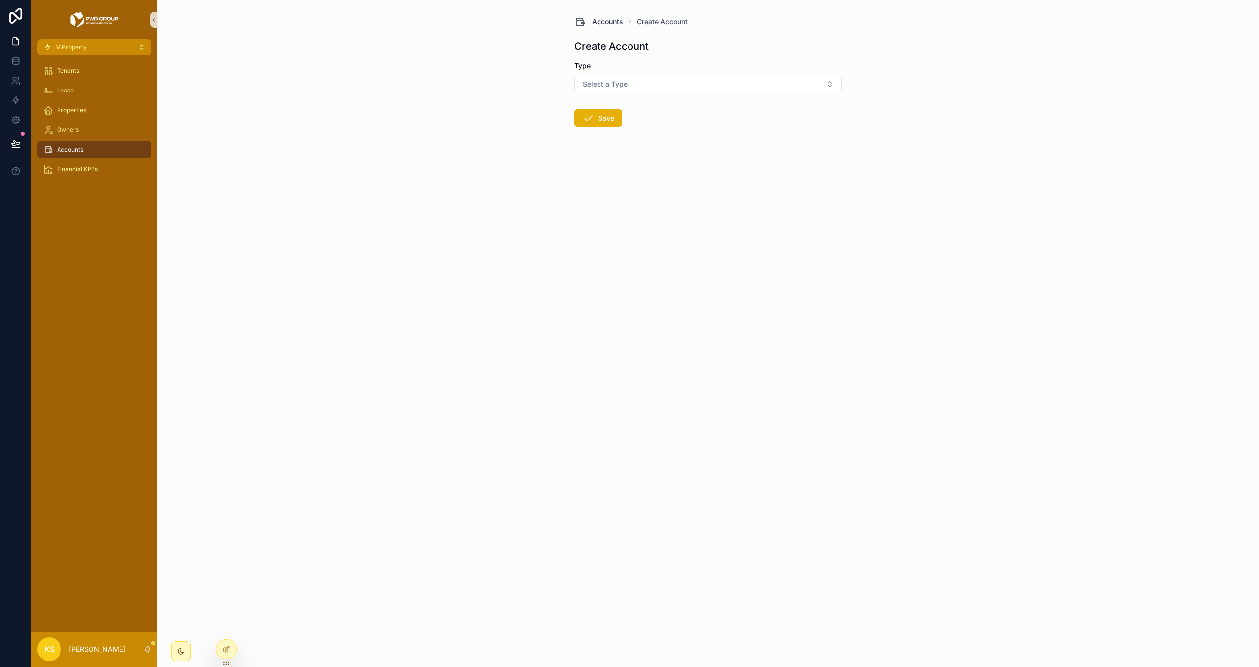
click at [605, 18] on span "Accounts" at bounding box center [607, 22] width 31 height 10
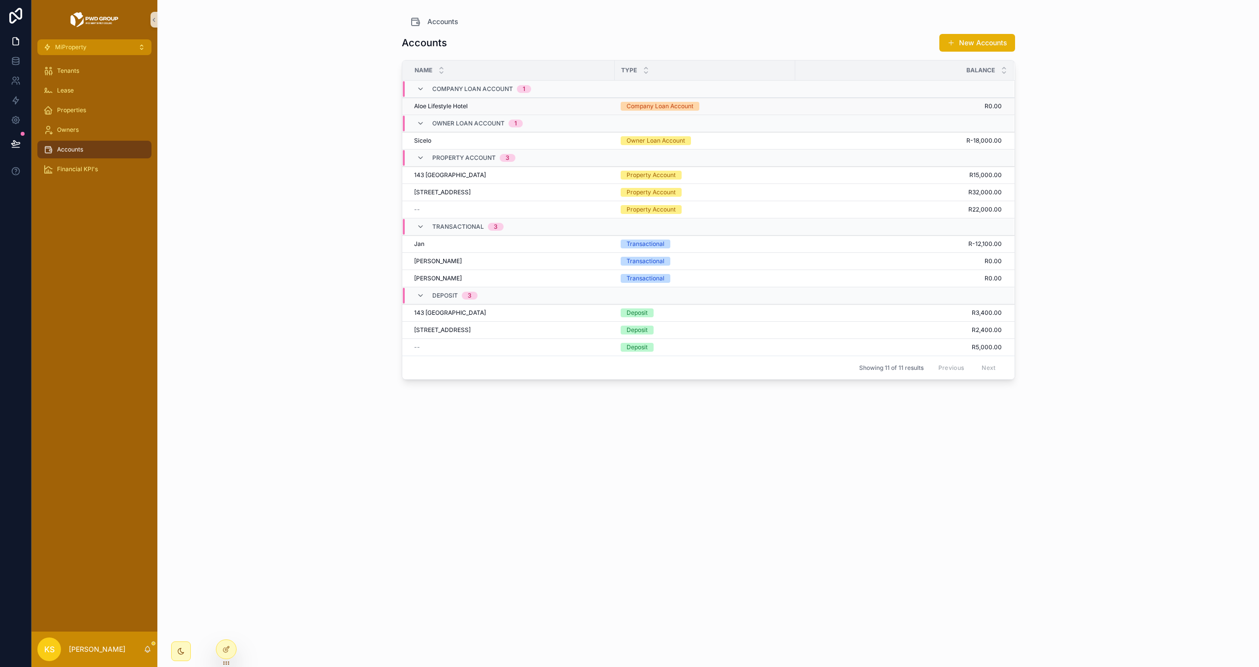
click at [541, 106] on div "Aloe Lifestyle Hotel Aloe Lifestyle Hotel" at bounding box center [511, 106] width 195 height 8
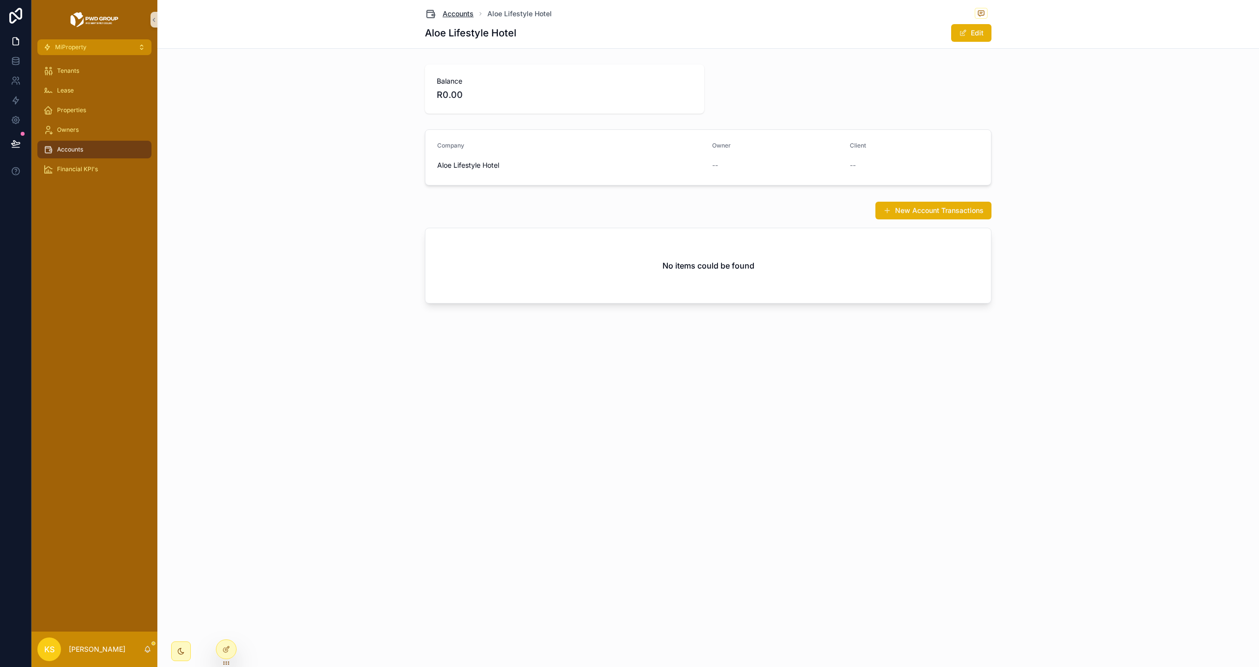
click at [458, 11] on span "Accounts" at bounding box center [458, 14] width 31 height 10
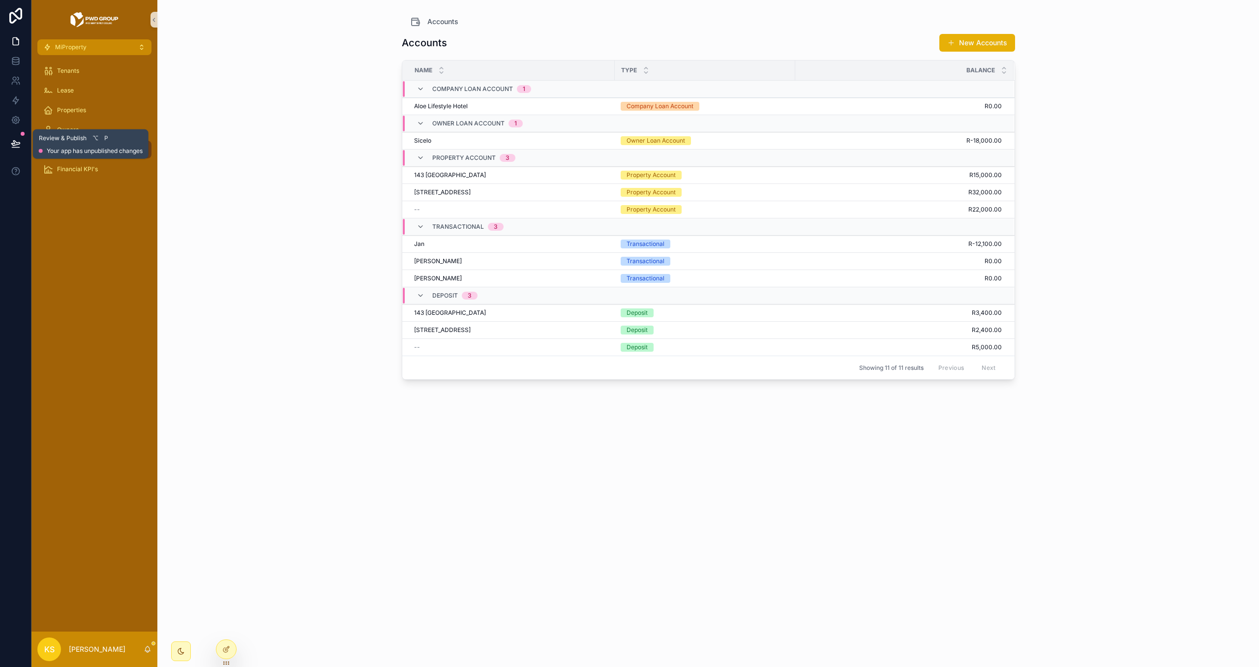
click at [17, 141] on icon at bounding box center [16, 144] width 10 height 10
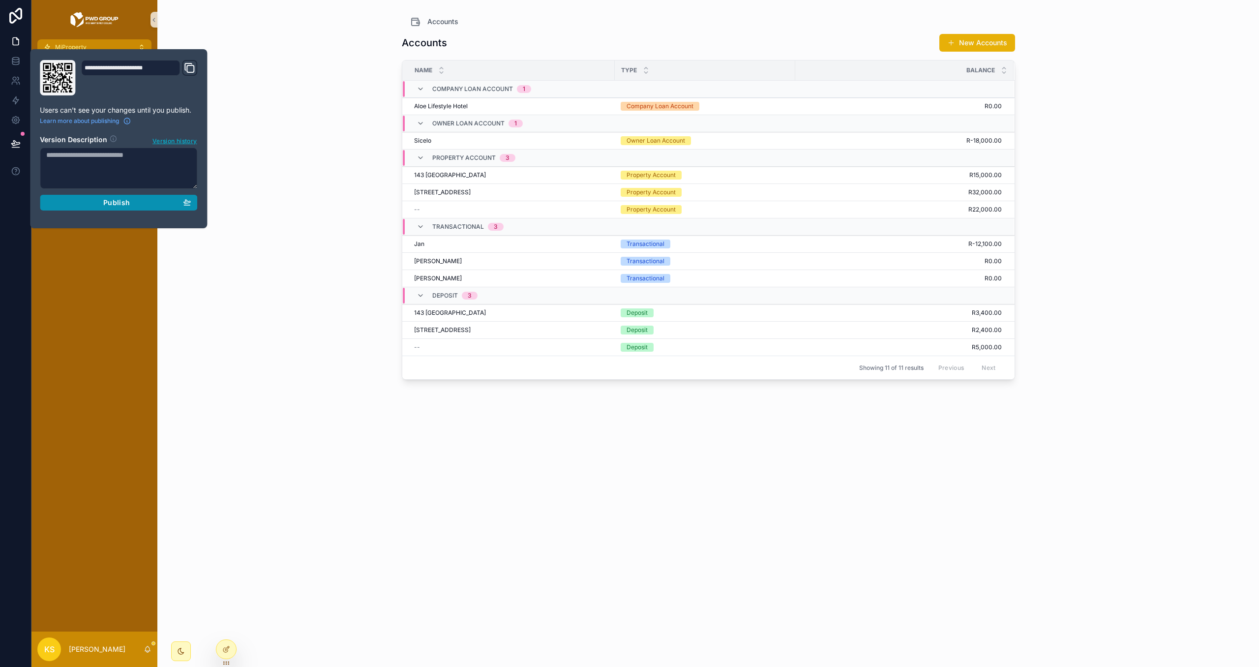
click at [82, 198] on button "Publish" at bounding box center [118, 203] width 157 height 16
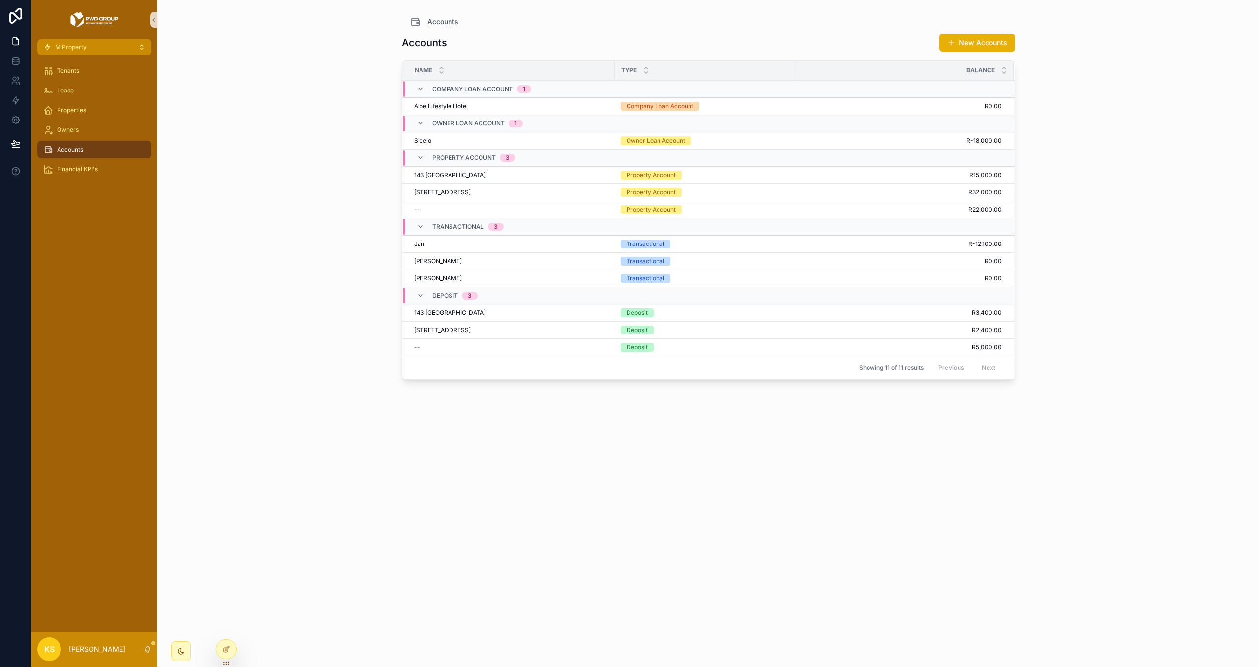
click at [124, 24] on link "scrollable content" at bounding box center [94, 20] width 114 height 16
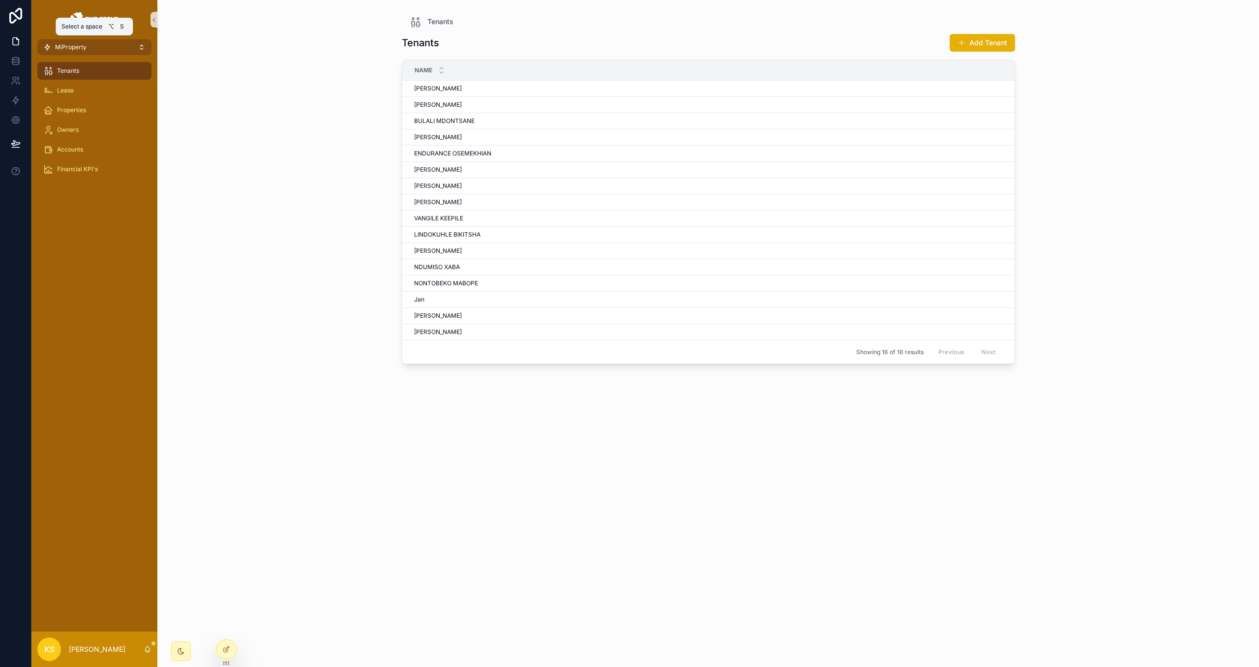
click at [90, 44] on button "MiProperty" at bounding box center [94, 47] width 114 height 16
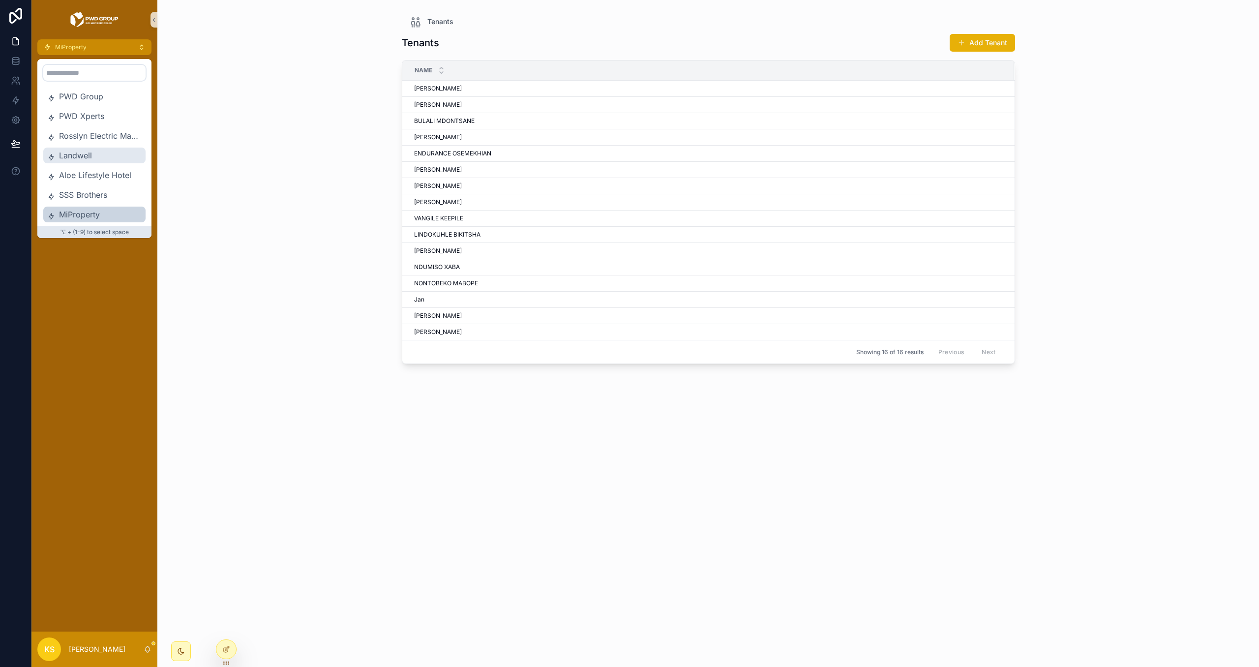
click at [102, 158] on span "Landwell" at bounding box center [100, 156] width 83 height 12
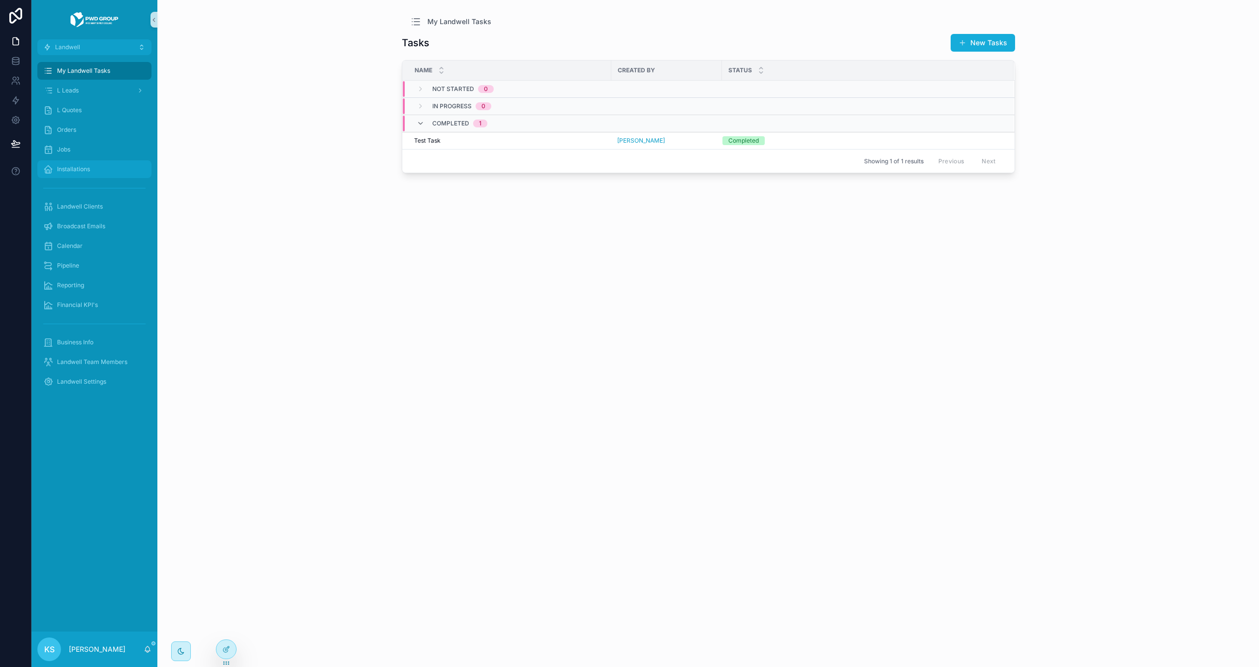
click at [98, 171] on div "Installations" at bounding box center [94, 169] width 102 height 16
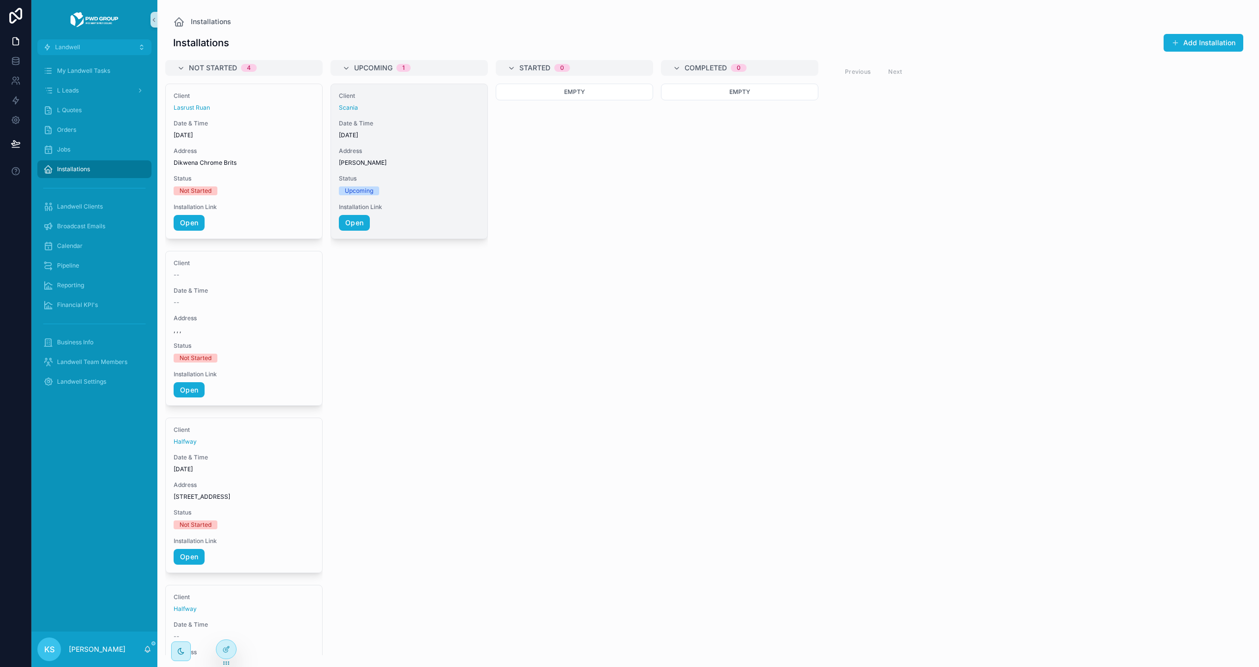
click at [428, 157] on div "Address Scania Alberton" at bounding box center [409, 157] width 141 height 20
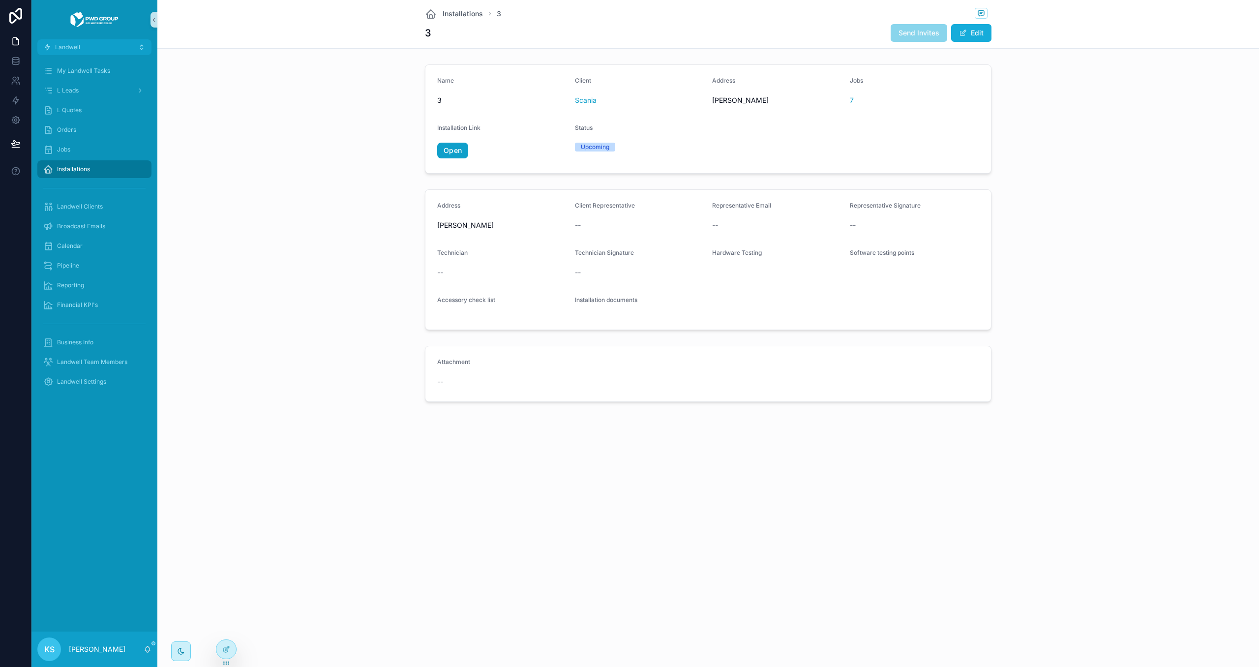
click at [460, 146] on link "Open" at bounding box center [452, 151] width 31 height 16
click at [452, 15] on span "Installations" at bounding box center [463, 14] width 40 height 10
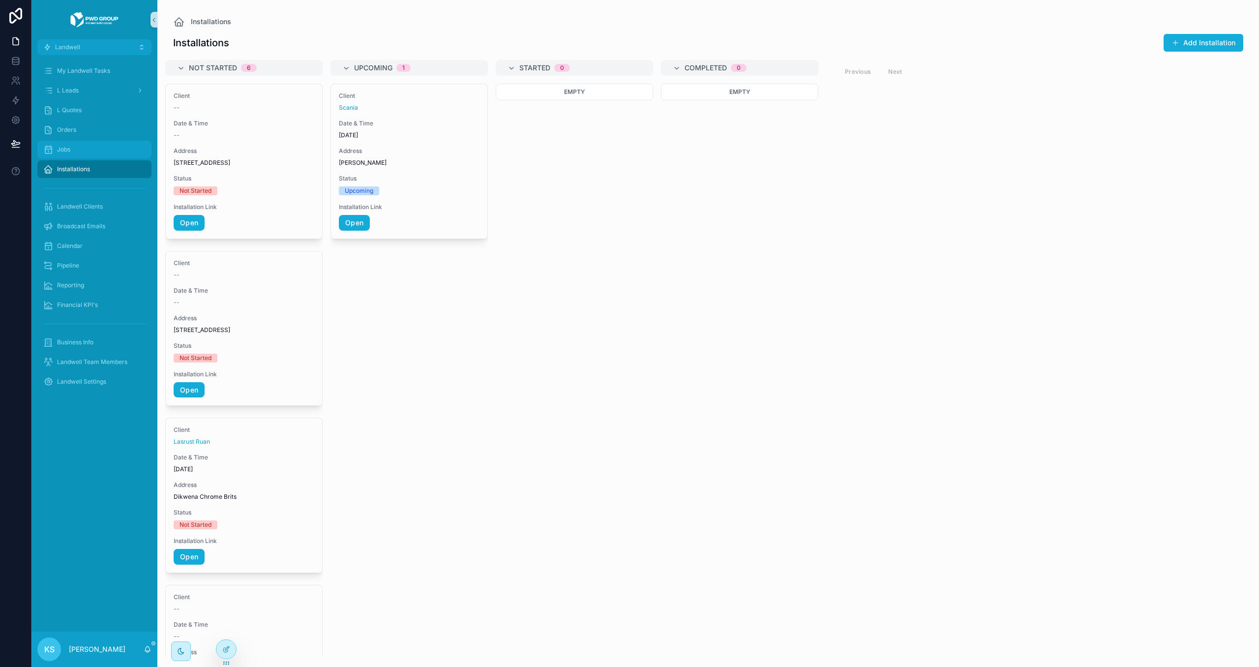
click at [125, 146] on div "Jobs" at bounding box center [94, 150] width 102 height 16
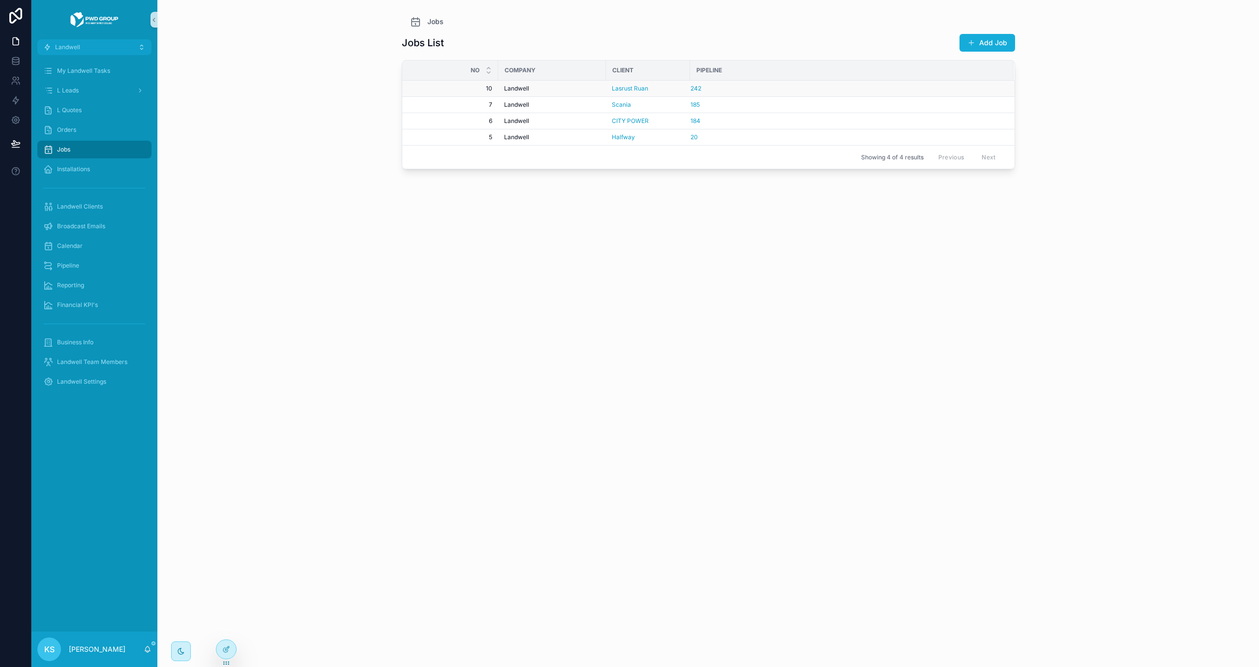
click at [577, 86] on div "Landwell" at bounding box center [552, 89] width 96 height 8
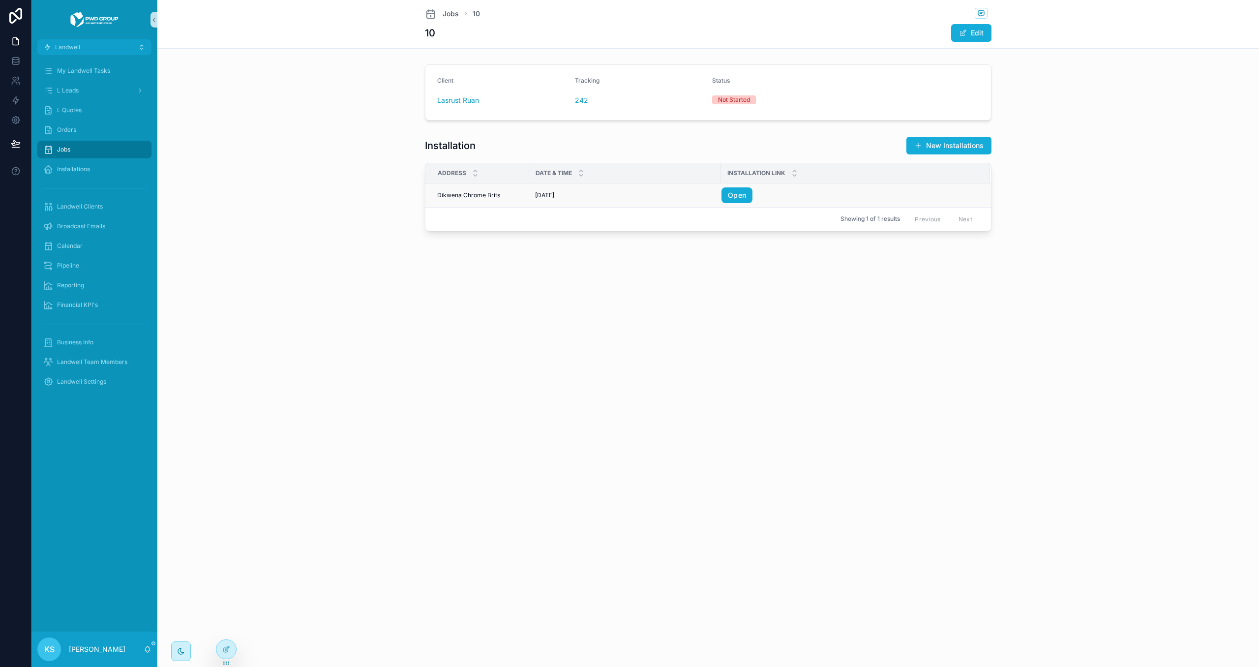
click at [585, 196] on div "[DATE] [DATE]" at bounding box center [625, 195] width 180 height 8
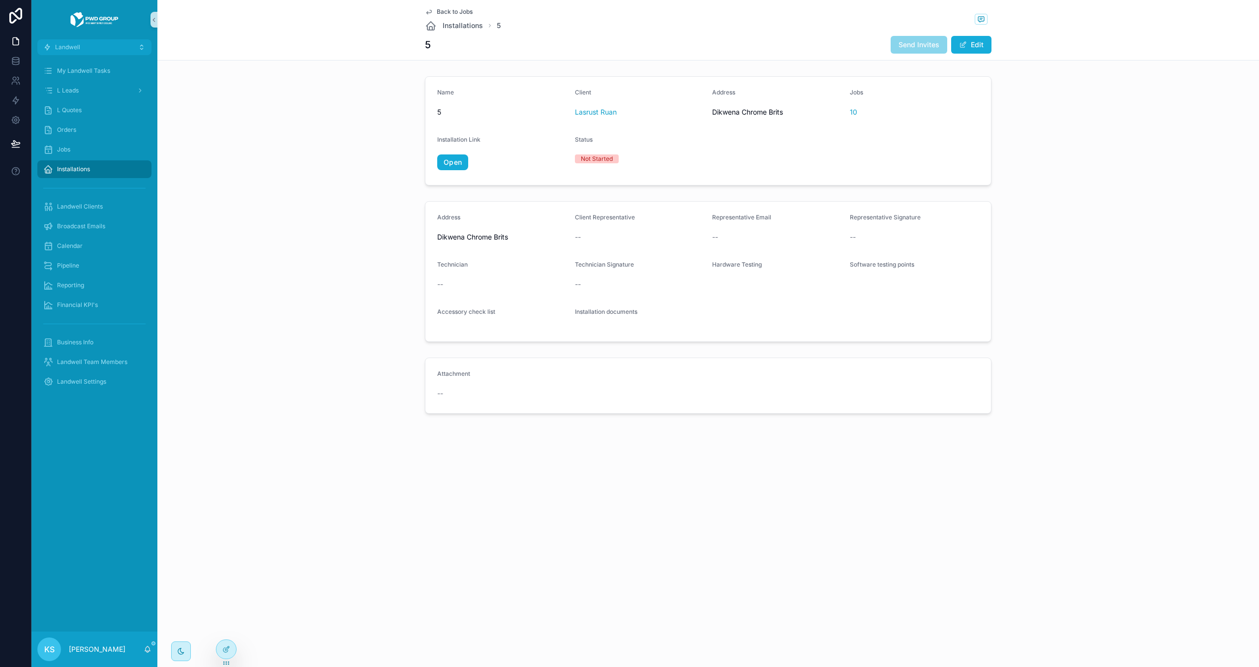
click at [457, 12] on span "Back to Jobs" at bounding box center [455, 12] width 36 height 8
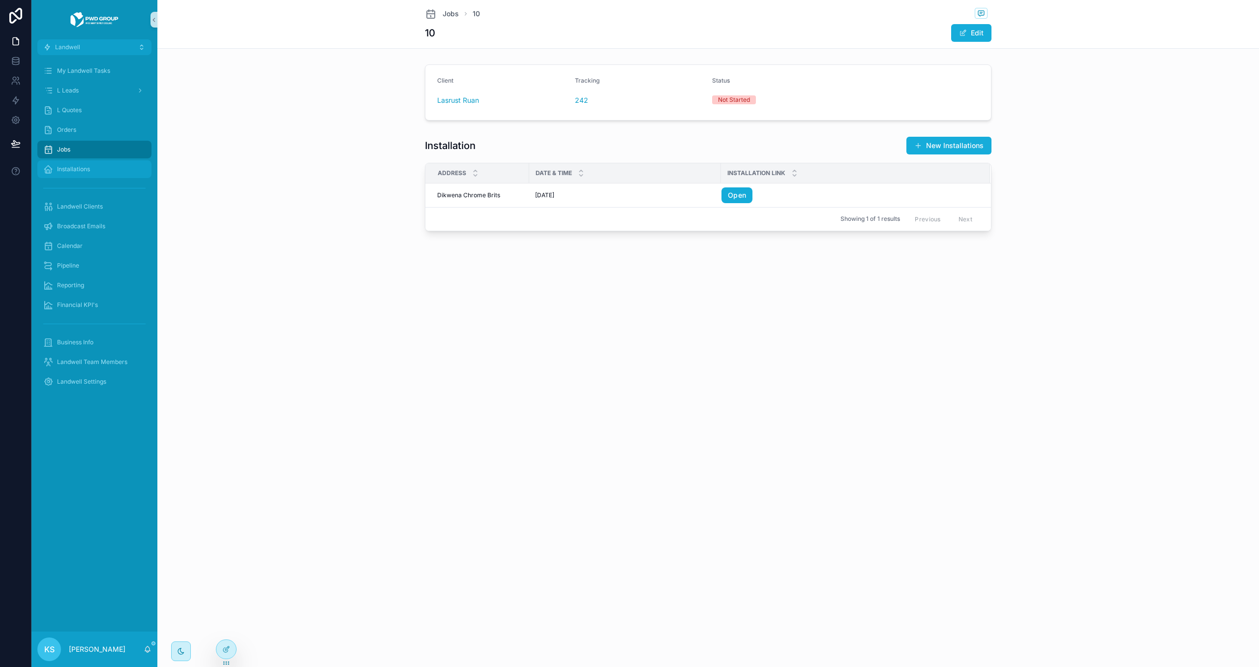
click at [83, 166] on span "Installations" at bounding box center [73, 169] width 33 height 8
